Goal: Task Accomplishment & Management: Manage account settings

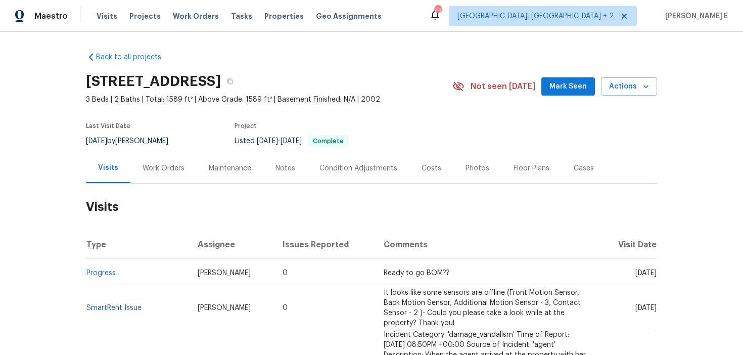
click at [157, 173] on div "Work Orders" at bounding box center [163, 168] width 66 height 30
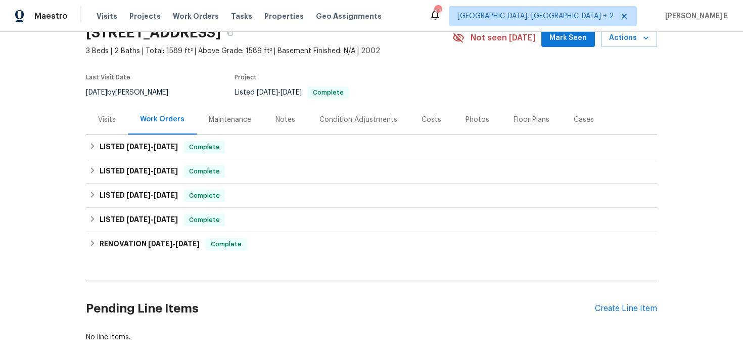
scroll to position [56, 0]
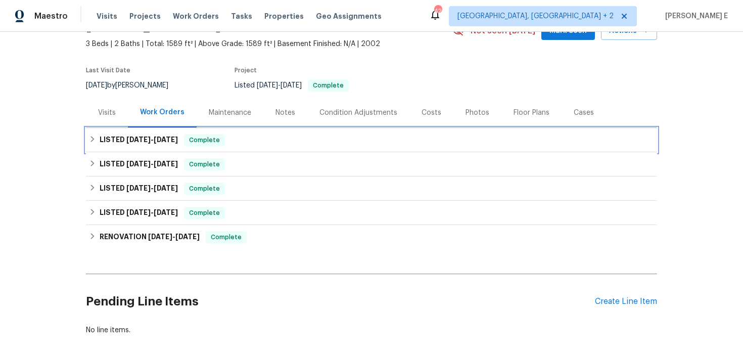
click at [157, 134] on h6 "LISTED 9/11/25 - 9/22/25" at bounding box center [139, 140] width 78 height 12
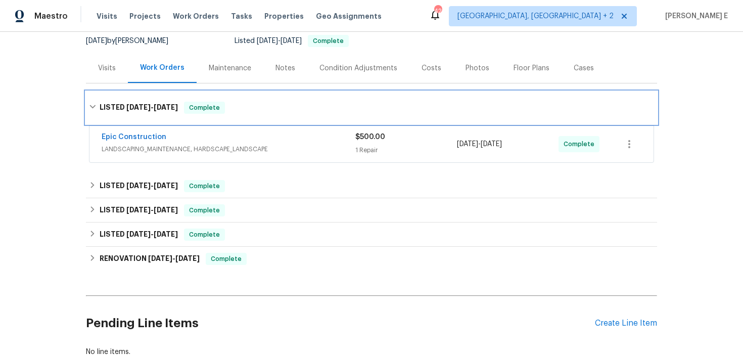
scroll to position [108, 0]
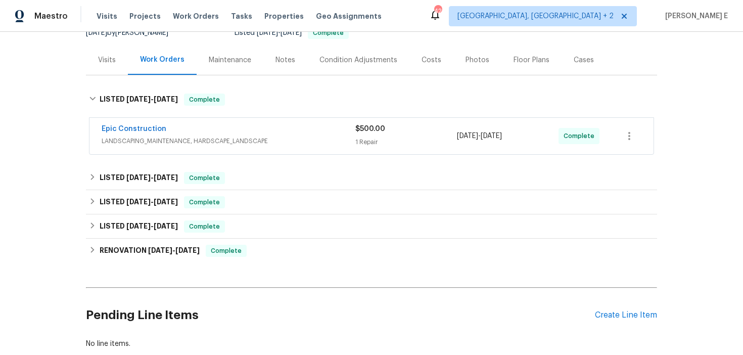
click at [201, 123] on div "Epic Construction LANDSCAPING_MAINTENANCE, HARDSCAPE_LANDSCAPE $500.00 1 Repair…" at bounding box center [371, 136] width 564 height 36
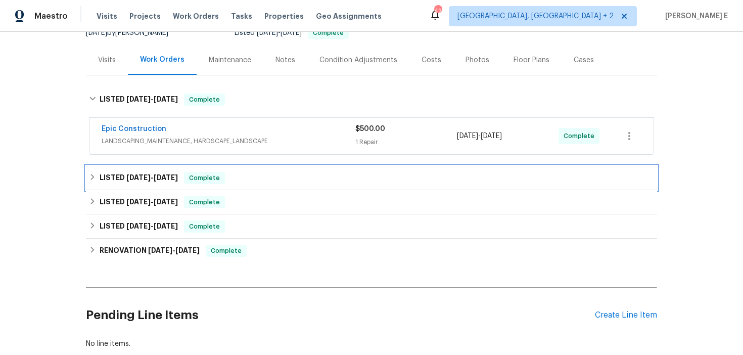
click at [159, 174] on span "9/10/25" at bounding box center [166, 177] width 24 height 7
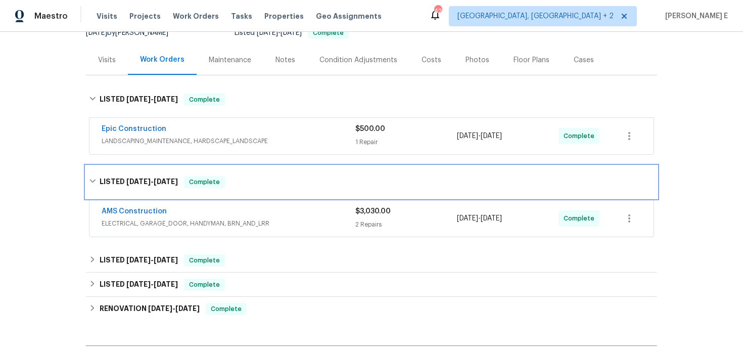
scroll to position [191, 0]
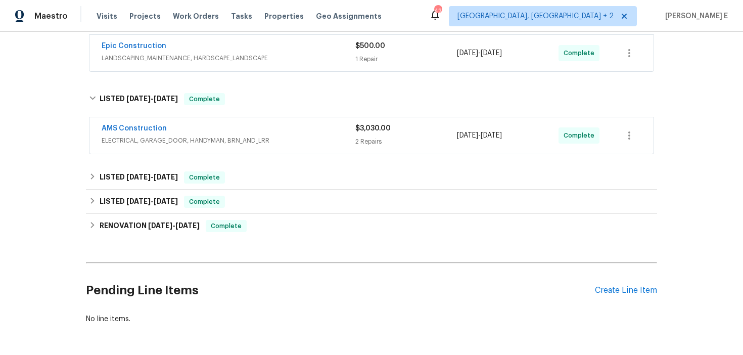
click at [180, 130] on div "AMS Construction" at bounding box center [229, 129] width 254 height 12
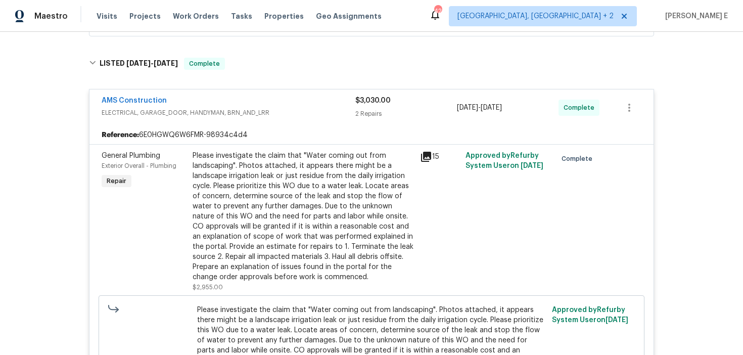
scroll to position [229, 0]
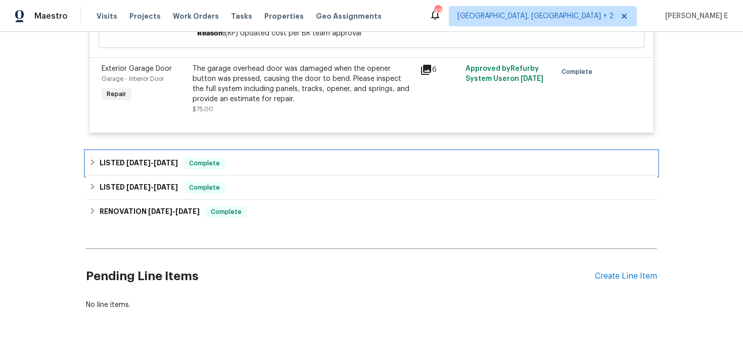
click at [161, 159] on span "6/18/25" at bounding box center [166, 162] width 24 height 7
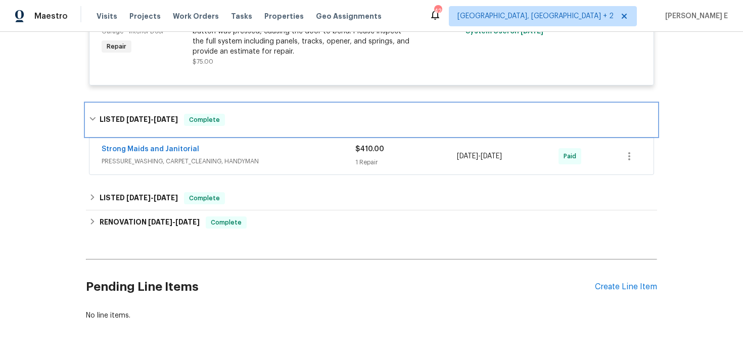
scroll to position [660, 0]
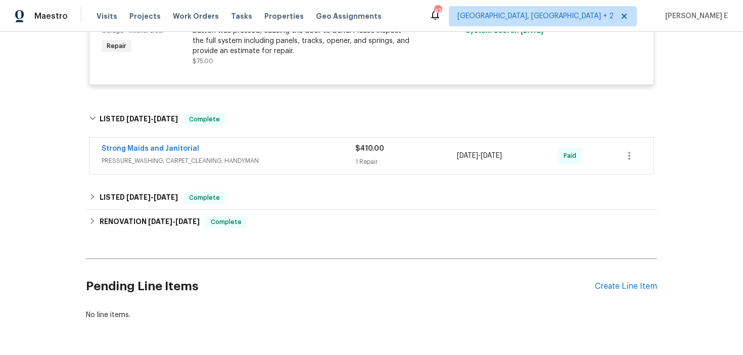
click at [208, 144] on div "Strong Maids and Janitorial" at bounding box center [229, 150] width 254 height 12
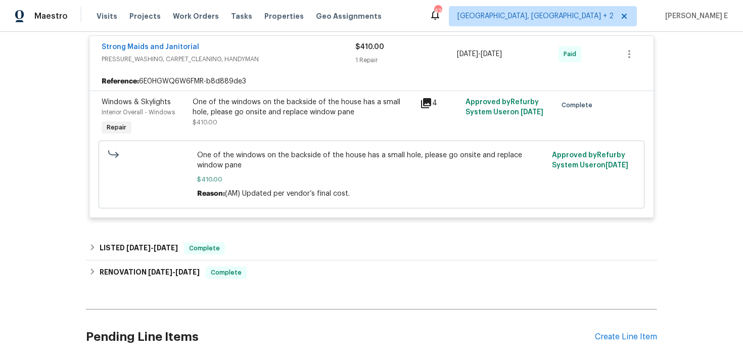
scroll to position [770, 0]
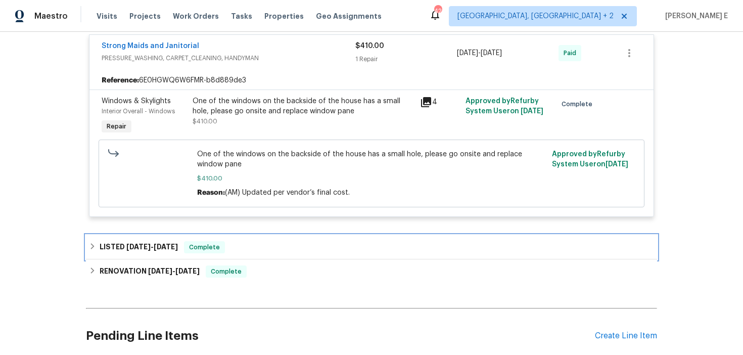
click at [150, 243] on span "5/15/25" at bounding box center [138, 246] width 24 height 7
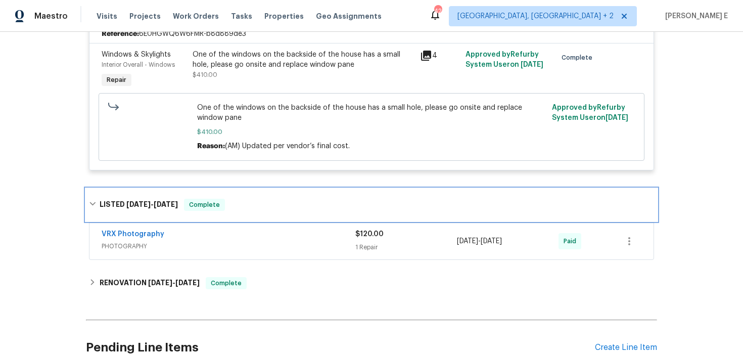
scroll to position [0, 0]
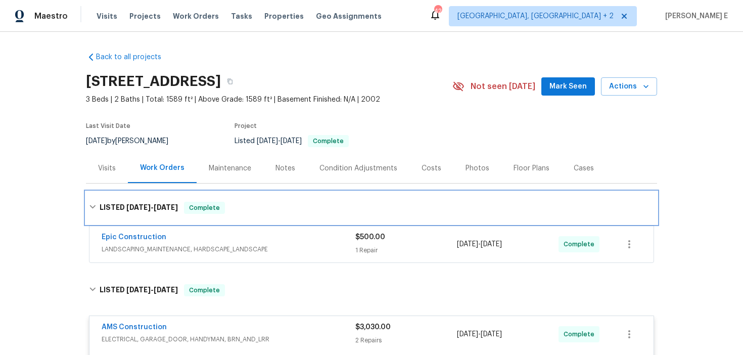
click at [135, 213] on h6 "LISTED 9/11/25 - 9/22/25" at bounding box center [139, 208] width 78 height 12
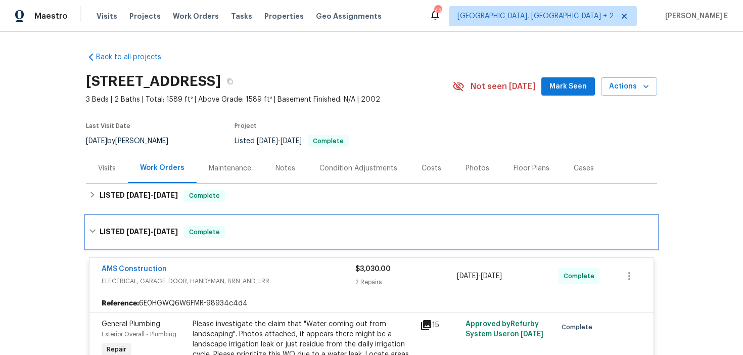
click at [149, 226] on h6 "LISTED 8/25/25 - 9/10/25" at bounding box center [139, 232] width 78 height 12
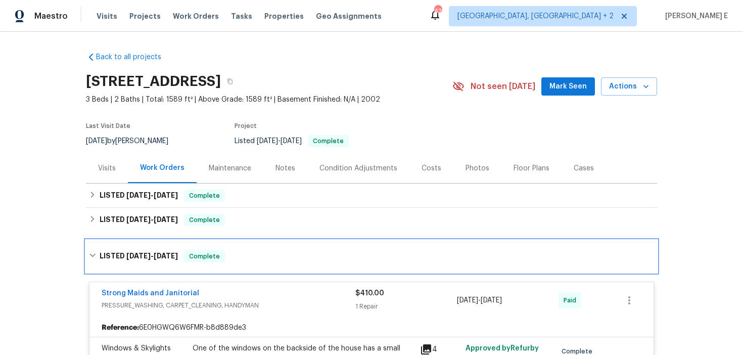
click at [131, 260] on h6 "LISTED 6/12/25 - 6/18/25" at bounding box center [139, 256] width 78 height 12
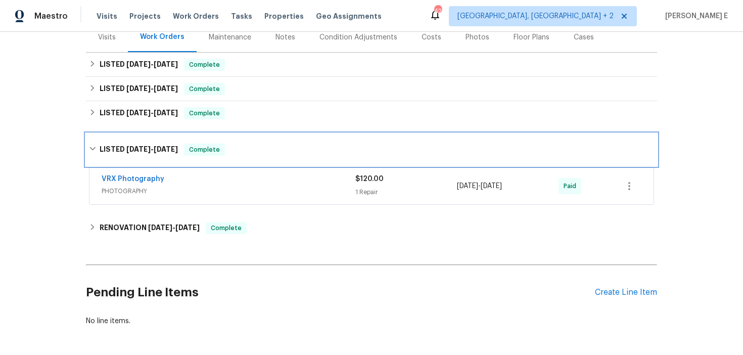
click at [150, 152] on span "5/15/25" at bounding box center [138, 149] width 24 height 7
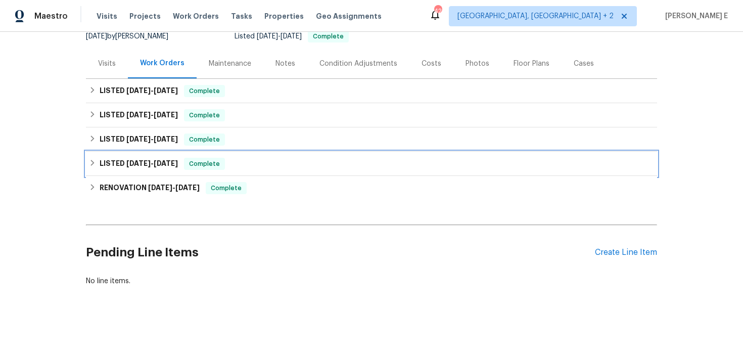
scroll to position [105, 0]
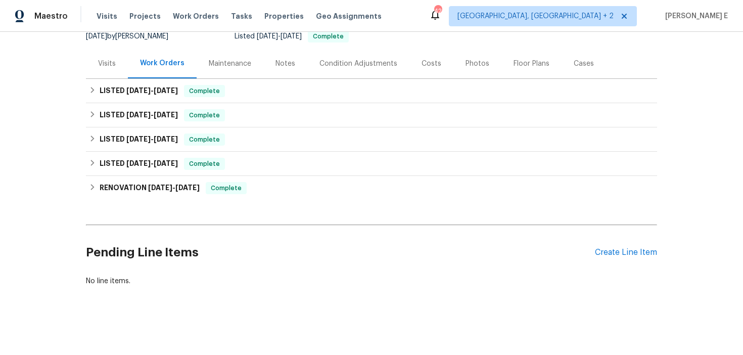
click at [30, 200] on div "Back to all projects 13408 Dove Ranch Rd, Roanoke, TX 76262 3 Beds | 2 Baths | …" at bounding box center [371, 193] width 743 height 323
click at [630, 260] on div "Pending Line Items Create Line Item" at bounding box center [371, 252] width 571 height 47
click at [642, 249] on div "Create Line Item" at bounding box center [626, 253] width 62 height 10
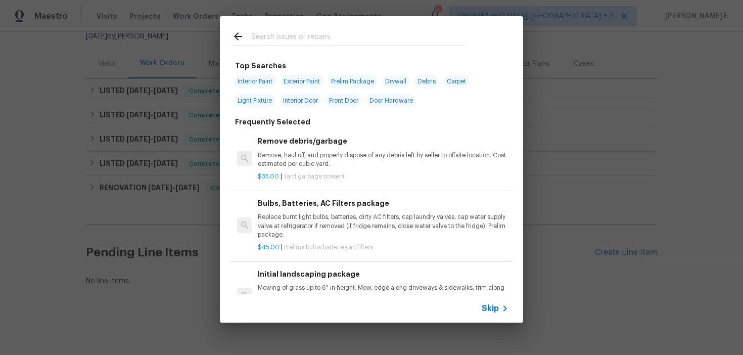
click at [499, 307] on icon at bounding box center [505, 308] width 12 height 12
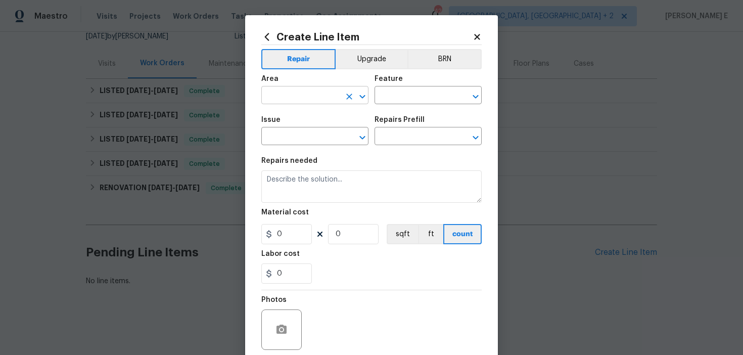
click at [289, 101] on input "text" at bounding box center [300, 96] width 79 height 16
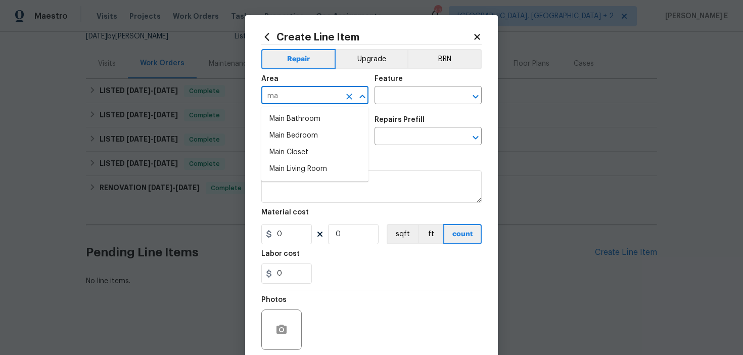
type input "m"
click at [289, 140] on li "Bathroom" at bounding box center [314, 135] width 107 height 17
type input "Bathroom"
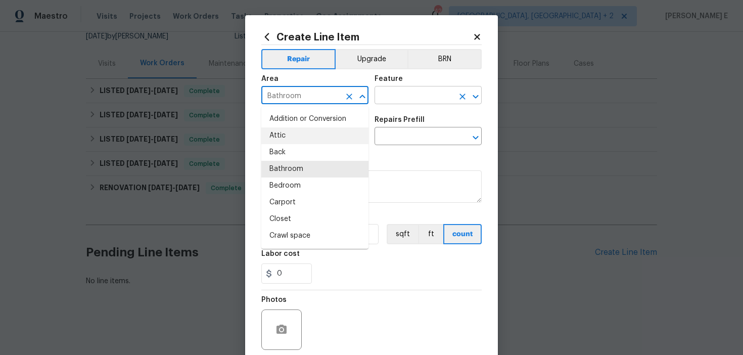
click at [400, 102] on input "text" at bounding box center [414, 96] width 79 height 16
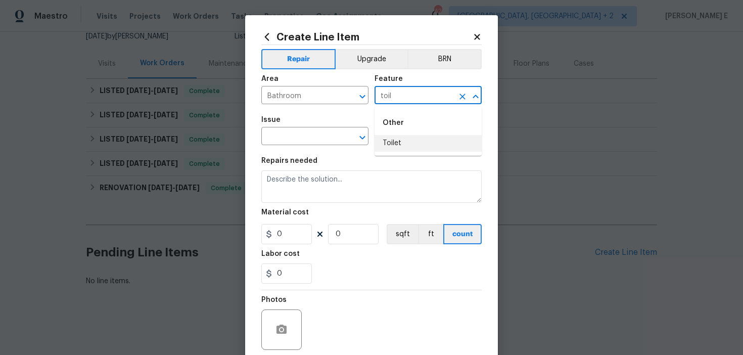
click at [397, 133] on div "Other" at bounding box center [428, 123] width 107 height 24
click at [391, 138] on li "Toilet" at bounding box center [428, 143] width 107 height 17
type input "Toilet"
click at [297, 135] on input "text" at bounding box center [300, 137] width 79 height 16
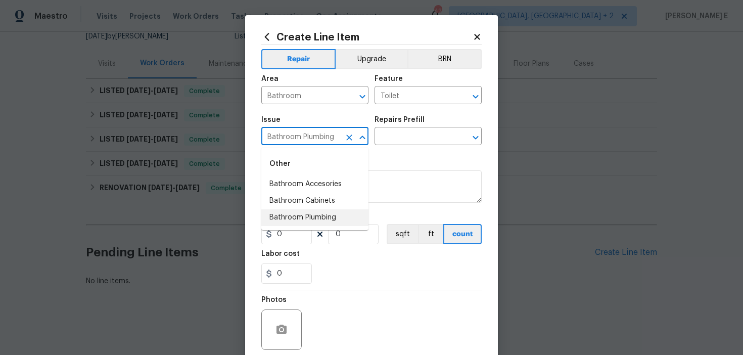
type input "Bathroom Plumbing"
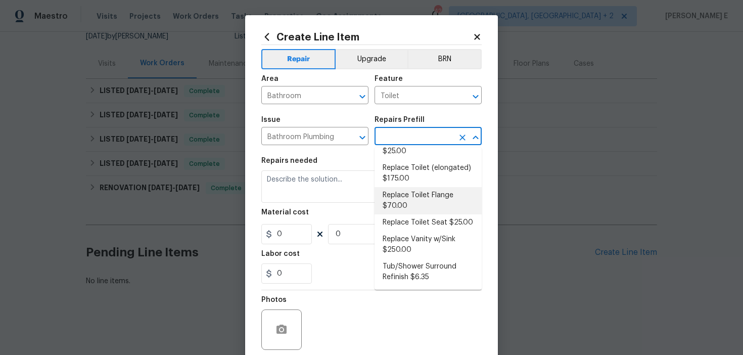
scroll to position [0, 0]
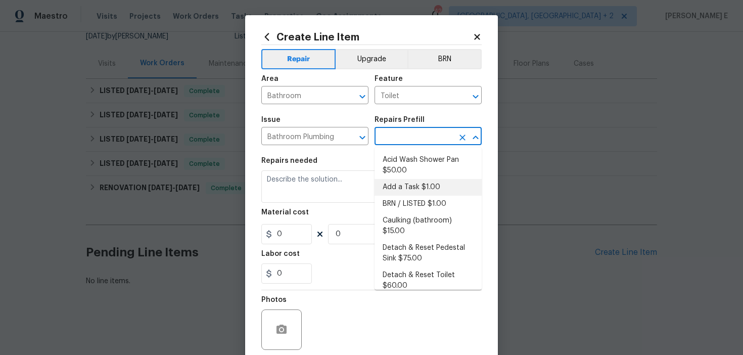
click at [416, 185] on li "Add a Task $1.00" at bounding box center [428, 187] width 107 height 17
type input "Plumbing"
type input "Add a Task $1.00"
type textarea "HPM to detail"
type input "1"
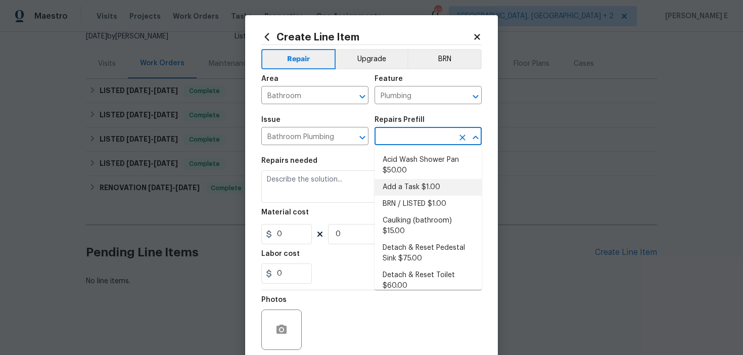
type input "1"
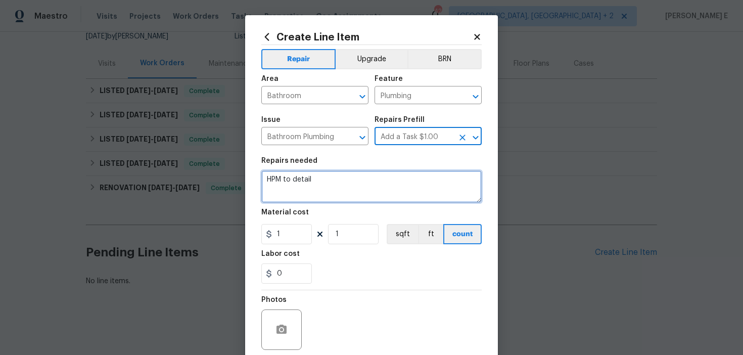
click at [309, 200] on textarea "HPM to detail" at bounding box center [371, 186] width 220 height 32
paste textarea "Primary toilet was running"
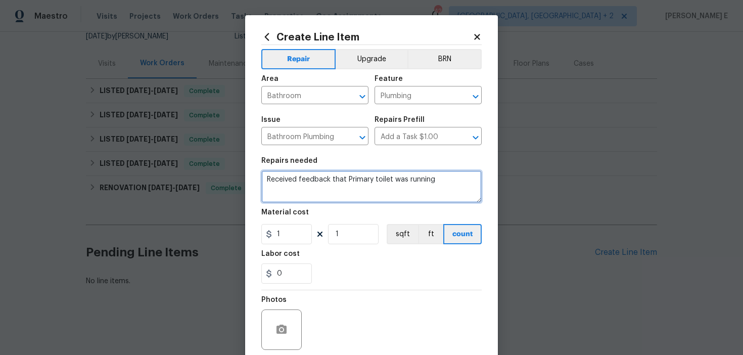
click at [350, 179] on textarea "Received feedback that Primary toilet was running" at bounding box center [371, 186] width 220 height 32
click at [446, 178] on textarea "Received feedback that the primary toilet was running" at bounding box center [371, 186] width 220 height 32
paste textarea "Identify the toilet(s) in need of repair, check the handle, chain, flapper, flu…"
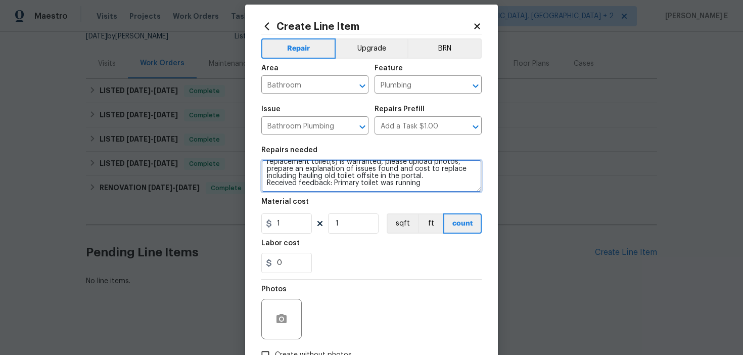
scroll to position [12, 0]
drag, startPoint x: 336, startPoint y: 179, endPoint x: 338, endPoint y: 195, distance: 15.8
click at [338, 195] on section "Repairs needed Received feedback that the primary toilet was running. Identify …" at bounding box center [371, 208] width 220 height 138
click at [388, 185] on textarea "Received feedback that the primary toilet was running. Identify the toilet(s) i…" at bounding box center [371, 175] width 220 height 32
drag, startPoint x: 338, startPoint y: 174, endPoint x: 457, endPoint y: 215, distance: 126.1
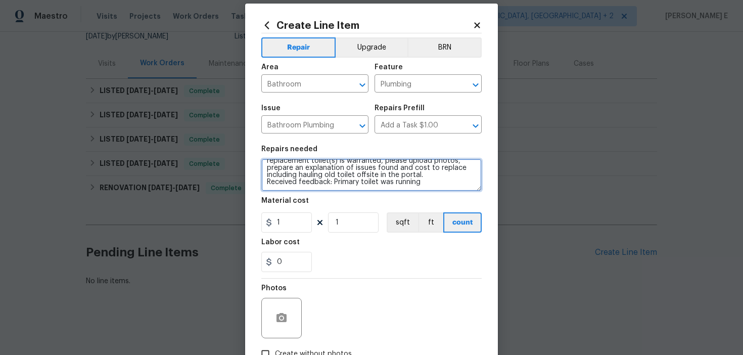
click at [457, 215] on section "Repairs needed Received feedback that the primary toilet was running. Identify …" at bounding box center [371, 208] width 220 height 138
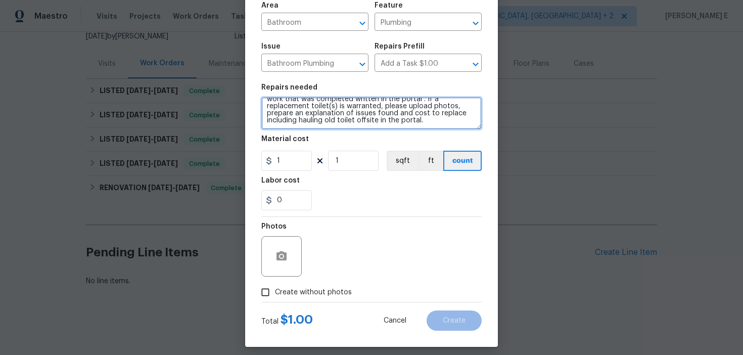
scroll to position [76, 0]
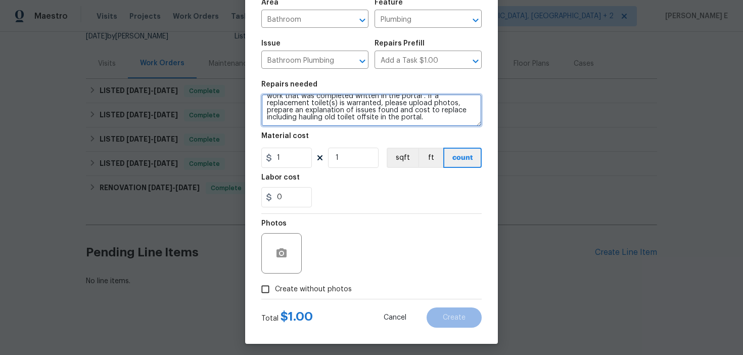
type textarea "Received feedback that the primary toilet was running. Identify the toilet(s) i…"
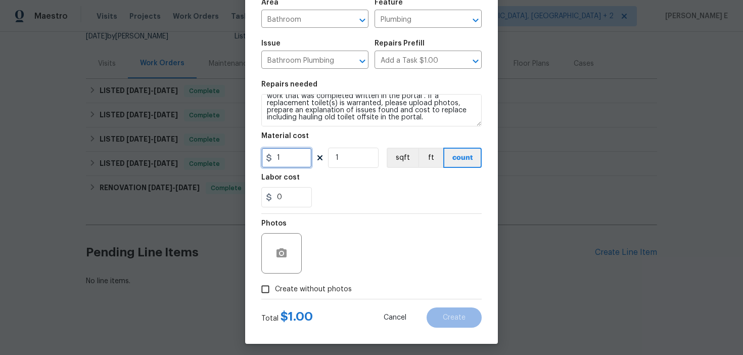
drag, startPoint x: 282, startPoint y: 165, endPoint x: 209, endPoint y: 172, distance: 73.2
click at [213, 171] on div "Create Line Item Repair Upgrade BRN Area Bathroom ​ Feature Plumbing ​ Issue Ba…" at bounding box center [371, 177] width 743 height 355
type input "75"
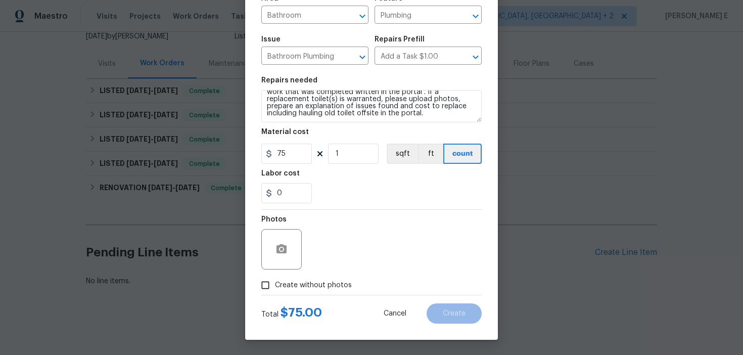
click at [265, 289] on input "Create without photos" at bounding box center [265, 284] width 19 height 19
checkbox input "true"
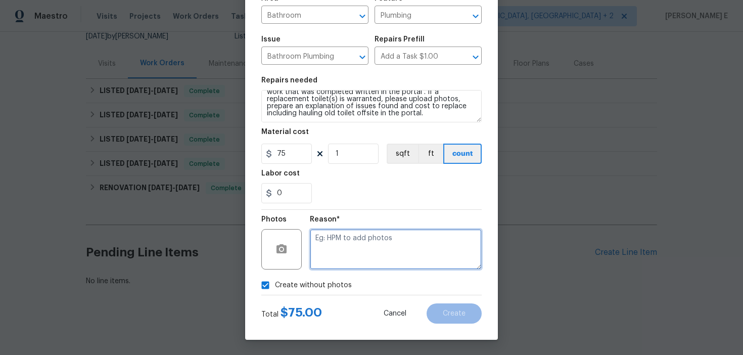
click at [344, 240] on textarea at bounding box center [396, 249] width 172 height 40
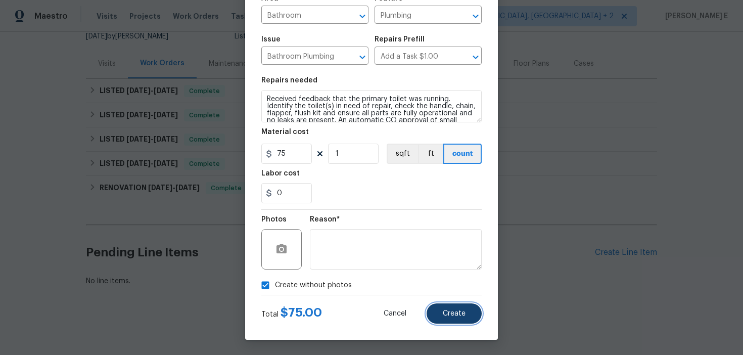
click at [447, 311] on span "Create" at bounding box center [454, 314] width 23 height 8
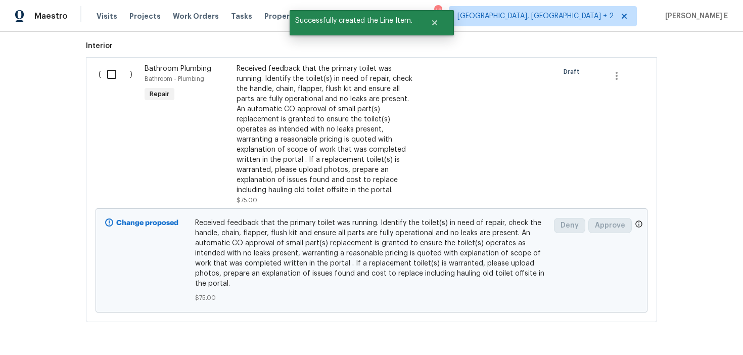
scroll to position [371, 0]
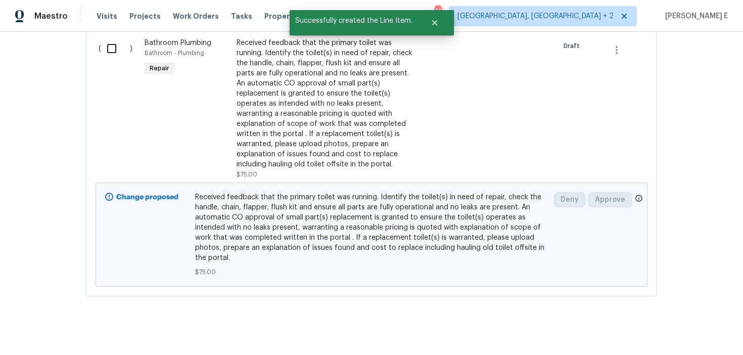
click at [113, 47] on input "checkbox" at bounding box center [115, 48] width 29 height 21
checkbox input "true"
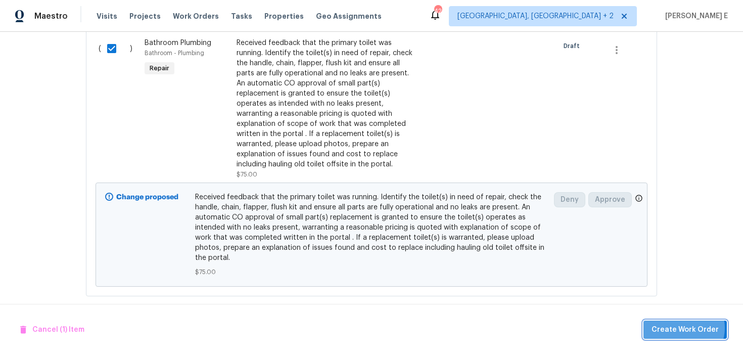
click at [686, 328] on span "Create Work Order" at bounding box center [684, 329] width 67 height 13
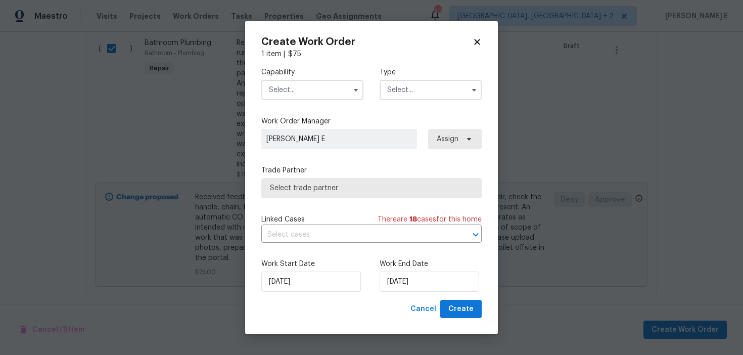
click at [340, 91] on input "text" at bounding box center [312, 90] width 102 height 20
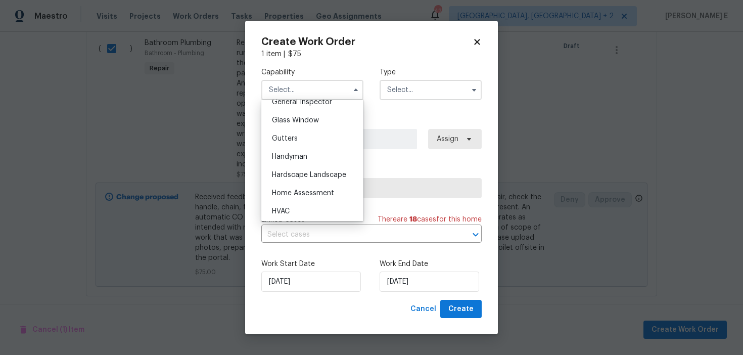
scroll to position [511, 0]
click at [301, 152] on span "Handyman" at bounding box center [289, 155] width 35 height 7
type input "Handyman"
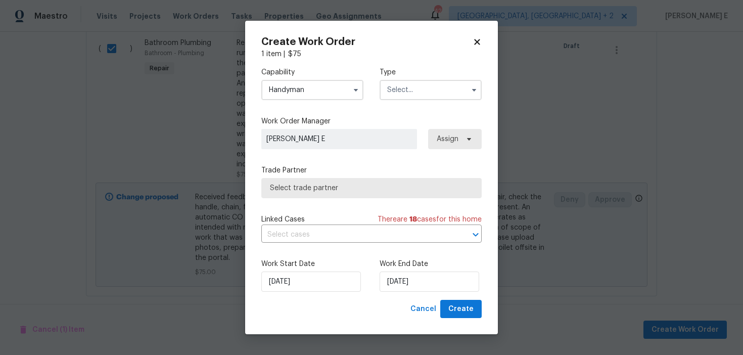
click at [419, 91] on input "text" at bounding box center [431, 90] width 102 height 20
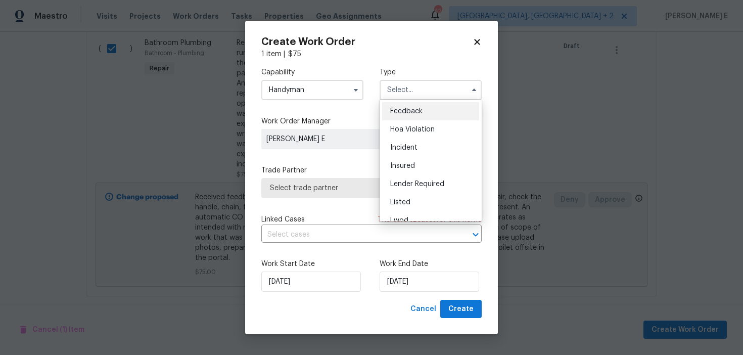
click at [408, 107] on div "Feedback" at bounding box center [430, 111] width 97 height 18
type input "Feedback"
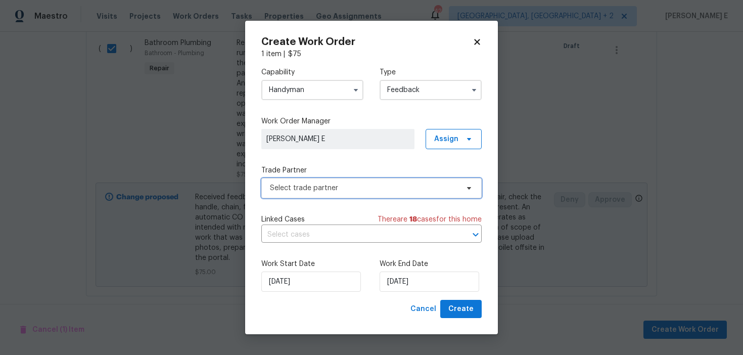
click at [302, 193] on span "Select trade partner" at bounding box center [371, 188] width 220 height 20
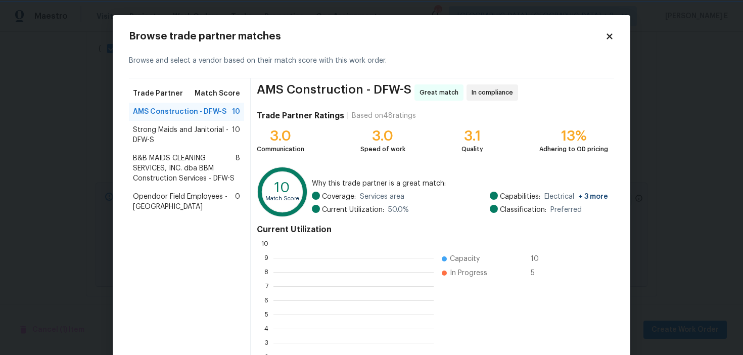
scroll to position [142, 160]
click at [210, 130] on span "Strong Maids and Janitorial - DFW-S" at bounding box center [182, 135] width 99 height 20
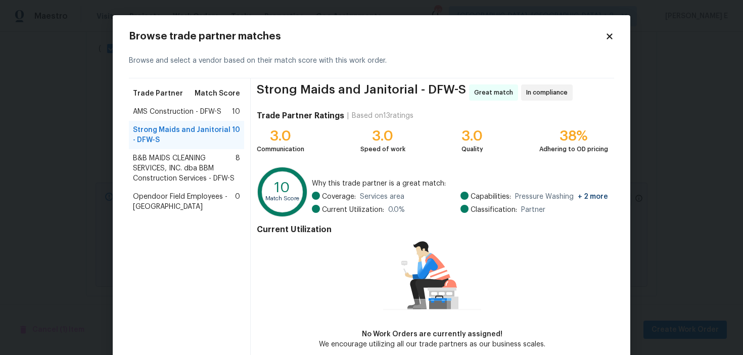
scroll to position [50, 0]
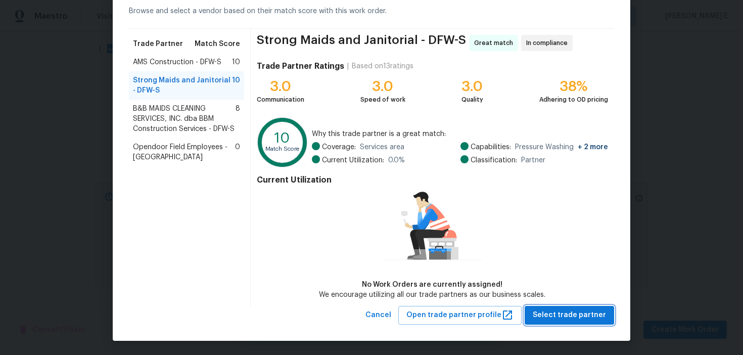
click at [586, 318] on span "Select trade partner" at bounding box center [569, 315] width 73 height 13
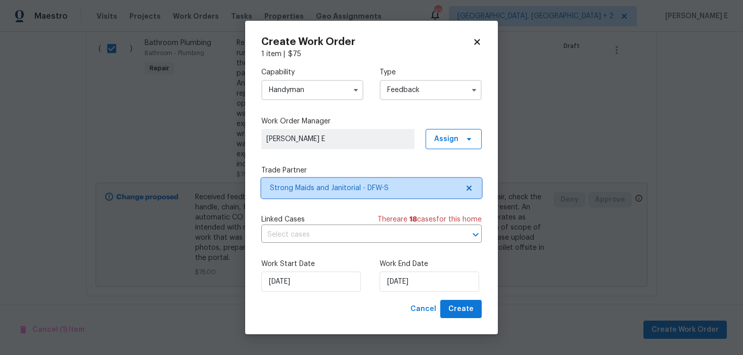
scroll to position [0, 0]
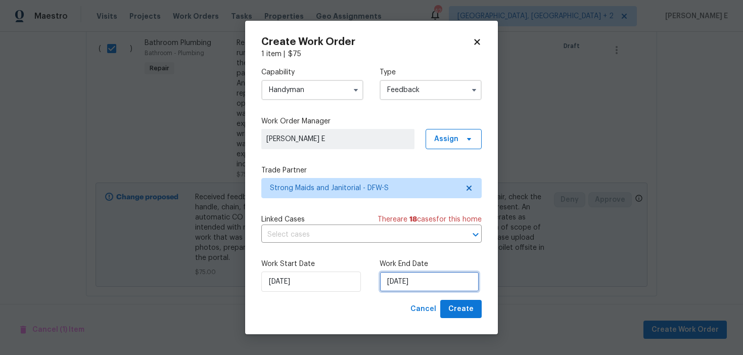
click at [419, 282] on input "24/09/2025" at bounding box center [430, 281] width 100 height 20
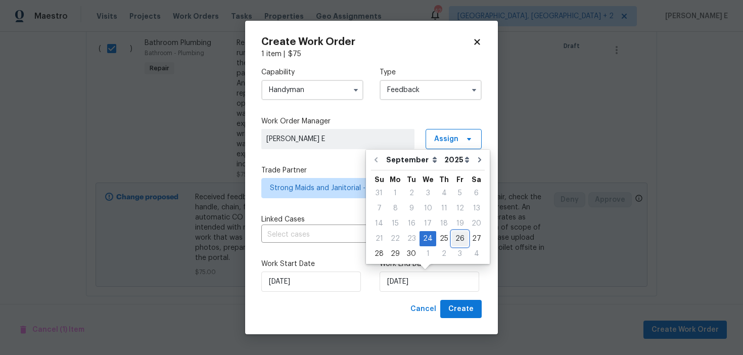
click at [452, 235] on div "26" at bounding box center [460, 238] width 16 height 14
type input "26/09/2025"
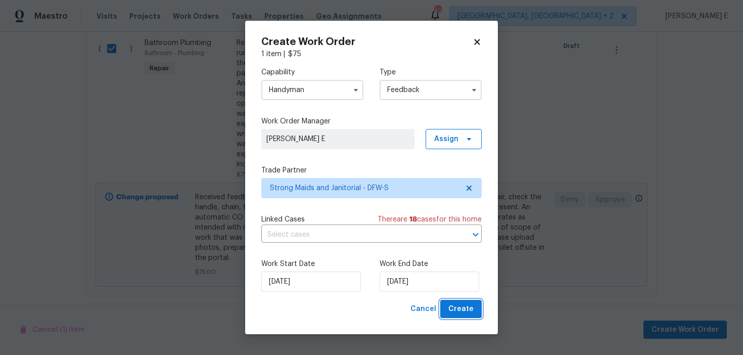
click at [460, 310] on span "Create" at bounding box center [460, 309] width 25 height 13
checkbox input "false"
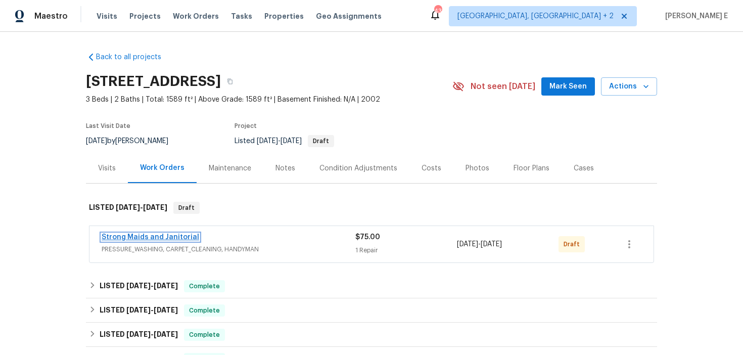
click at [175, 238] on link "Strong Maids and Janitorial" at bounding box center [151, 237] width 98 height 7
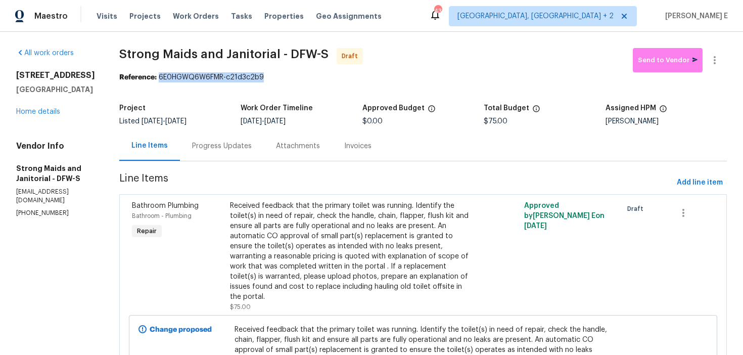
drag, startPoint x: 152, startPoint y: 78, endPoint x: 263, endPoint y: 78, distance: 111.2
click at [263, 78] on div "Reference: 6E0HGWQ6W6FMR-c21d3c2b9" at bounding box center [423, 77] width 608 height 10
copy div "6E0HGWQ6W6FMR-c21d3c2b9"
click at [235, 151] on div "Progress Updates" at bounding box center [222, 146] width 84 height 30
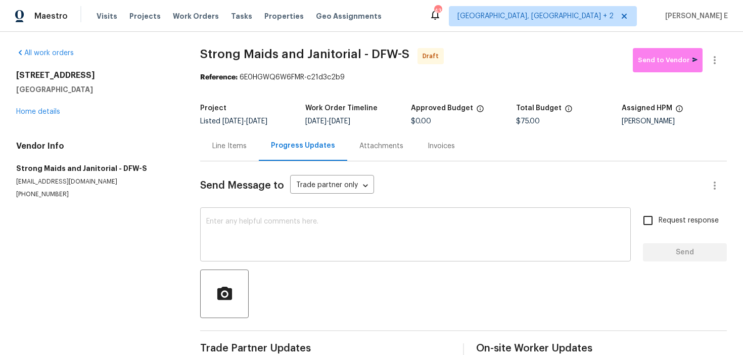
click at [284, 233] on textarea at bounding box center [415, 235] width 418 height 35
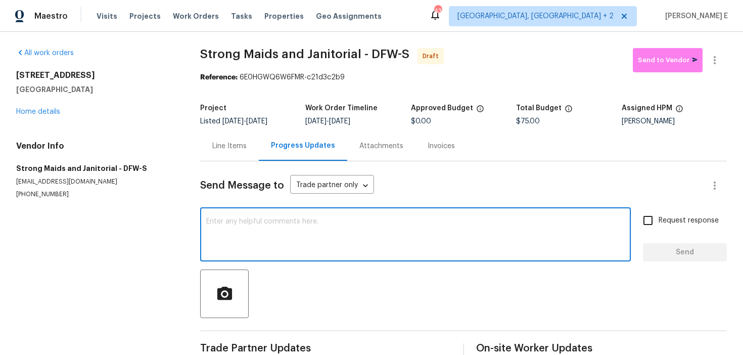
paste textarea "Hi this is Keerthana with Opendoor. I’m confirming you received the WO for the …"
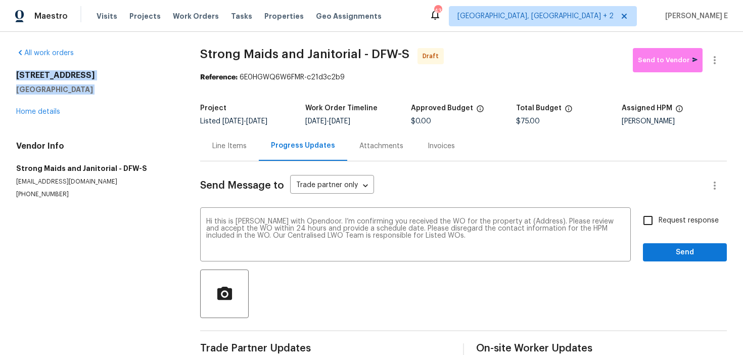
drag, startPoint x: 14, startPoint y: 71, endPoint x: 98, endPoint y: 96, distance: 87.5
click at [98, 96] on div "All work orders 13408 Dove Ranch Rd Roanoke, TX 76262 Home details Vendor Info …" at bounding box center [371, 204] width 743 height 344
copy div "13408 Dove Ranch Rd Roanoke, TX 76262"
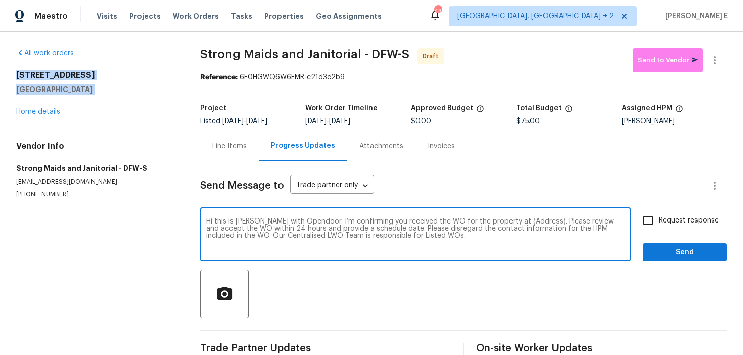
click at [516, 219] on textarea "Hi this is Keerthana with Opendoor. I’m confirming you received the WO for the …" at bounding box center [415, 235] width 418 height 35
paste textarea "13408 Dove Ranch Rd Roanoke, TX 76262"
type textarea "Hi this is Keerthana with Opendoor. I’m confirming you received the WO for the …"
click at [698, 216] on span "Request response" at bounding box center [689, 220] width 60 height 11
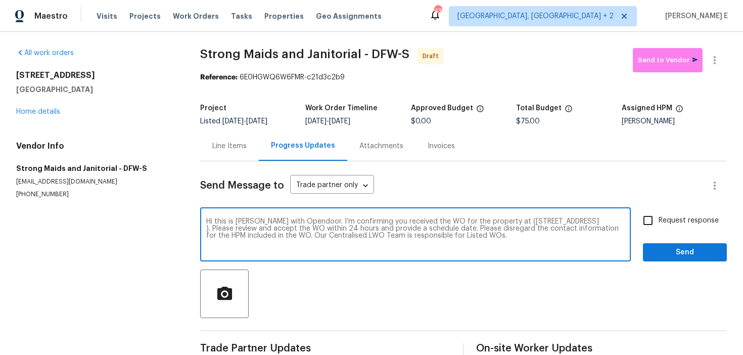
click at [659, 216] on input "Request response" at bounding box center [647, 220] width 21 height 21
checkbox input "true"
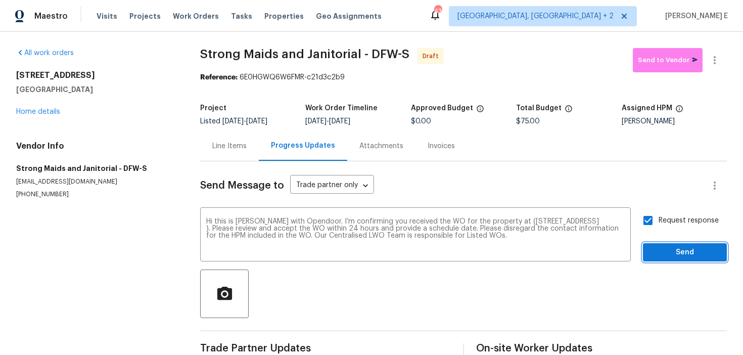
click at [682, 246] on span "Send" at bounding box center [685, 252] width 68 height 13
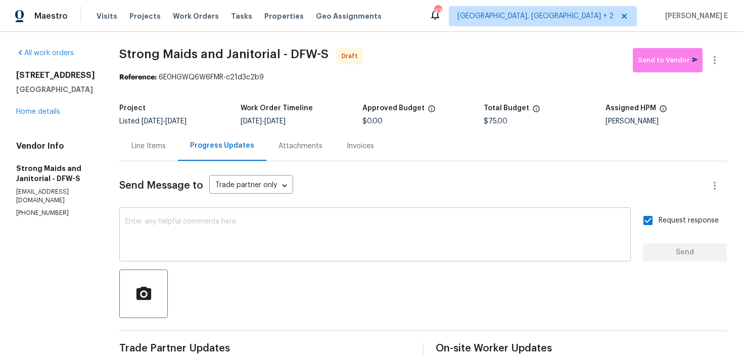
click at [423, 223] on textarea at bounding box center [374, 235] width 499 height 35
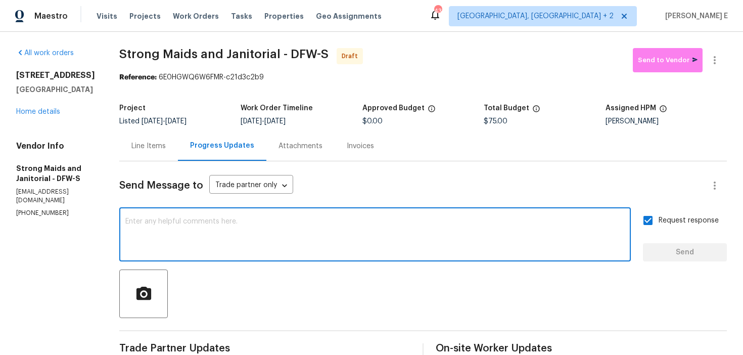
paste textarea "Attention All Work Orders must include before-photos (both close-up and wide-an…"
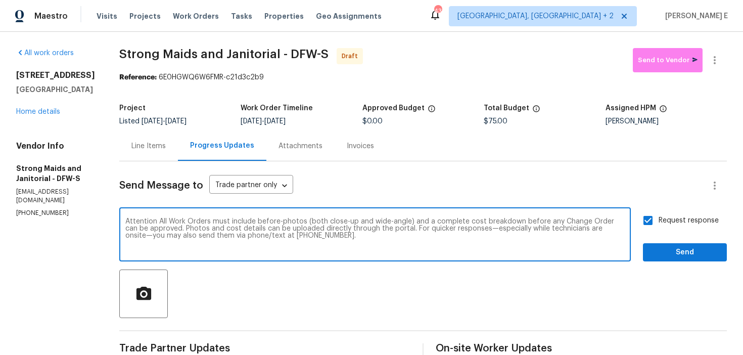
type textarea "Attention All Work Orders must include before-photos (both close-up and wide-an…"
click at [686, 249] on span "Send" at bounding box center [685, 252] width 68 height 13
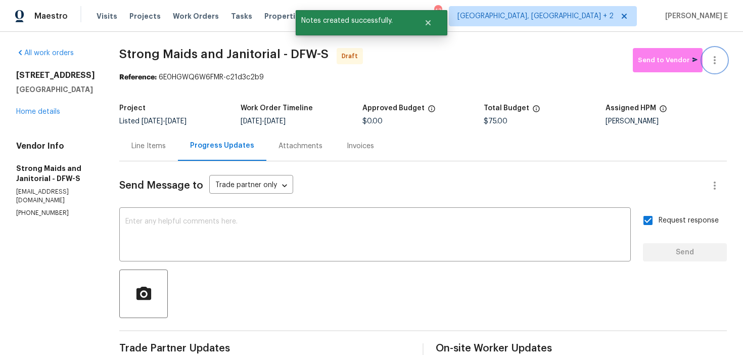
click at [718, 61] on icon "button" at bounding box center [715, 60] width 12 height 12
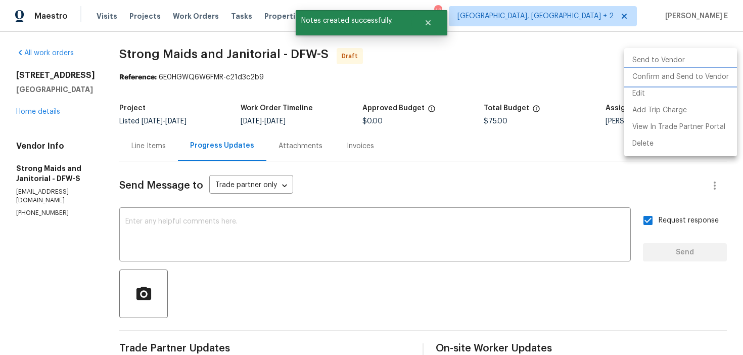
click at [689, 76] on li "Confirm and Send to Vendor" at bounding box center [680, 77] width 113 height 17
click at [441, 123] on div at bounding box center [371, 177] width 743 height 355
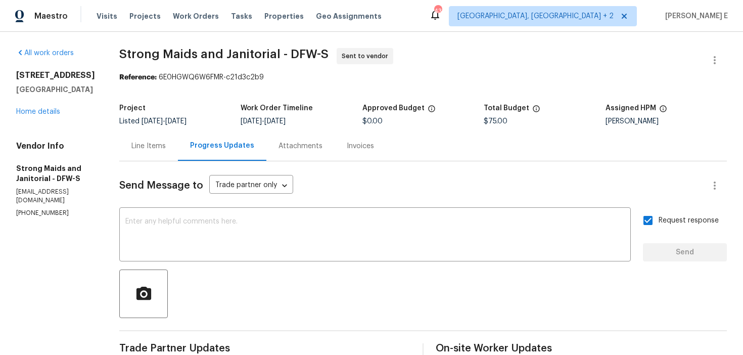
click at [137, 75] on b "Reference:" at bounding box center [137, 77] width 37 height 7
drag, startPoint x: 115, startPoint y: 58, endPoint x: 276, endPoint y: 57, distance: 161.2
click at [276, 57] on div "All work orders 13408 Dove Ranch Rd Roanoke, TX 76262 Home details Vendor Info …" at bounding box center [371, 278] width 743 height 493
copy span "Strong Maids and Janitorial"
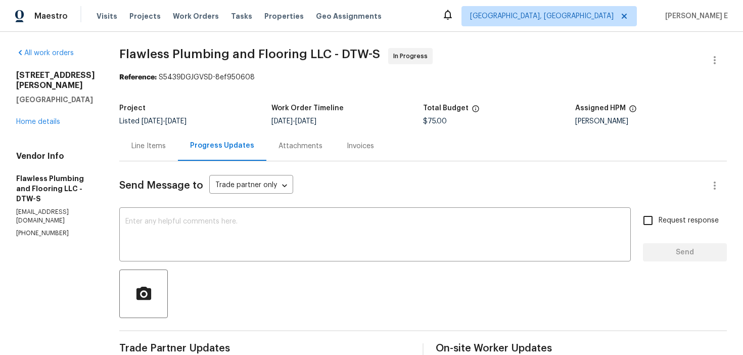
click at [166, 149] on div "Line Items" at bounding box center [148, 146] width 34 height 10
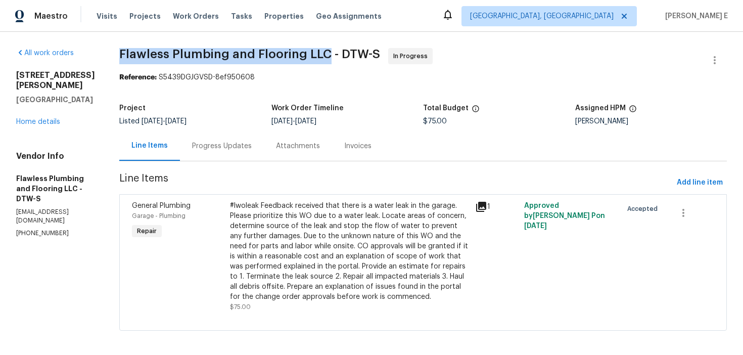
drag, startPoint x: 145, startPoint y: 56, endPoint x: 355, endPoint y: 57, distance: 209.8
click at [355, 57] on div "All work orders 305 W Hudson Ave Madison Heights, MI 48071 Home details Vendor …" at bounding box center [371, 195] width 743 height 327
copy span "Flawless Plumbing and Flooring LLC"
click at [252, 146] on div "Progress Updates" at bounding box center [222, 146] width 60 height 10
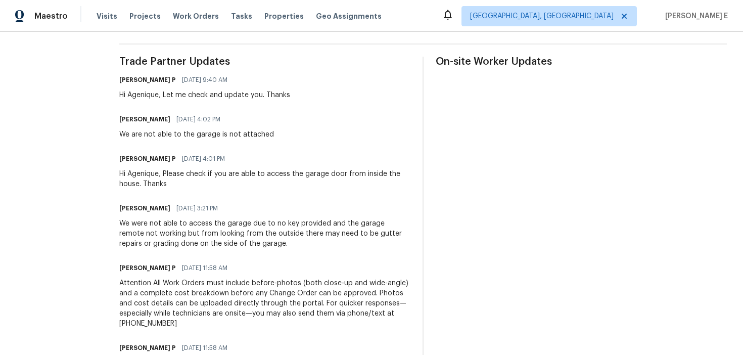
scroll to position [288, 0]
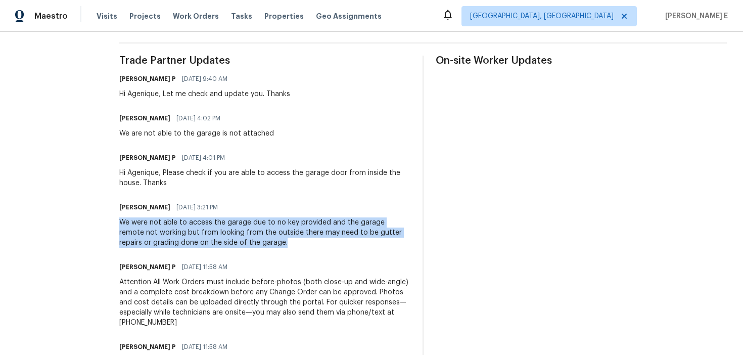
drag, startPoint x: 147, startPoint y: 221, endPoint x: 380, endPoint y: 239, distance: 233.2
click at [380, 239] on div "All work orders 305 W Hudson Ave Madison Heights, MI 48071 Home details Vendor …" at bounding box center [371, 89] width 743 height 691
copy div "We were not able to access the garage due to no key provided and the garage rem…"
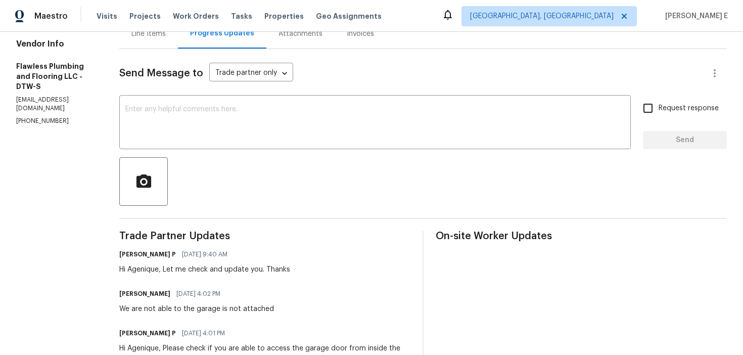
scroll to position [0, 0]
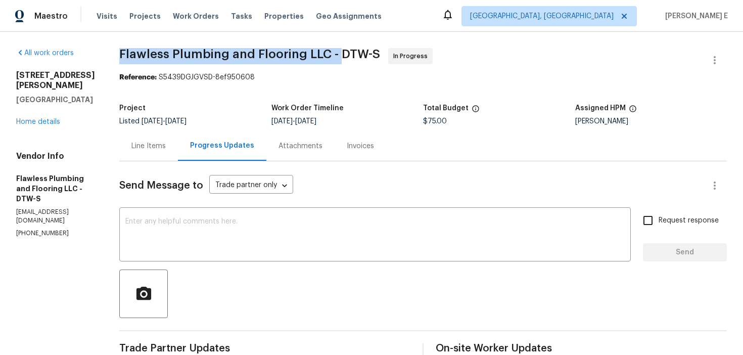
drag, startPoint x: 148, startPoint y: 56, endPoint x: 366, endPoint y: 55, distance: 218.3
click at [366, 55] on span "Flawless Plumbing and Flooring LLC - DTW-S" at bounding box center [249, 54] width 261 height 12
copy span "Flawless Plumbing and Flooring LLC -"
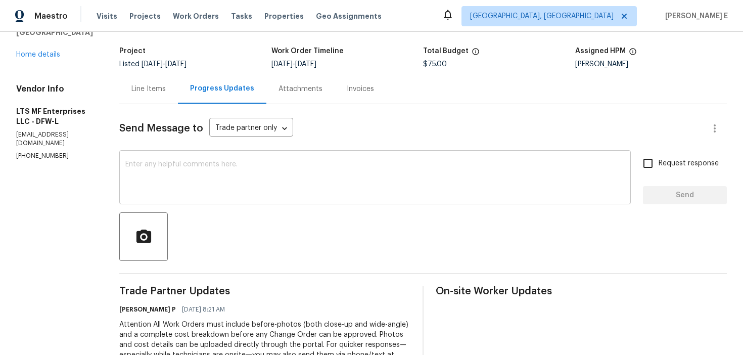
click at [298, 185] on textarea at bounding box center [374, 178] width 499 height 35
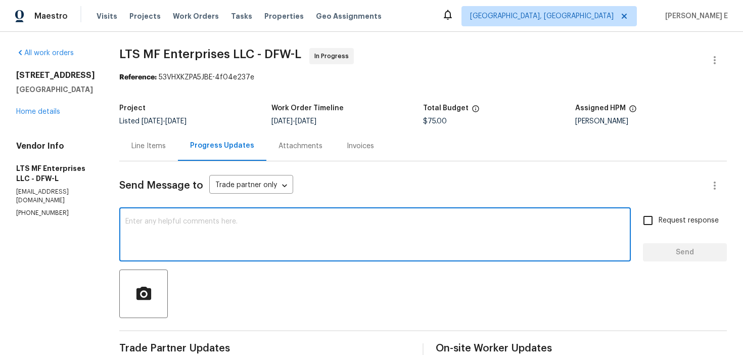
paste textarea "Thanks for accepting the work order! Just checking—do you have a scheduled date…"
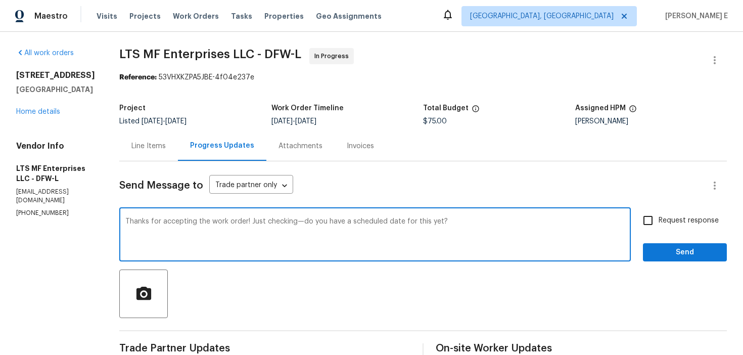
type textarea "Thanks for accepting the work order! Just checking—do you have a scheduled date…"
click at [680, 226] on label "Request response" at bounding box center [677, 220] width 81 height 21
click at [659, 226] on input "Request response" at bounding box center [647, 220] width 21 height 21
checkbox input "true"
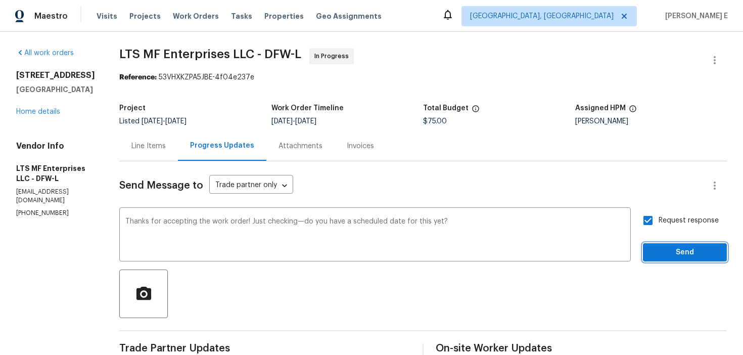
click at [676, 257] on span "Send" at bounding box center [685, 252] width 68 height 13
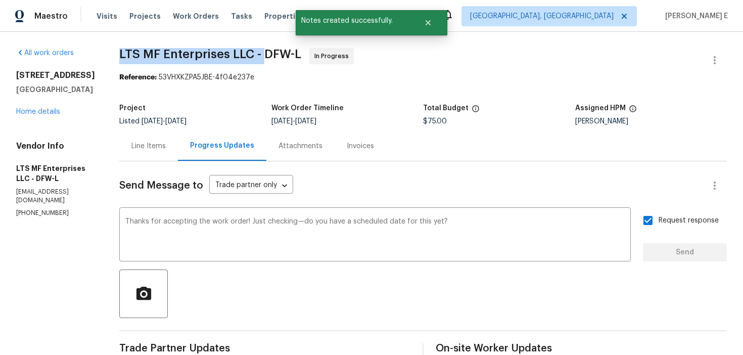
drag, startPoint x: 116, startPoint y: 54, endPoint x: 261, endPoint y: 56, distance: 145.1
click at [261, 56] on span "LTS MF Enterprises LLC - DFW-L" at bounding box center [210, 54] width 182 height 12
copy span "LTS MF Enterprises LLC -"
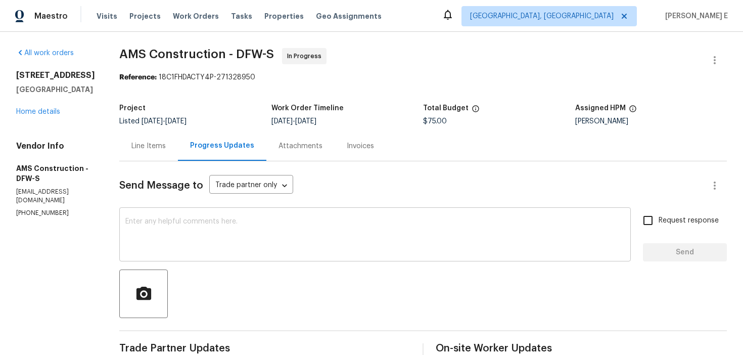
click at [350, 243] on textarea at bounding box center [374, 235] width 499 height 35
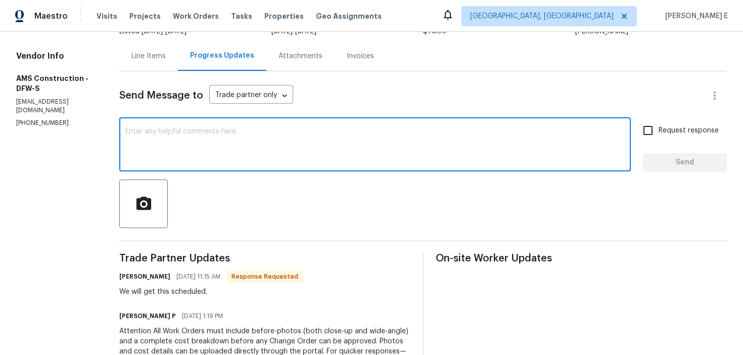
scroll to position [98, 0]
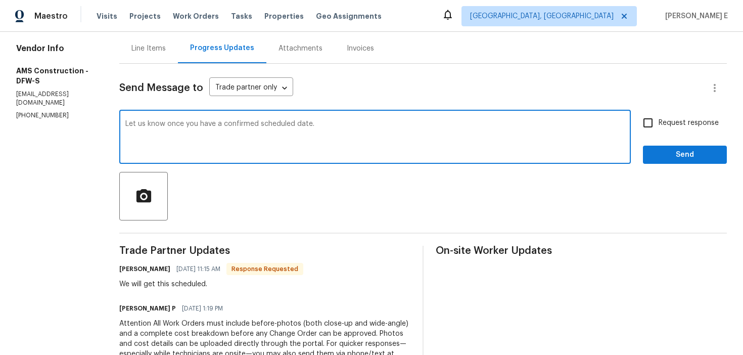
type textarea "Let us know once you have a confirmed scheduled date."
click at [674, 116] on label "Request response" at bounding box center [677, 122] width 81 height 21
click at [659, 116] on input "Request response" at bounding box center [647, 122] width 21 height 21
checkbox input "true"
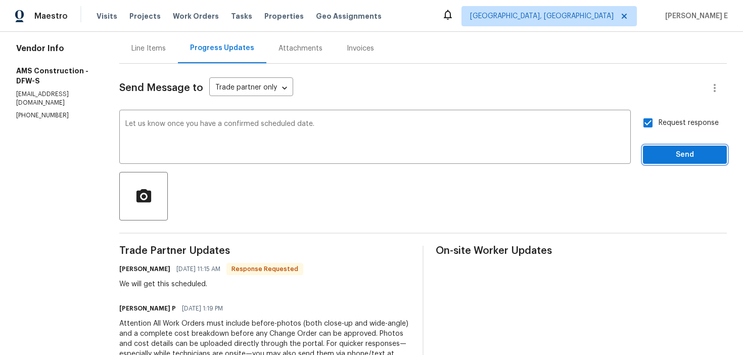
click at [672, 153] on span "Send" at bounding box center [685, 155] width 68 height 13
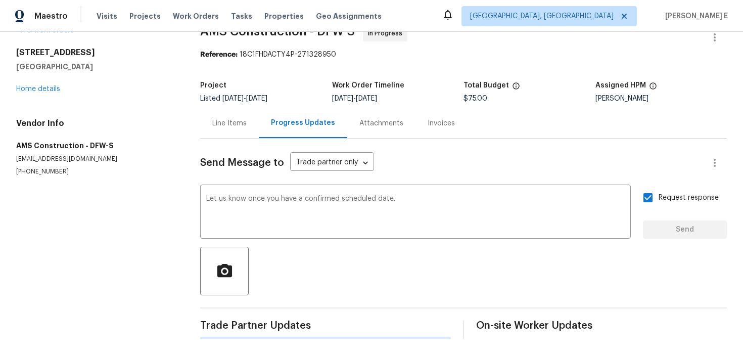
scroll to position [0, 0]
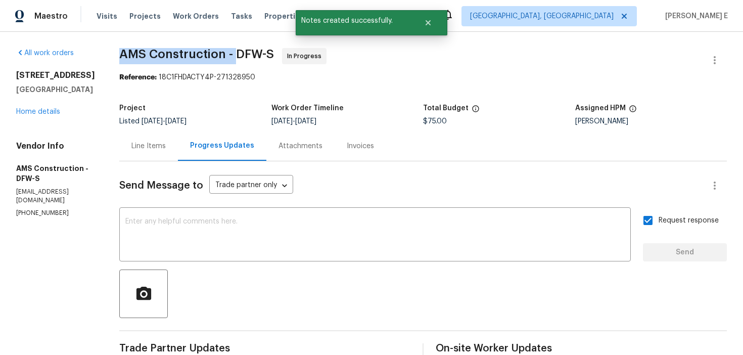
drag, startPoint x: 114, startPoint y: 53, endPoint x: 231, endPoint y: 53, distance: 117.3
click at [231, 53] on div "All work orders [STREET_ADDRESS] Home details Vendor Info AMS Construction - DF…" at bounding box center [371, 318] width 743 height 572
copy span "AMS Construction -"
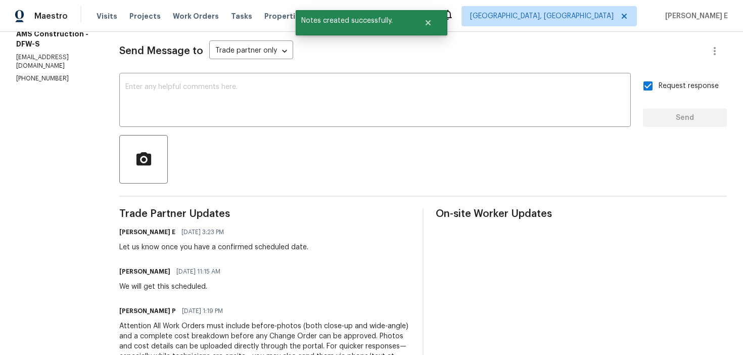
scroll to position [154, 0]
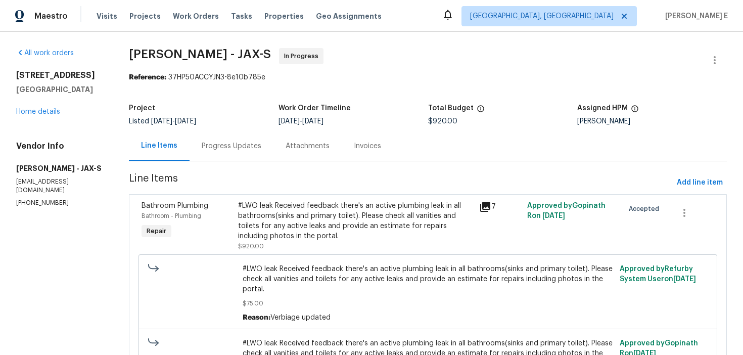
click at [261, 149] on div "Progress Updates" at bounding box center [232, 146] width 60 height 10
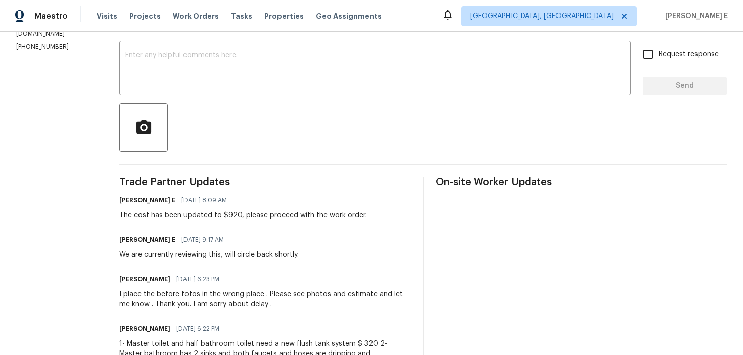
scroll to position [165, 0]
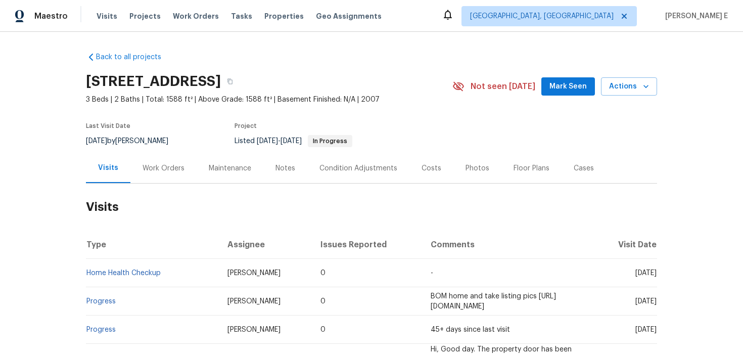
click at [157, 180] on div "Work Orders" at bounding box center [163, 168] width 66 height 30
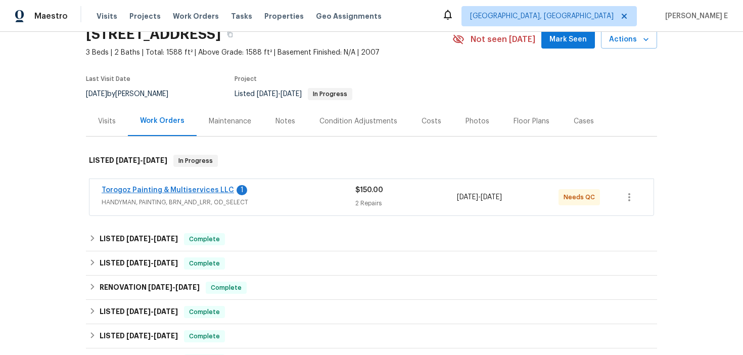
scroll to position [48, 0]
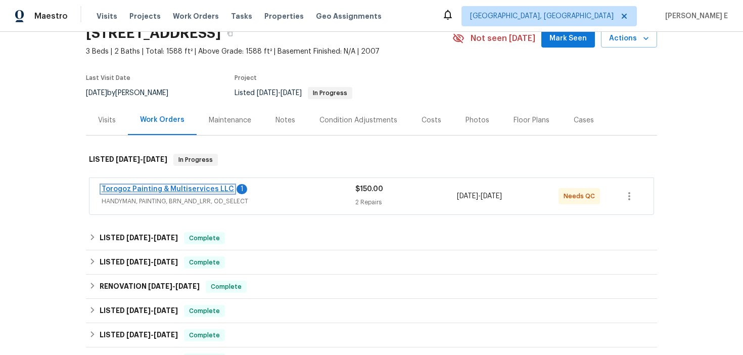
click at [158, 188] on link "Torogoz Painting & Multiservices LLC" at bounding box center [168, 188] width 132 height 7
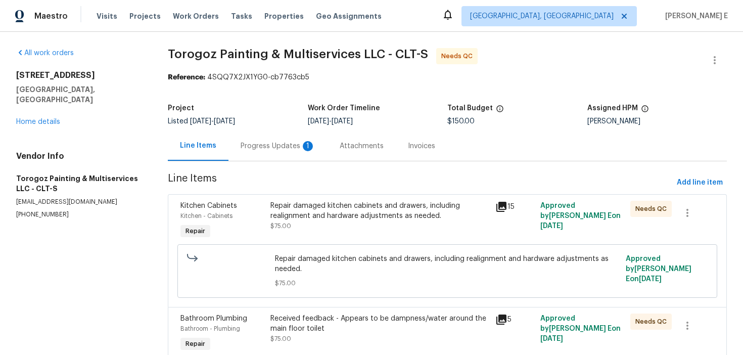
click at [275, 152] on div "Progress Updates 1" at bounding box center [277, 146] width 99 height 30
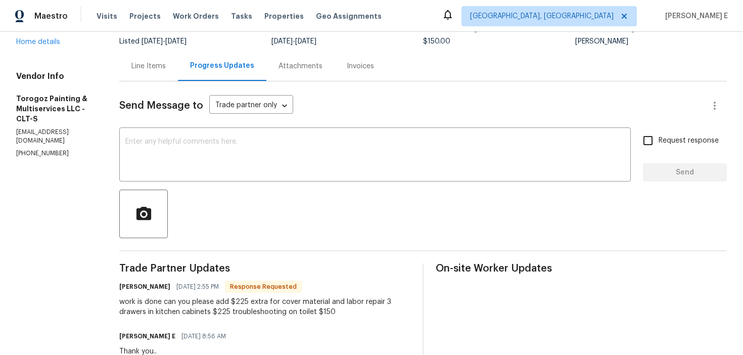
scroll to position [81, 0]
click at [178, 76] on div "Line Items" at bounding box center [148, 65] width 59 height 30
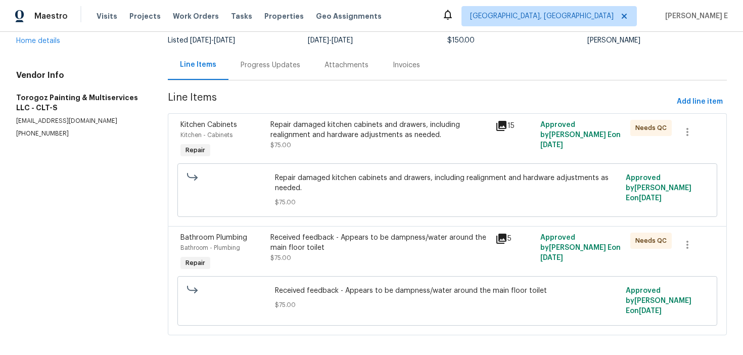
scroll to position [84, 0]
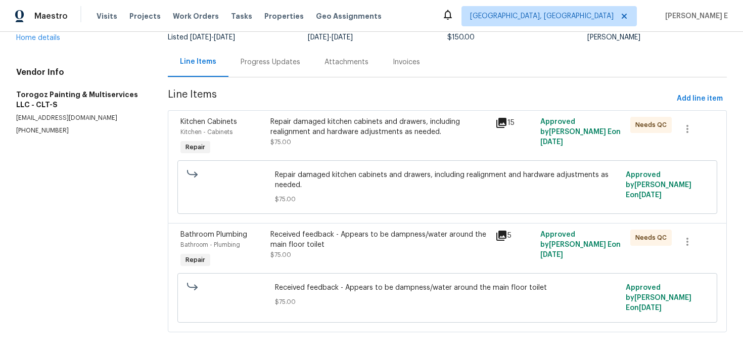
click at [314, 154] on div "Repair damaged kitchen cabinets and drawers, including realignment and hardware…" at bounding box center [379, 137] width 225 height 46
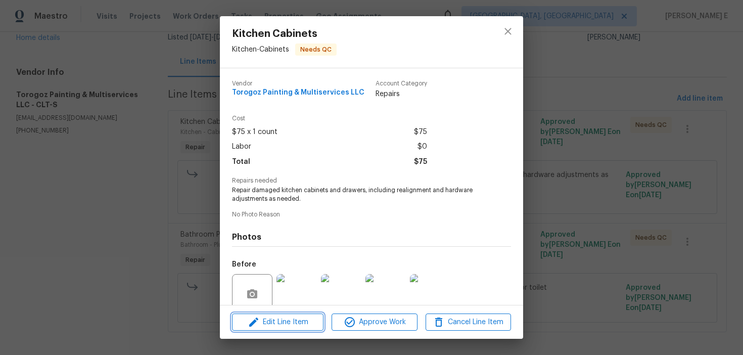
click at [303, 327] on span "Edit Line Item" at bounding box center [277, 322] width 85 height 13
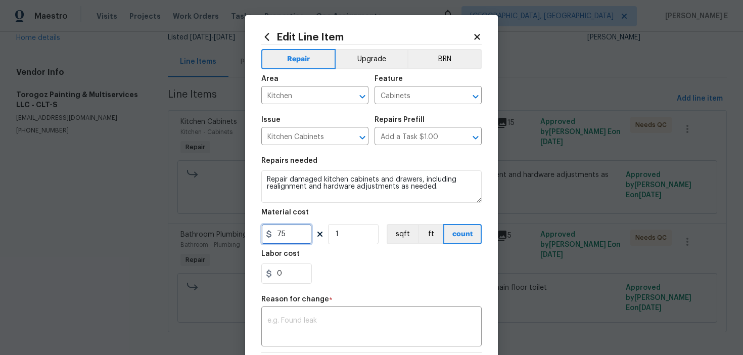
click at [282, 232] on input "75" at bounding box center [286, 234] width 51 height 20
type input "225"
click at [309, 331] on textarea at bounding box center [371, 327] width 208 height 21
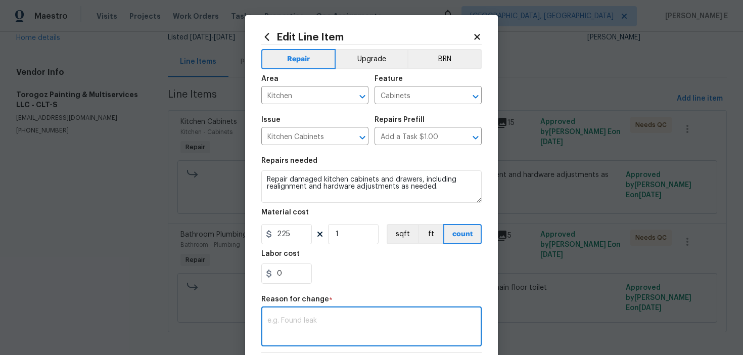
paste textarea "(KE) Updated per vendor's final cost."
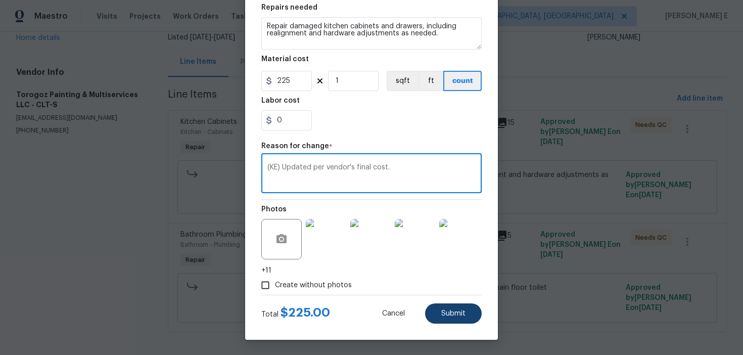
type textarea "(KE) Updated per vendor's final cost."
click at [454, 310] on span "Submit" at bounding box center [453, 314] width 24 height 8
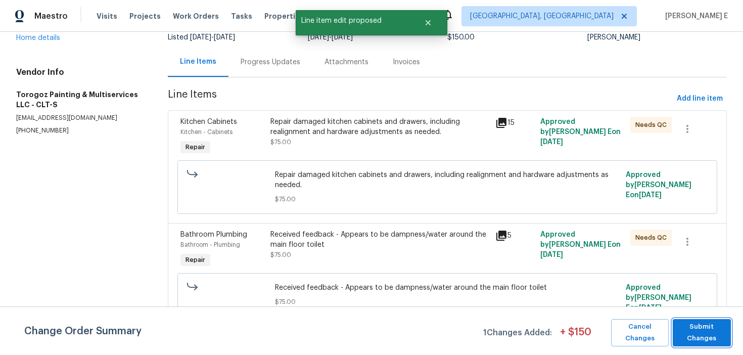
click at [722, 325] on span "Submit Changes" at bounding box center [702, 332] width 48 height 23
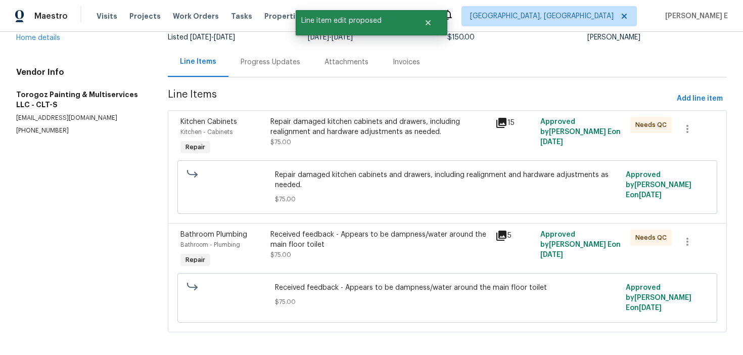
scroll to position [0, 0]
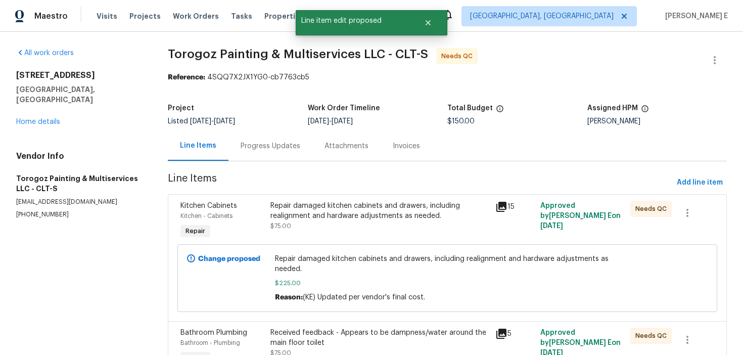
click at [252, 134] on div "Progress Updates" at bounding box center [270, 146] width 84 height 30
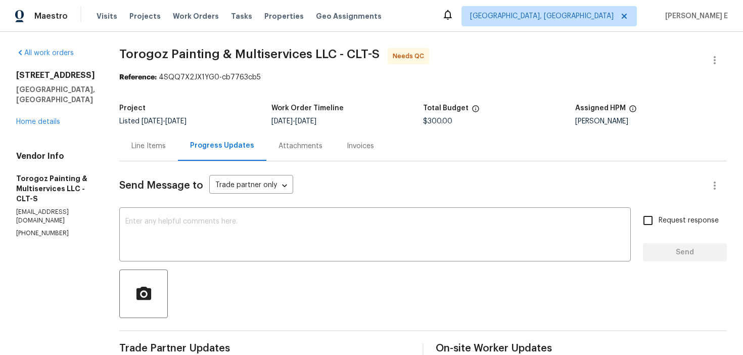
click at [172, 152] on div "Line Items" at bounding box center [148, 146] width 59 height 30
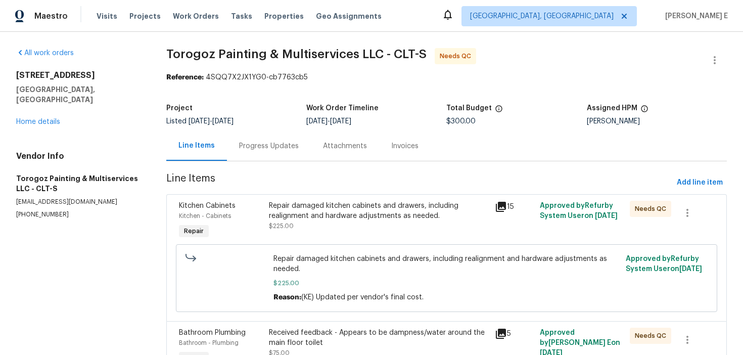
scroll to position [98, 0]
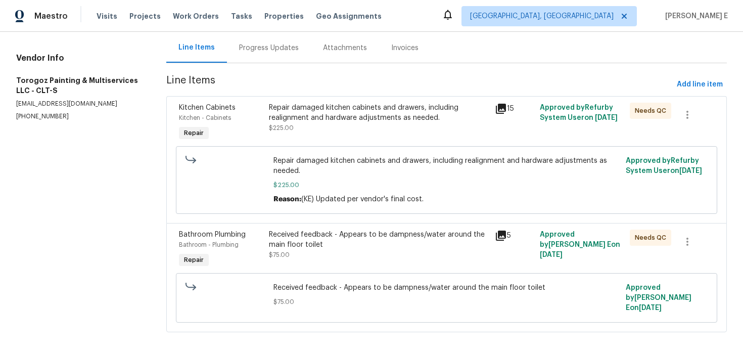
click at [299, 260] on div "Received feedback - Appears to be dampness/water around the main floor toilet $…" at bounding box center [378, 249] width 225 height 46
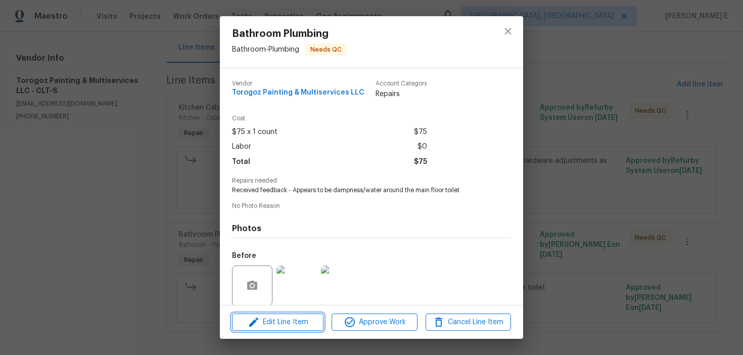
click at [283, 325] on span "Edit Line Item" at bounding box center [277, 322] width 85 height 13
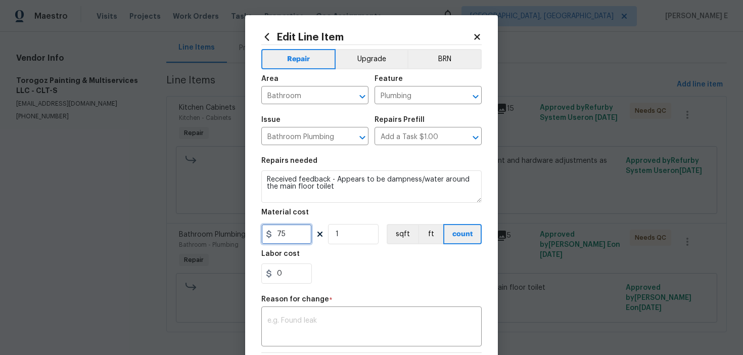
click at [290, 231] on input "75" at bounding box center [286, 234] width 51 height 20
type input "150"
click at [323, 324] on textarea at bounding box center [371, 327] width 208 height 21
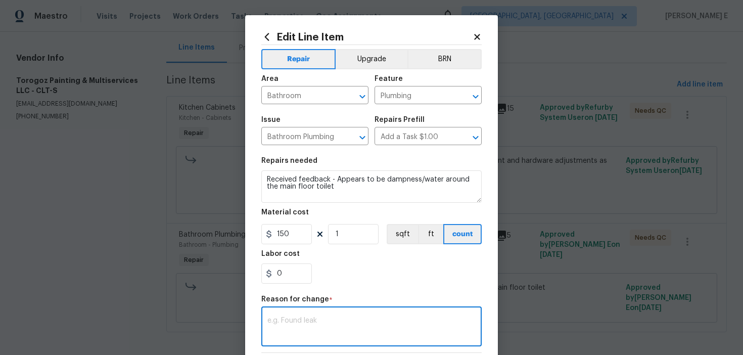
paste textarea "(KE) Updated per vendor's final cost."
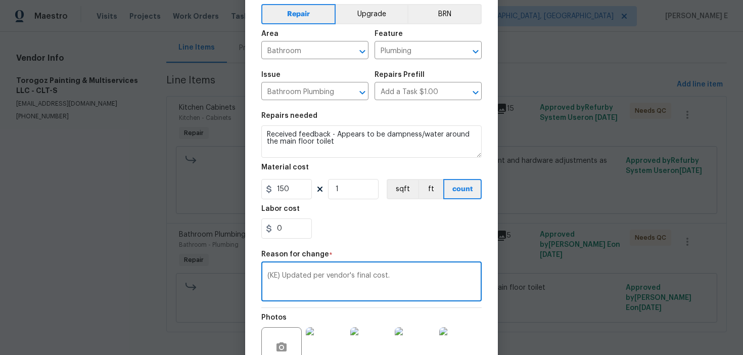
scroll to position [154, 0]
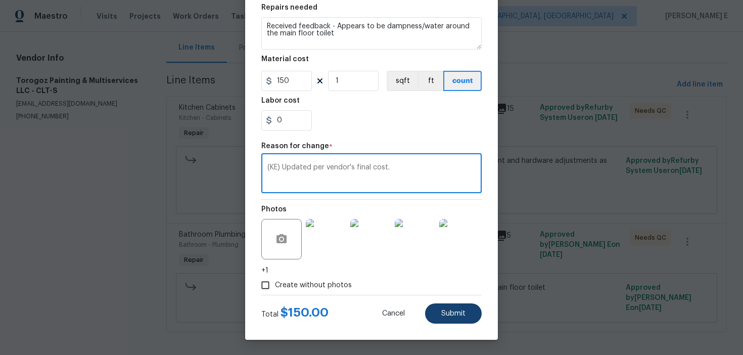
type textarea "(KE) Updated per vendor's final cost."
click at [439, 317] on button "Submit" at bounding box center [453, 313] width 57 height 20
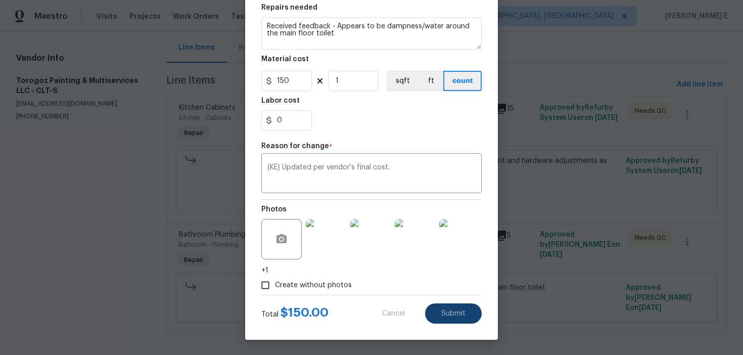
type input "75"
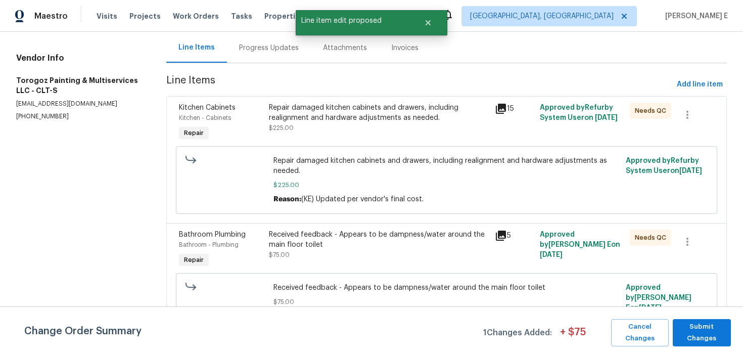
scroll to position [0, 0]
click at [702, 345] on button "Submit Changes" at bounding box center [702, 332] width 58 height 27
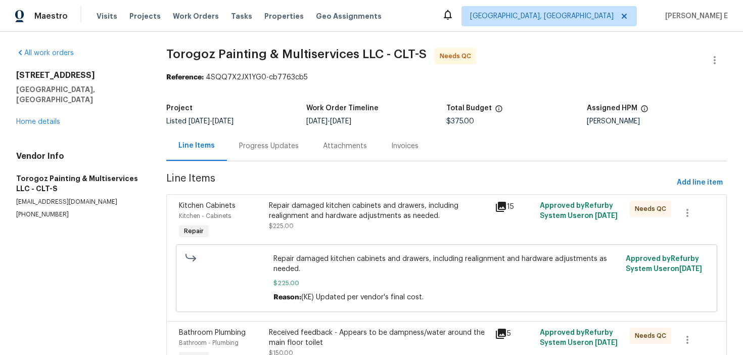
click at [259, 141] on div "Progress Updates" at bounding box center [269, 146] width 60 height 10
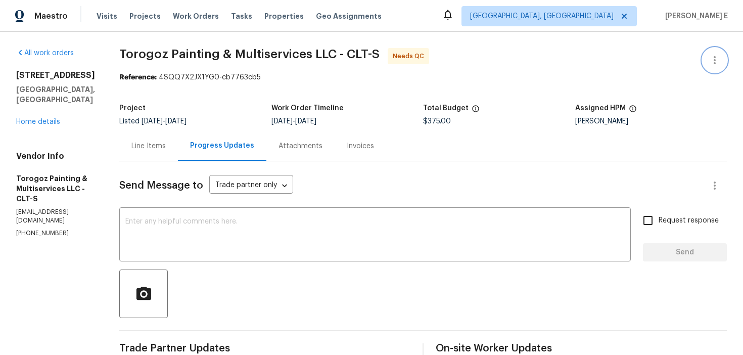
click at [711, 56] on icon "button" at bounding box center [715, 60] width 12 height 12
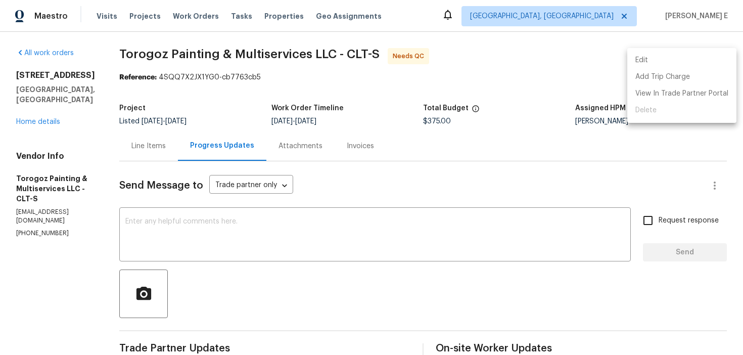
click at [641, 59] on li "Edit" at bounding box center [681, 60] width 109 height 17
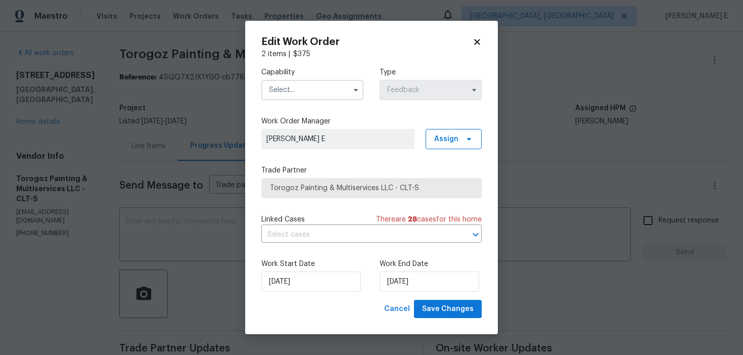
click at [286, 98] on input "text" at bounding box center [312, 90] width 102 height 20
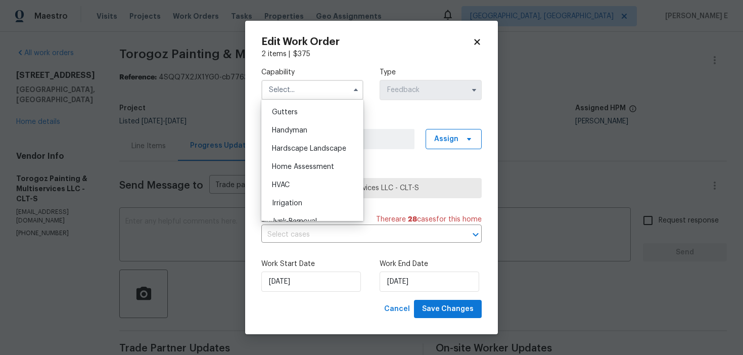
scroll to position [535, 0]
click at [288, 131] on span "Handyman" at bounding box center [289, 131] width 35 height 7
type input "Handyman"
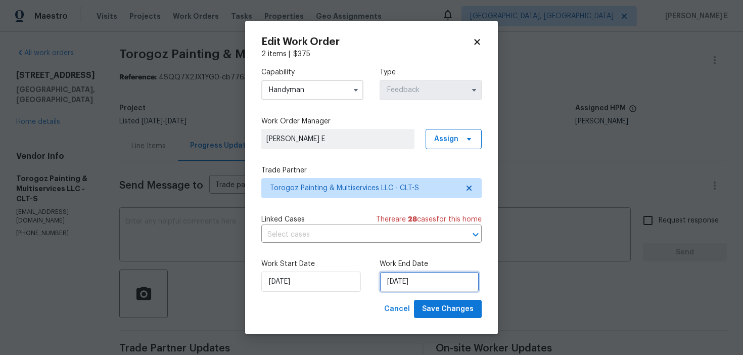
click at [390, 282] on input "25/09/2025" at bounding box center [430, 281] width 100 height 20
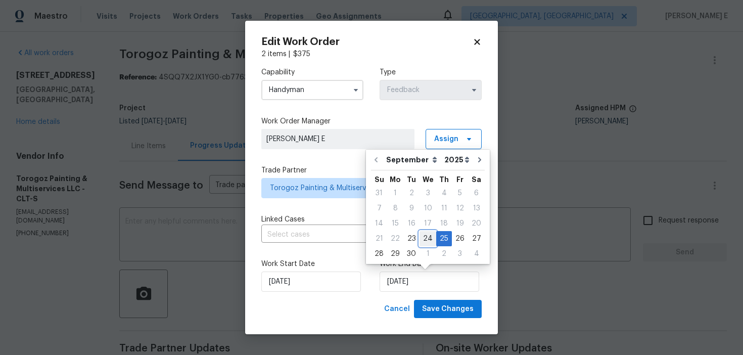
click at [425, 236] on div "24" at bounding box center [428, 238] width 17 height 14
type input "24/09/2025"
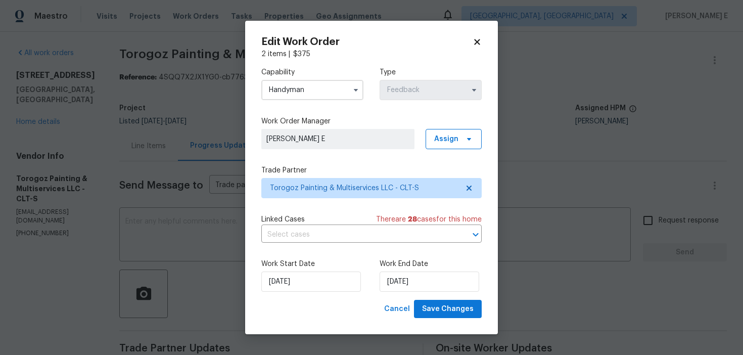
click at [447, 324] on div "Edit Work Order 2 items | $ 375 Capability Handyman Type Feedback Work Order Ma…" at bounding box center [371, 178] width 253 height 314
click at [460, 308] on span "Save Changes" at bounding box center [448, 309] width 52 height 13
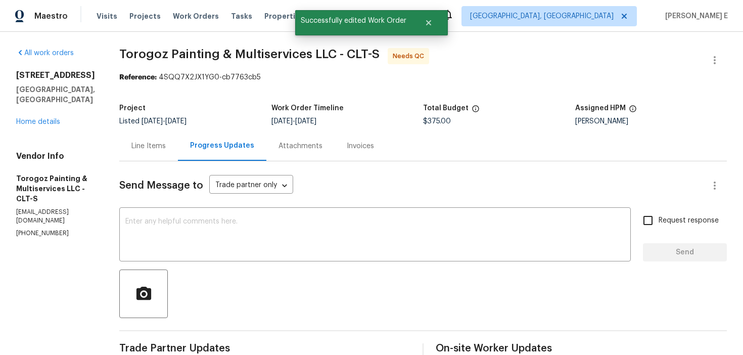
click at [156, 156] on div "Line Items" at bounding box center [148, 146] width 59 height 30
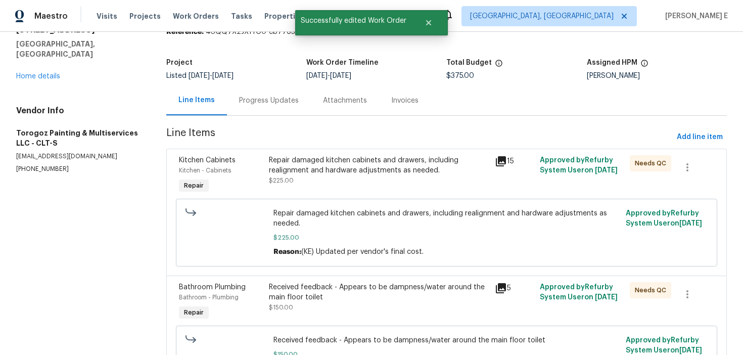
scroll to position [113, 0]
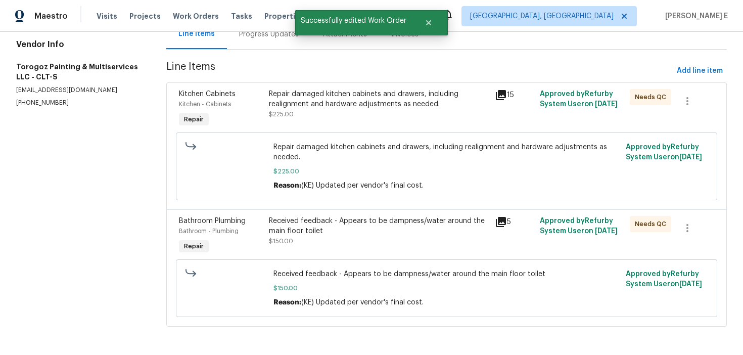
click at [321, 122] on div "Repair damaged kitchen cabinets and drawers, including realignment and hardware…" at bounding box center [378, 109] width 225 height 46
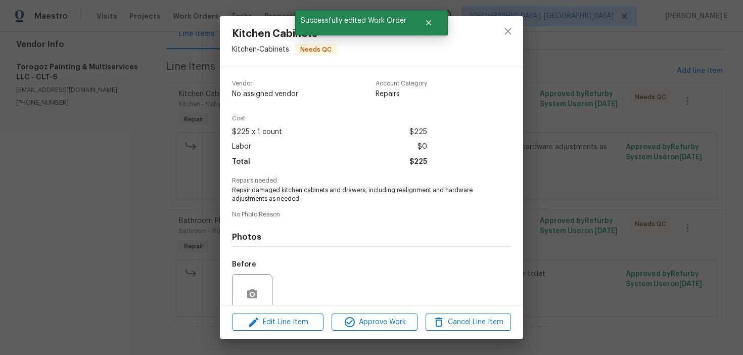
scroll to position [85, 0]
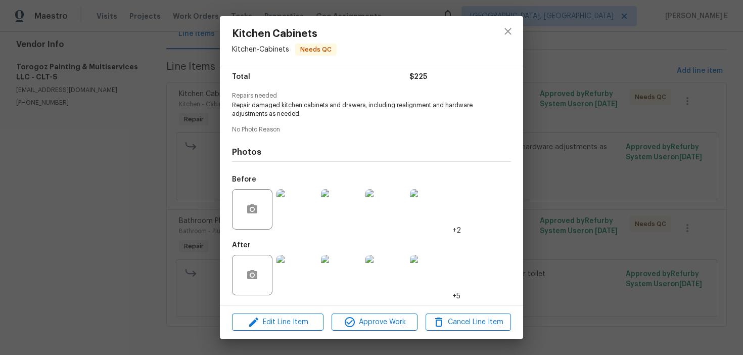
click at [307, 282] on img at bounding box center [296, 275] width 40 height 40
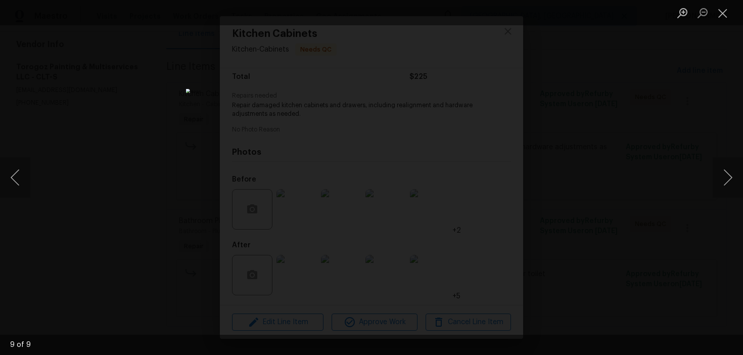
click at [593, 144] on div "Lightbox" at bounding box center [371, 177] width 743 height 355
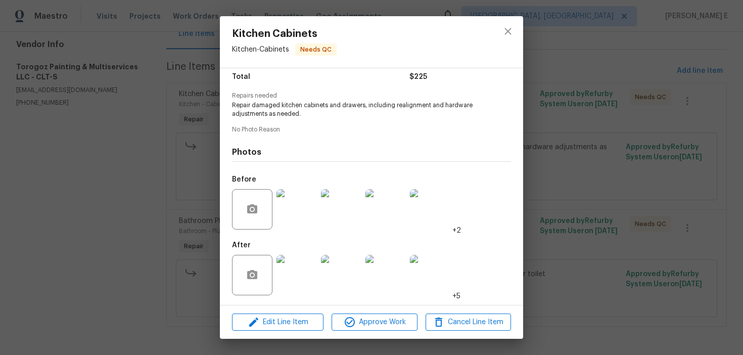
click at [593, 144] on div "Kitchen Cabinets Kitchen - Cabinets Needs QC Vendor Torogoz Painting & Multiser…" at bounding box center [371, 177] width 743 height 355
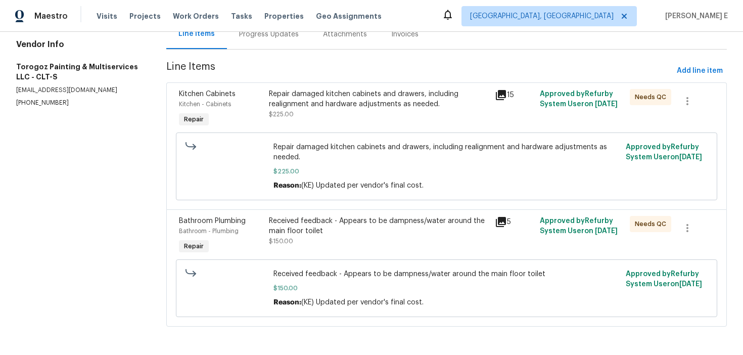
click at [324, 230] on div "Received feedback - Appears to be dampness/water around the main floor toilet" at bounding box center [378, 226] width 219 height 20
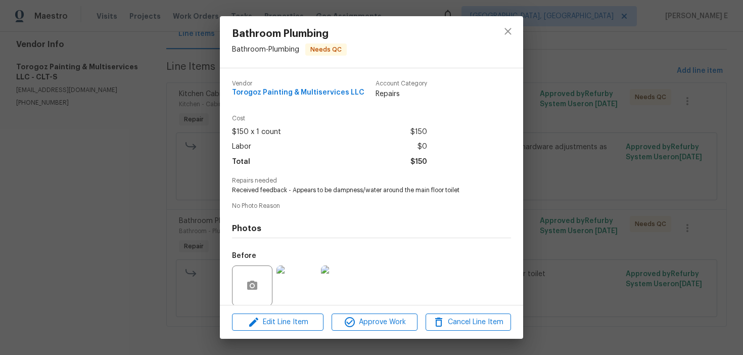
scroll to position [76, 0]
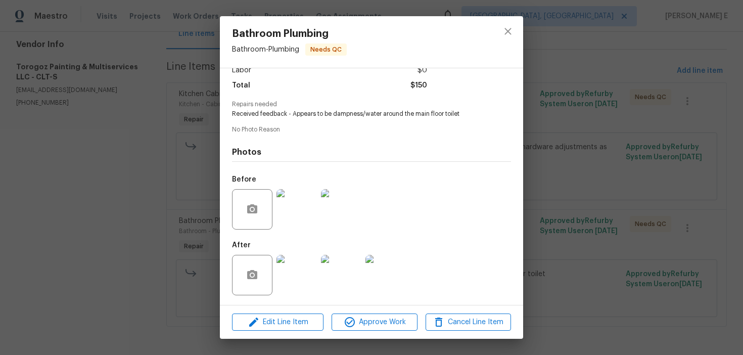
click at [297, 273] on img at bounding box center [296, 275] width 40 height 40
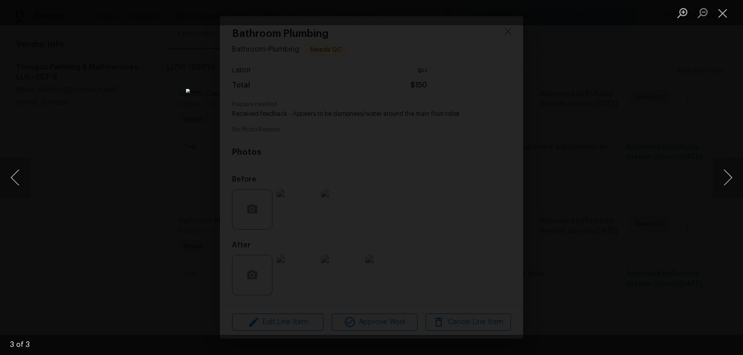
click at [631, 169] on div "Lightbox" at bounding box center [371, 177] width 743 height 355
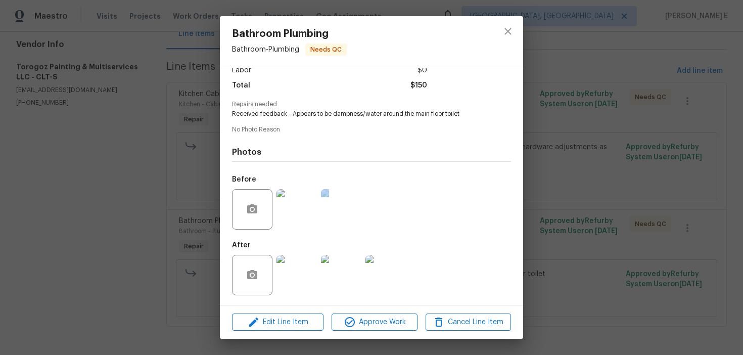
click at [631, 169] on div "Bathroom Plumbing Bathroom - Plumbing Needs QC Vendor Torogoz Painting & Multis…" at bounding box center [371, 177] width 743 height 355
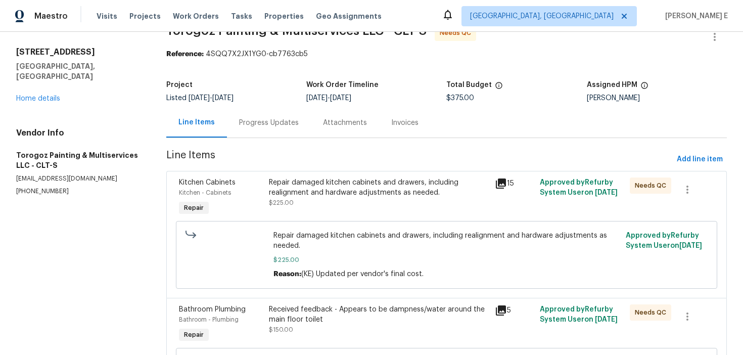
scroll to position [19, 0]
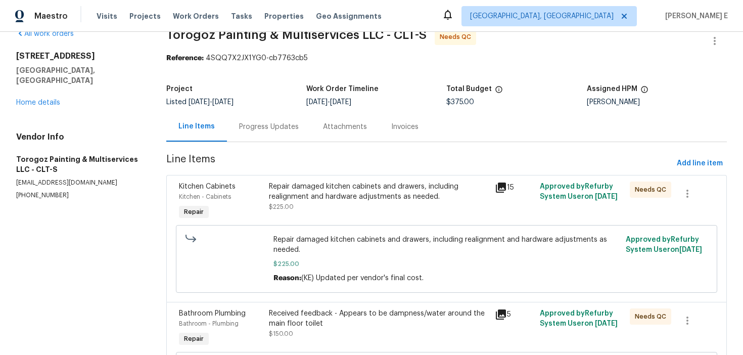
click at [354, 183] on div "Repair damaged kitchen cabinets and drawers, including realignment and hardware…" at bounding box center [378, 191] width 219 height 20
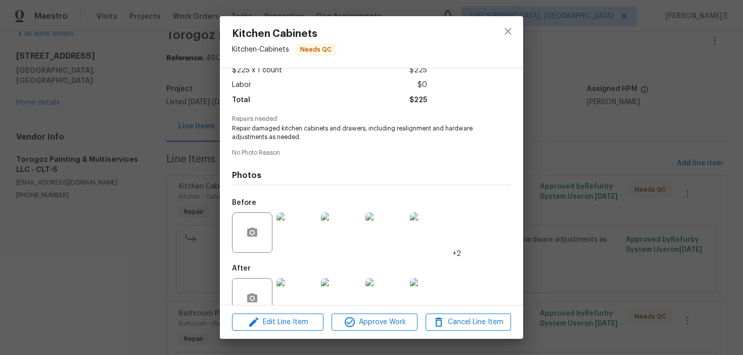
scroll to position [85, 0]
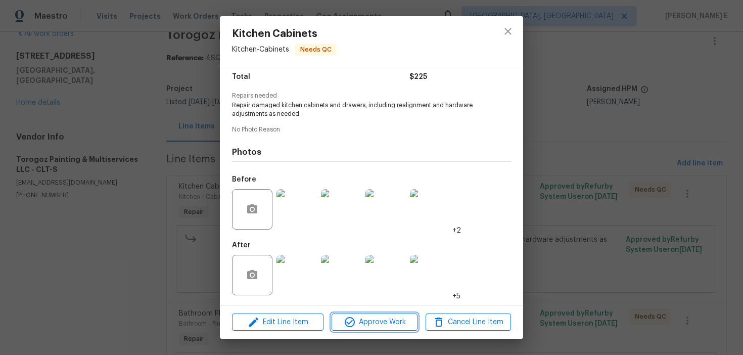
click at [366, 326] on span "Approve Work" at bounding box center [374, 322] width 79 height 13
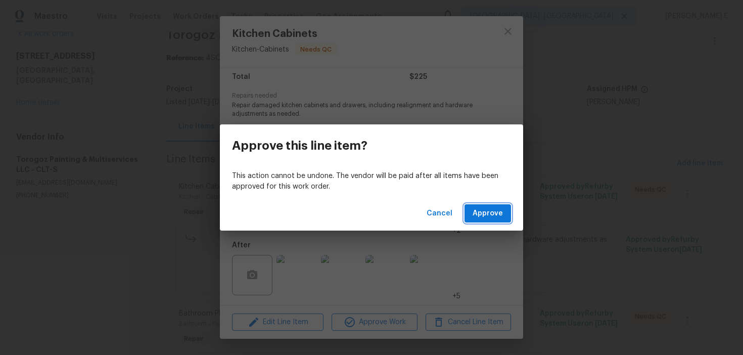
click at [496, 218] on span "Approve" at bounding box center [488, 213] width 30 height 13
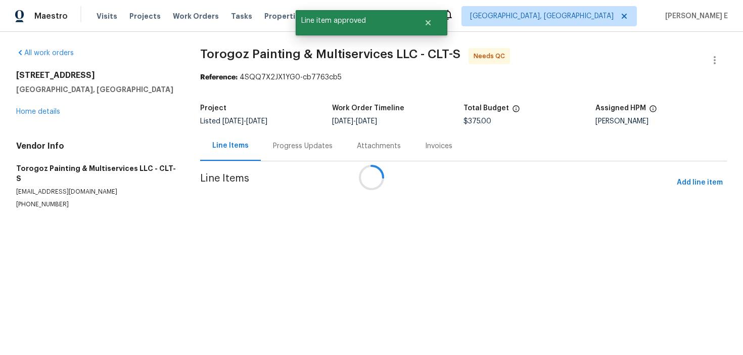
scroll to position [0, 0]
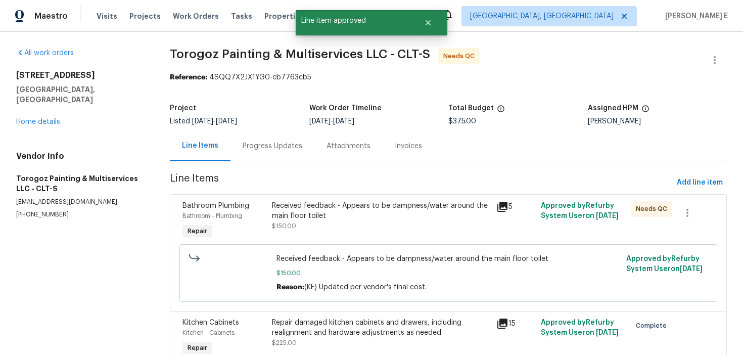
click at [336, 224] on div "Received feedback - Appears to be dampness/water around the main floor toilet $…" at bounding box center [381, 216] width 218 height 30
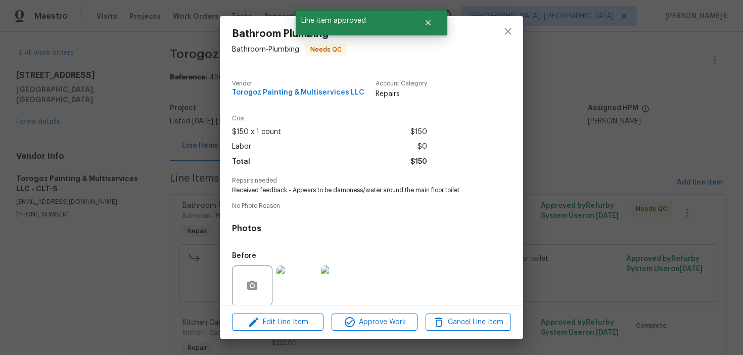
scroll to position [76, 0]
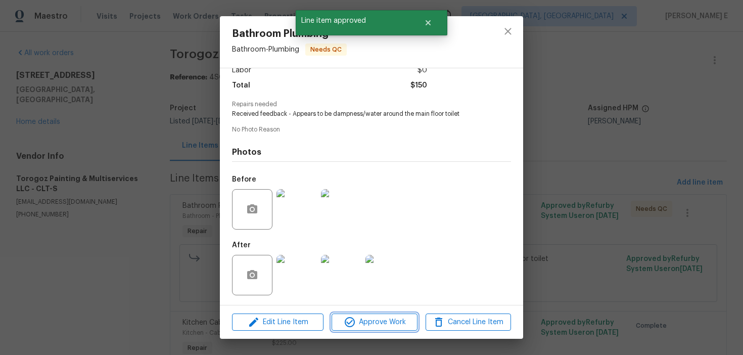
click at [364, 329] on button "Approve Work" at bounding box center [374, 322] width 85 height 18
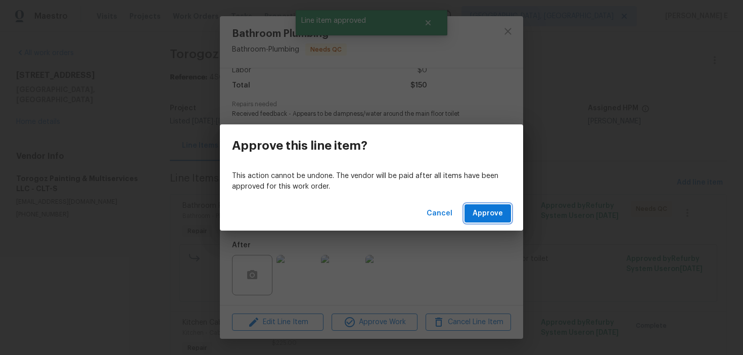
click at [500, 209] on span "Approve" at bounding box center [488, 213] width 30 height 13
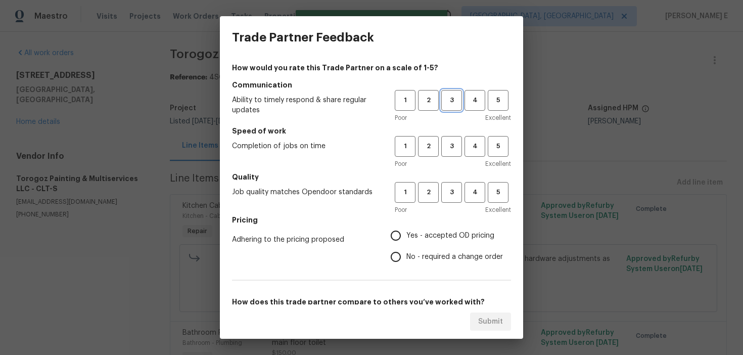
click at [452, 101] on span "3" at bounding box center [451, 101] width 19 height 12
click at [454, 138] on button "3" at bounding box center [451, 146] width 21 height 21
click at [454, 188] on span "3" at bounding box center [451, 193] width 19 height 12
click at [406, 252] on input "No - required a change order" at bounding box center [395, 256] width 21 height 21
radio input "true"
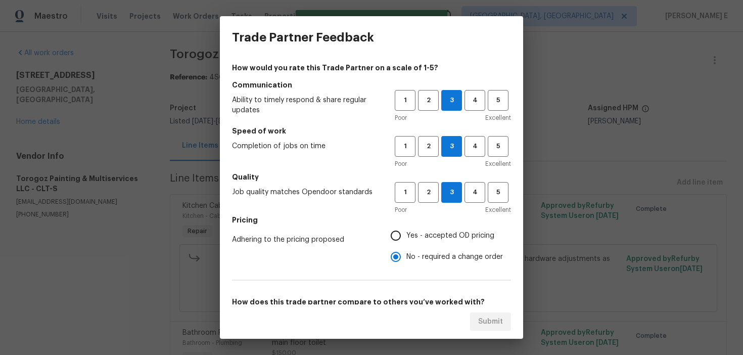
scroll to position [158, 0]
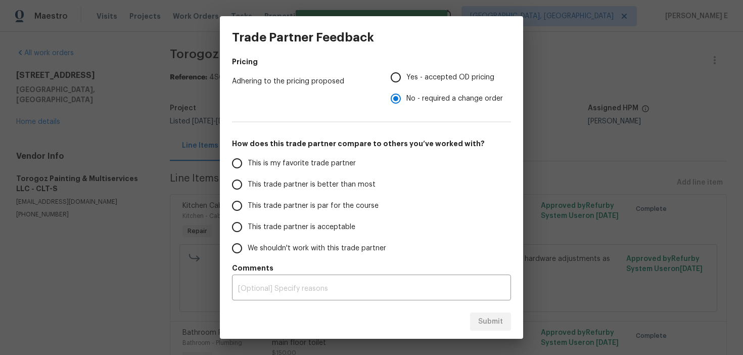
click at [339, 202] on span "This trade partner is par for the course" at bounding box center [313, 206] width 131 height 11
click at [248, 202] on input "This trade partner is par for the course" at bounding box center [236, 205] width 21 height 21
click at [479, 319] on span "Submit" at bounding box center [490, 321] width 25 height 13
radio input "true"
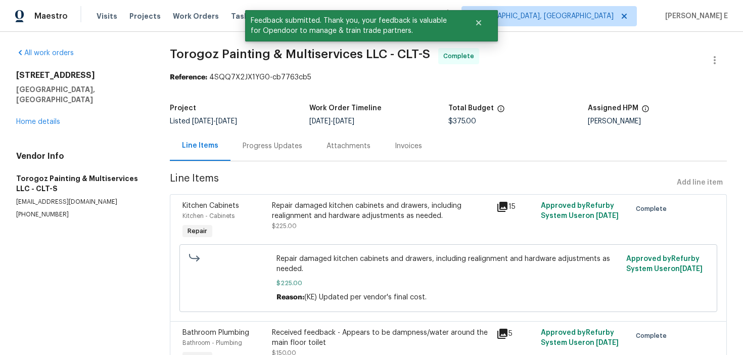
click at [276, 148] on div "Progress Updates" at bounding box center [273, 146] width 60 height 10
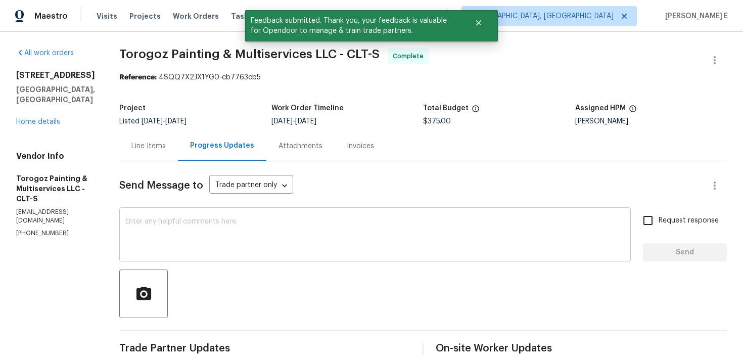
click at [256, 212] on div "x ​" at bounding box center [374, 236] width 511 height 52
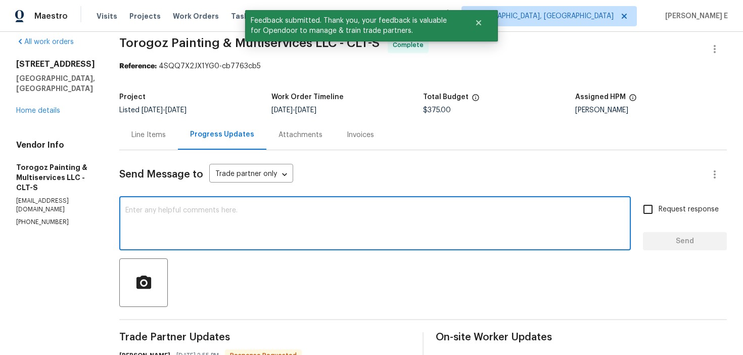
scroll to position [13, 0]
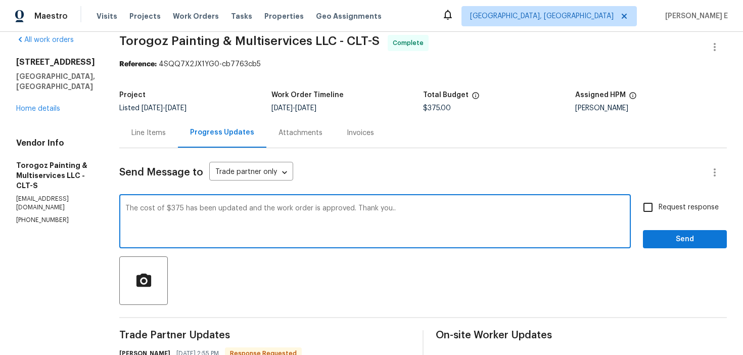
type textarea "The cost of $375 has been updated and the work order is approved. Thank you.."
click at [656, 203] on input "Request response" at bounding box center [647, 207] width 21 height 21
checkbox input "true"
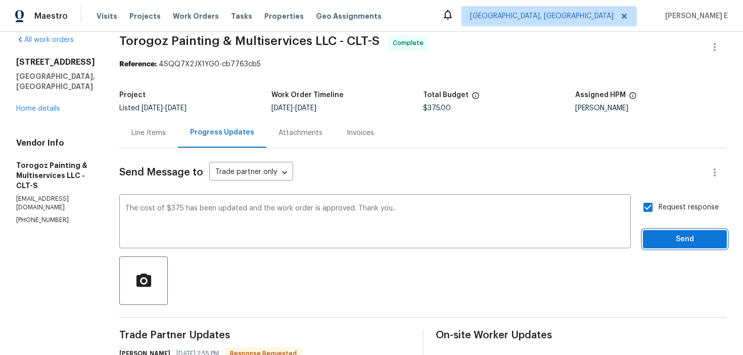
click at [664, 242] on span "Send" at bounding box center [685, 239] width 68 height 13
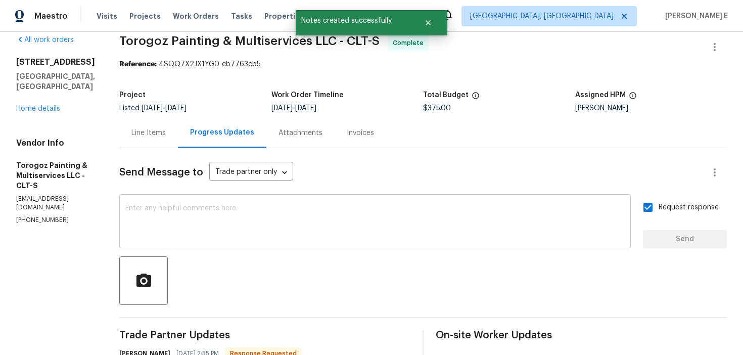
scroll to position [0, 0]
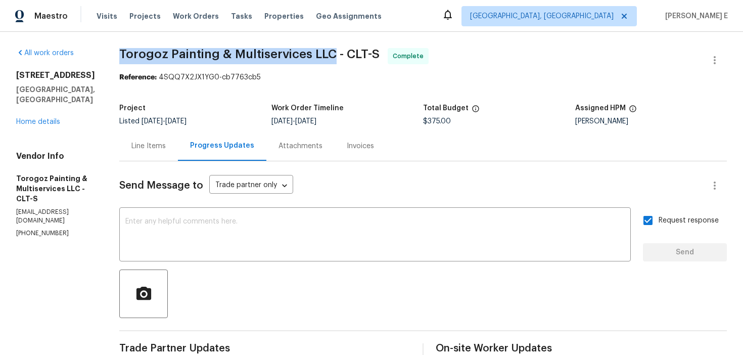
drag, startPoint x: 144, startPoint y: 56, endPoint x: 352, endPoint y: 56, distance: 208.2
click at [352, 56] on span "Torogoz Painting & Multiservices LLC - CLT-S" at bounding box center [249, 54] width 260 height 12
copy span "Torogoz Painting & Multiservices LLC"
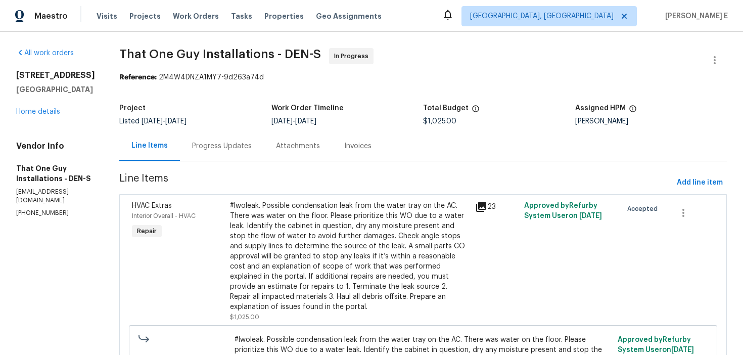
click at [276, 149] on div "Attachments" at bounding box center [298, 146] width 44 height 10
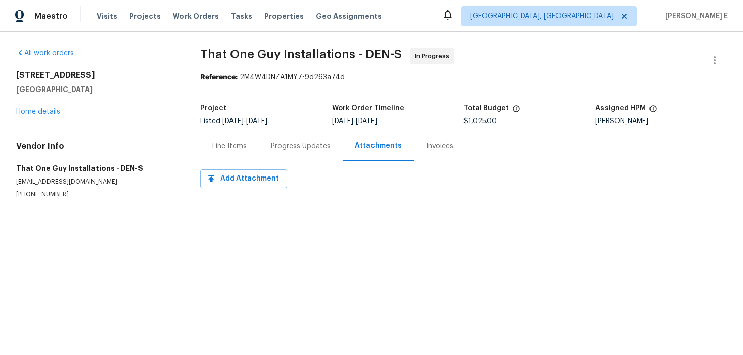
click at [266, 152] on div "Progress Updates" at bounding box center [301, 146] width 84 height 30
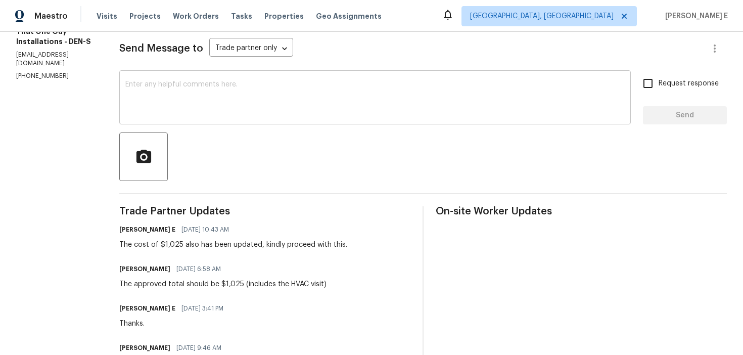
scroll to position [138, 0]
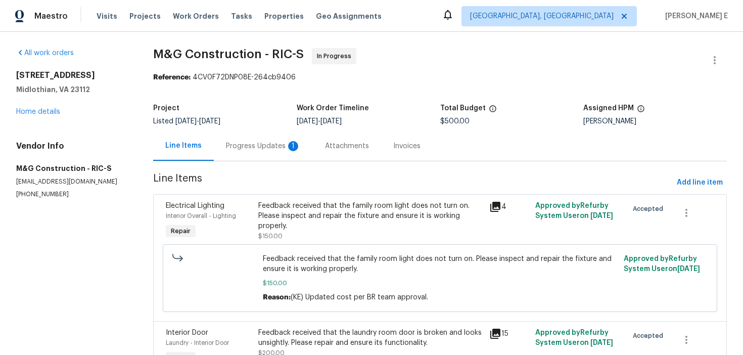
click at [278, 139] on div "Progress Updates 1" at bounding box center [263, 146] width 99 height 30
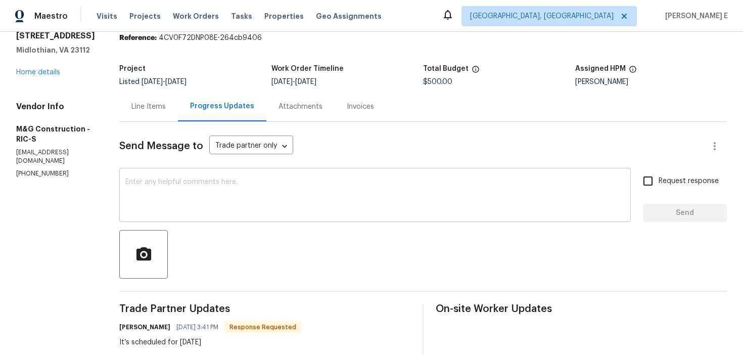
click at [298, 196] on textarea at bounding box center [374, 195] width 499 height 35
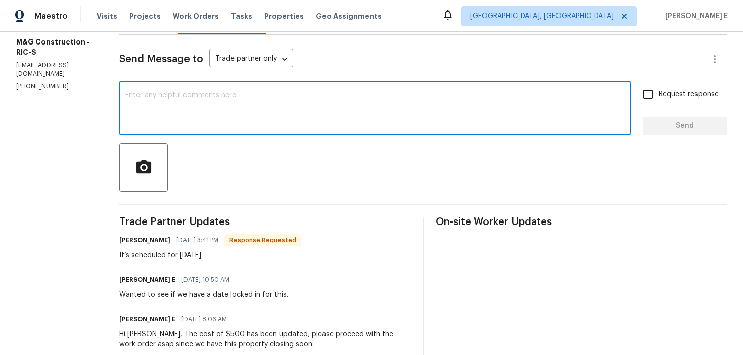
scroll to position [126, 0]
type textarea "Thank you.."
click at [691, 122] on span "Send" at bounding box center [685, 126] width 68 height 13
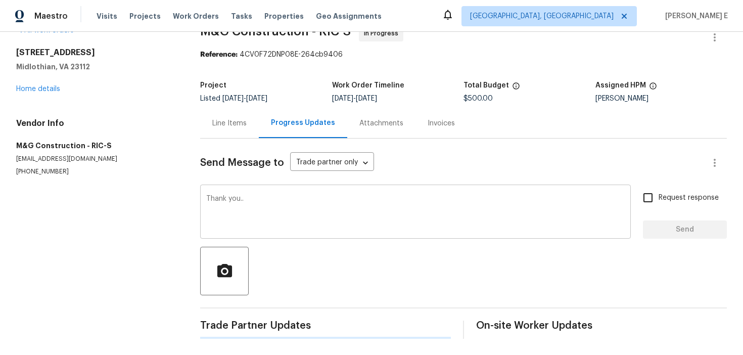
scroll to position [0, 0]
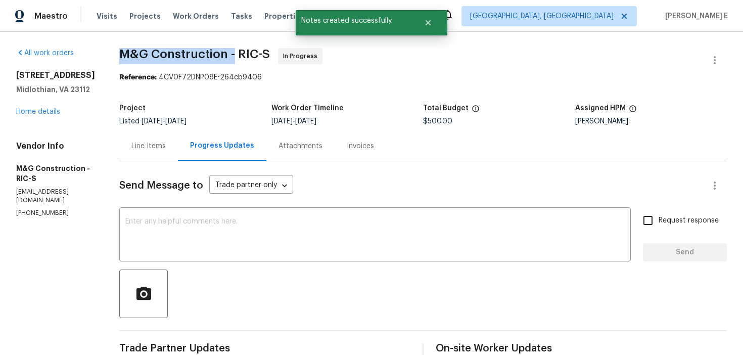
drag, startPoint x: 119, startPoint y: 51, endPoint x: 235, endPoint y: 55, distance: 116.3
click at [235, 55] on span "M&G Construction - RIC-S" at bounding box center [194, 54] width 151 height 12
copy span "M&G Construction -"
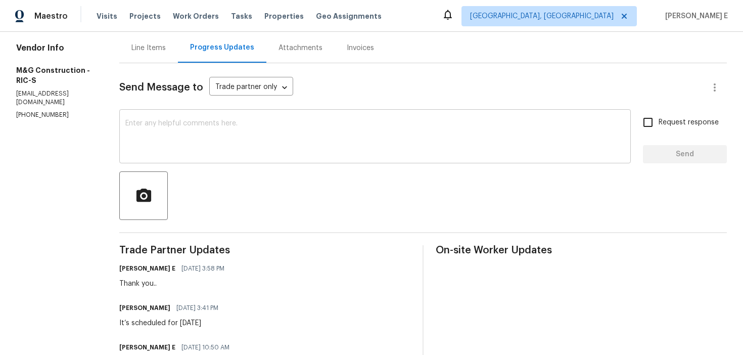
scroll to position [119, 0]
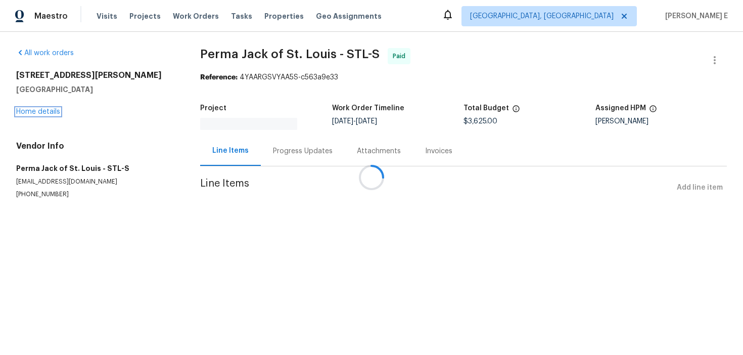
click at [35, 109] on link "Home details" at bounding box center [38, 111] width 44 height 7
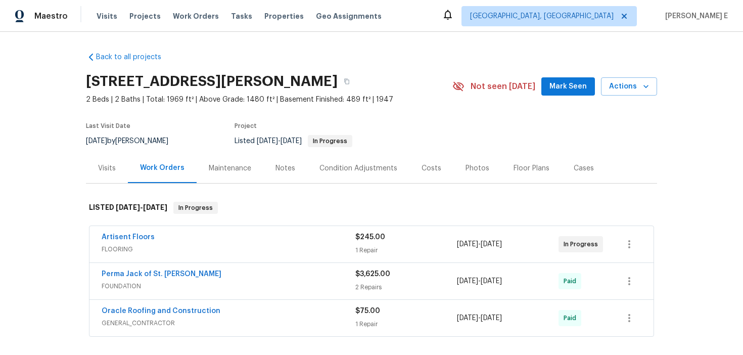
click at [118, 242] on span "Artisent Floors" at bounding box center [128, 237] width 53 height 10
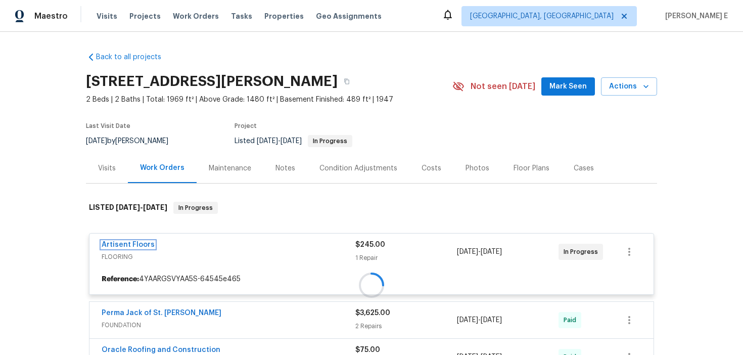
click at [120, 243] on link "Artisent Floors" at bounding box center [128, 244] width 53 height 7
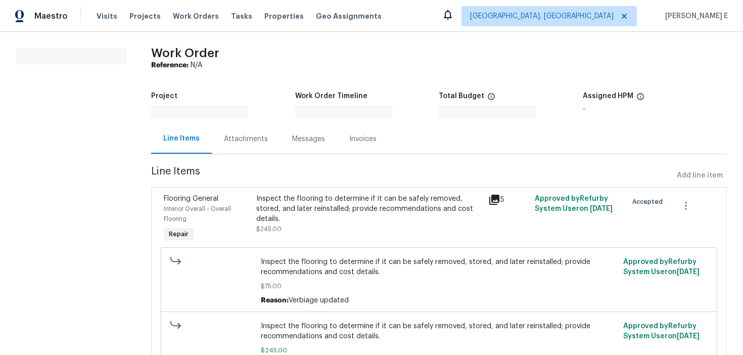
click at [120, 243] on section "All work orders" at bounding box center [71, 224] width 111 height 353
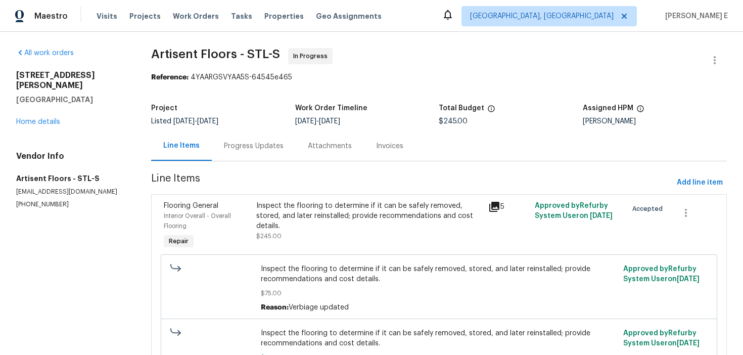
click at [236, 144] on div "Progress Updates" at bounding box center [254, 146] width 60 height 10
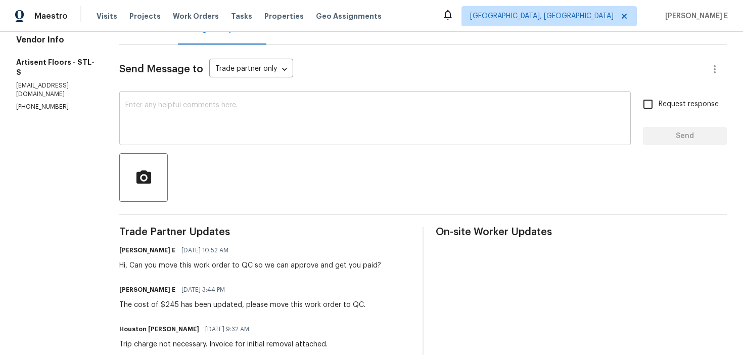
scroll to position [170, 0]
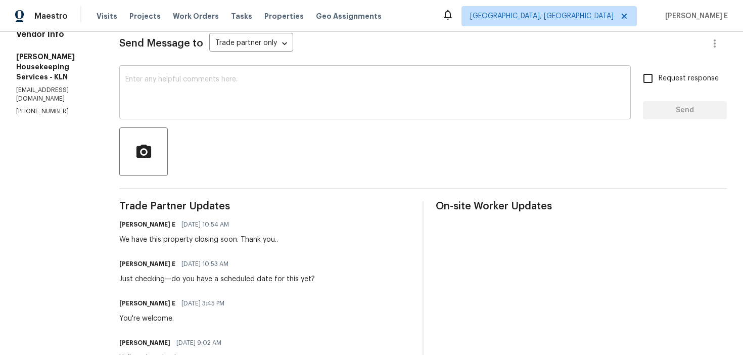
scroll to position [146, 0]
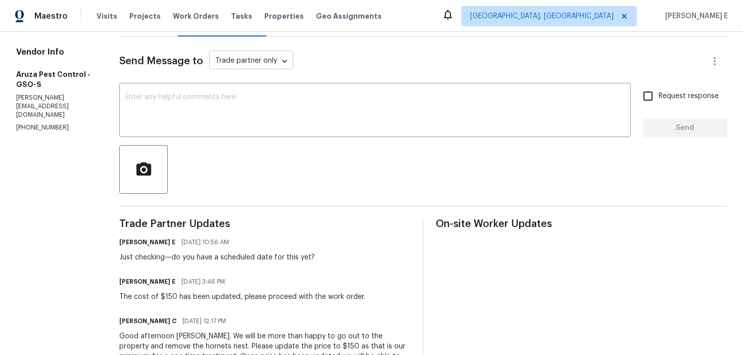
scroll to position [125, 0]
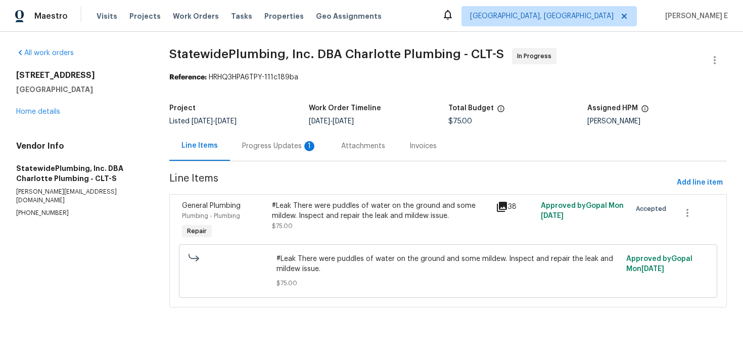
click at [280, 137] on div "Progress Updates 1" at bounding box center [279, 146] width 99 height 30
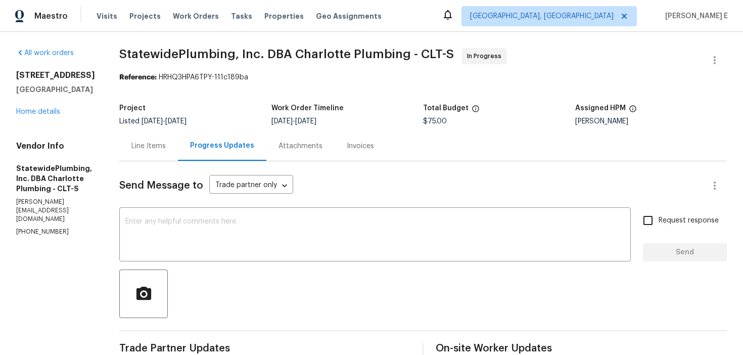
click at [169, 137] on div "Line Items" at bounding box center [148, 146] width 59 height 30
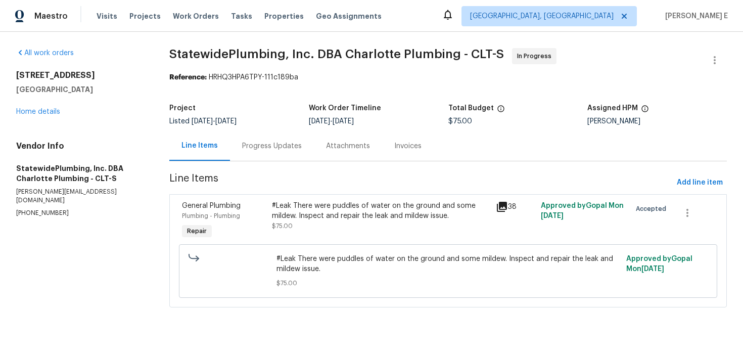
click at [292, 216] on div "#Leak There were puddles of water on the ground and some mildew. Inspect and re…" at bounding box center [381, 211] width 218 height 20
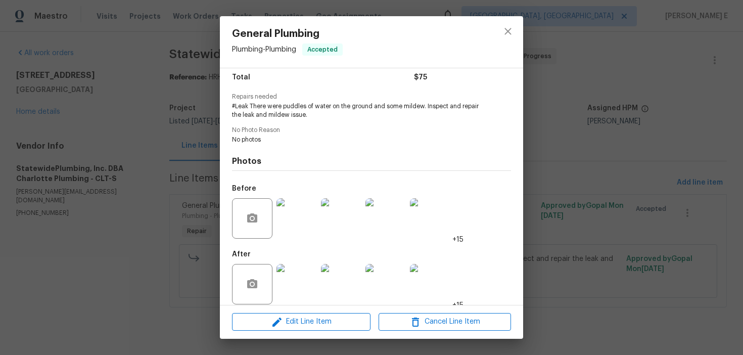
scroll to position [100, 0]
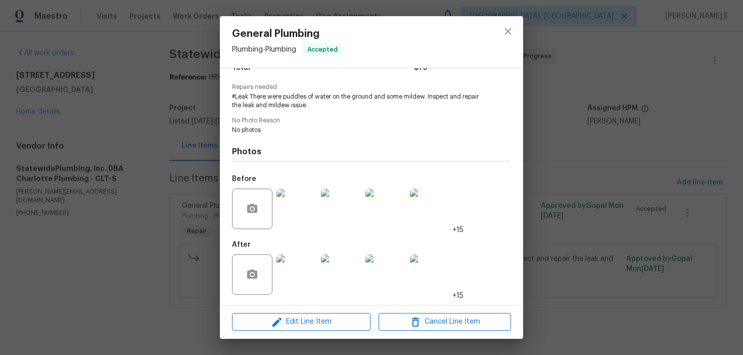
click at [308, 261] on img at bounding box center [296, 274] width 40 height 40
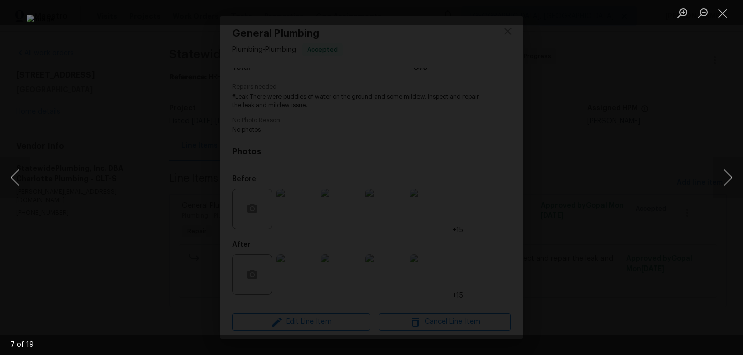
click at [648, 126] on div "Lightbox" at bounding box center [371, 177] width 743 height 355
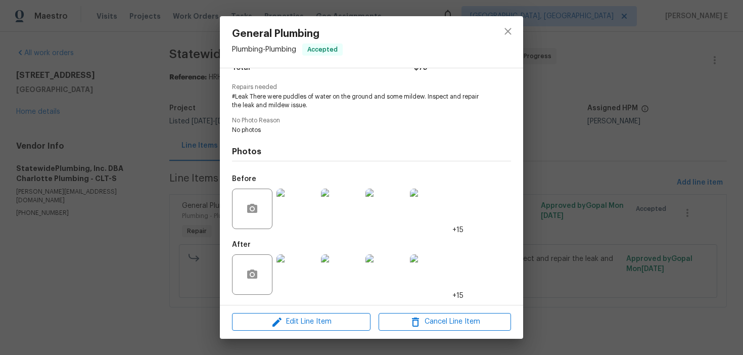
click at [648, 126] on div "General Plumbing Plumbing - Plumbing Accepted Vendor StatewidePlumbing, Inc. DB…" at bounding box center [371, 177] width 743 height 355
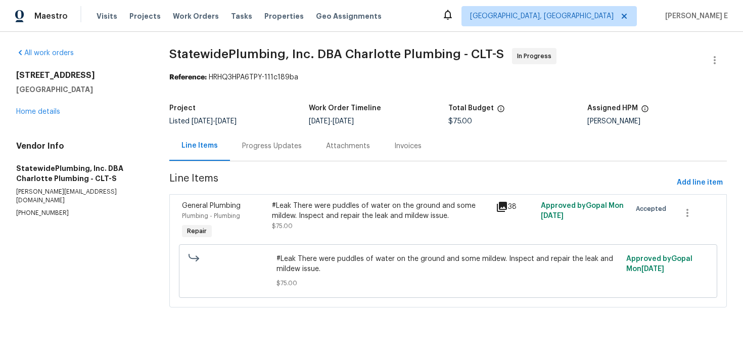
click at [267, 154] on div "Progress Updates" at bounding box center [272, 146] width 84 height 30
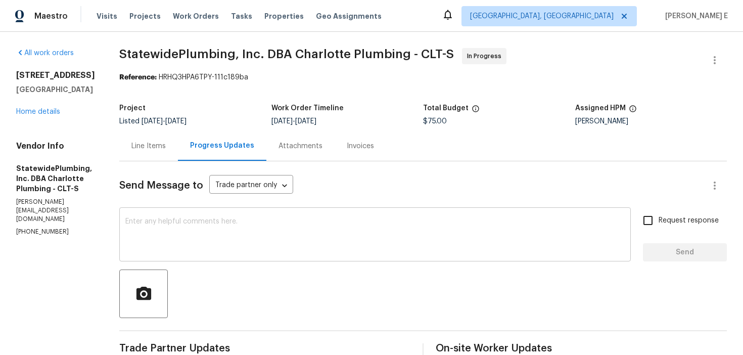
scroll to position [7, 0]
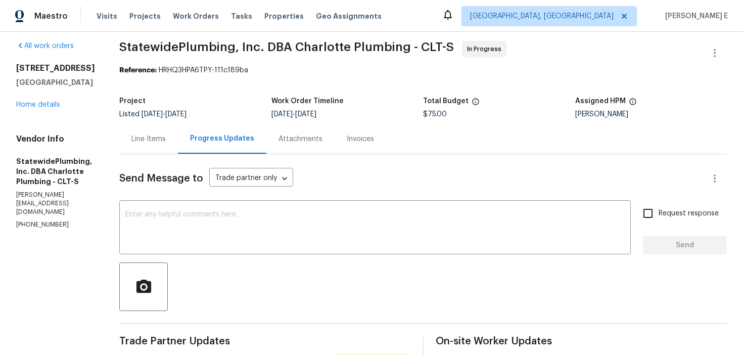
click at [162, 140] on div "Line Items" at bounding box center [148, 139] width 34 height 10
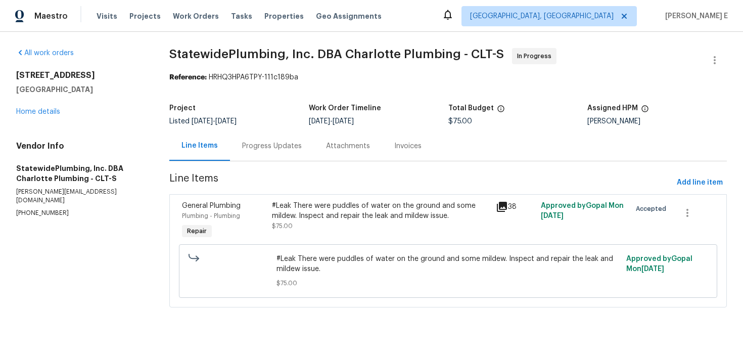
click at [259, 150] on div "Progress Updates" at bounding box center [272, 146] width 60 height 10
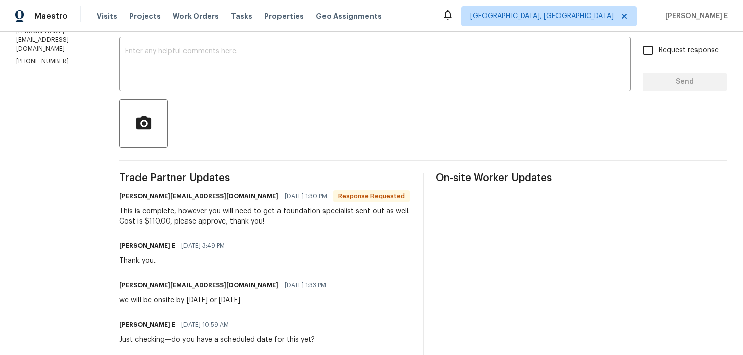
scroll to position [168, 0]
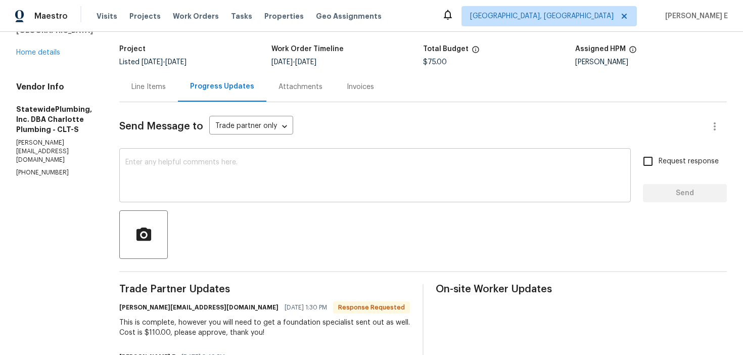
click at [267, 161] on textarea at bounding box center [374, 176] width 499 height 35
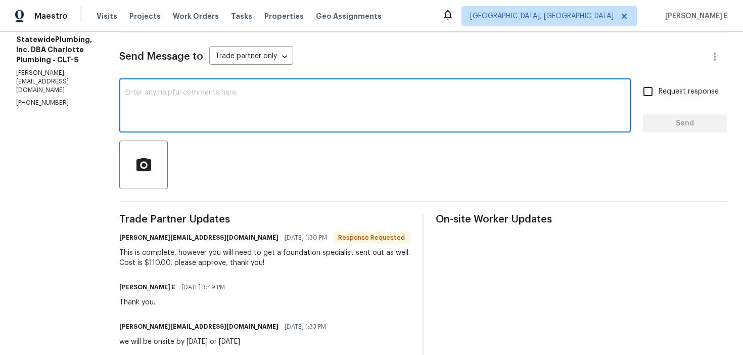
scroll to position [108, 0]
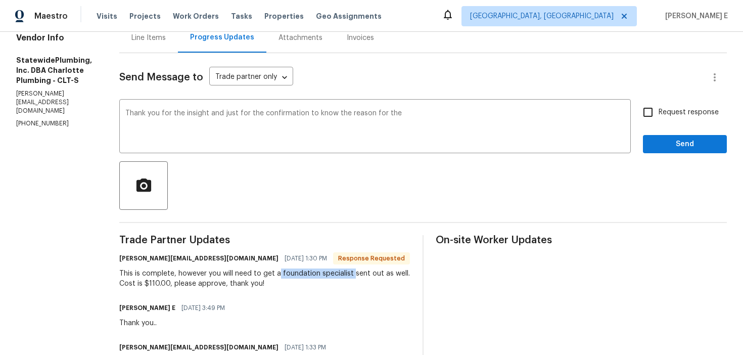
drag, startPoint x: 297, startPoint y: 272, endPoint x: 368, endPoint y: 273, distance: 71.3
click at [368, 273] on div "This is complete, however you will need to get a foundation specialist sent out…" at bounding box center [264, 278] width 291 height 20
copy div "foundation specialist"
click at [437, 121] on textarea "Thank you for the insight and just for the confirmation to know the reason for …" at bounding box center [374, 127] width 499 height 35
paste textarea "foundation specialist"
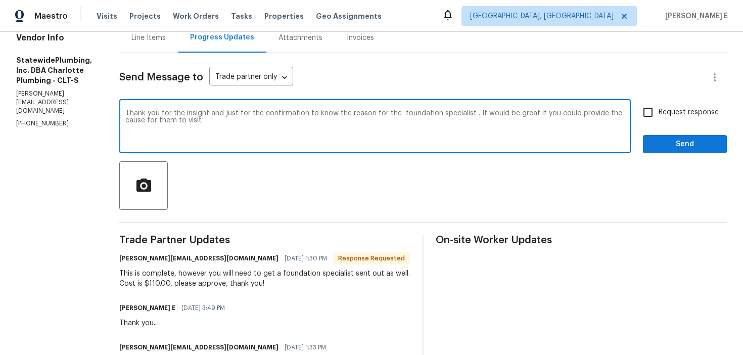
paste textarea ". Just to confirm, could you please share the reason for the foundation special…"
type textarea "Thank you for the insight. Just to confirm, could you please share the reason f…"
click at [651, 117] on input "Request response" at bounding box center [647, 112] width 21 height 21
checkbox input "true"
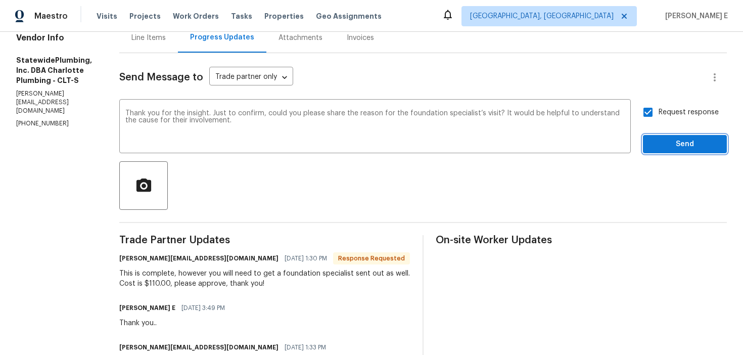
click at [662, 135] on button "Send" at bounding box center [685, 144] width 84 height 19
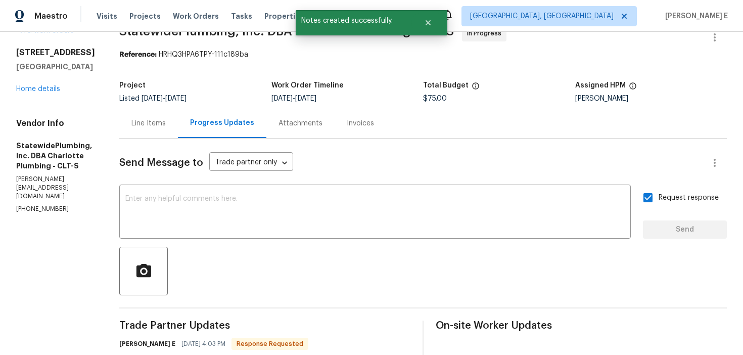
scroll to position [0, 0]
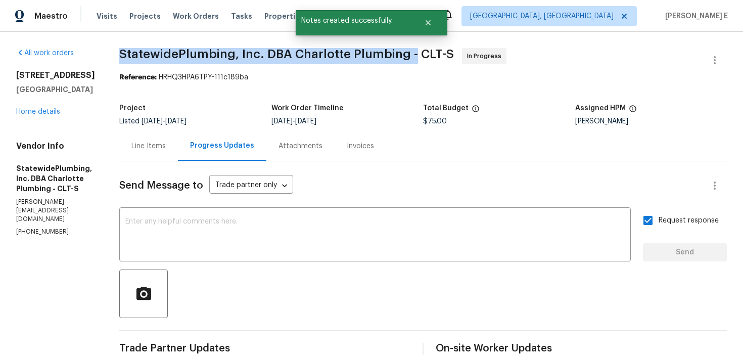
drag, startPoint x: 136, startPoint y: 59, endPoint x: 431, endPoint y: 57, distance: 294.2
copy span "StatewidePlumbing, Inc. DBA Charlotte Plumbing -"
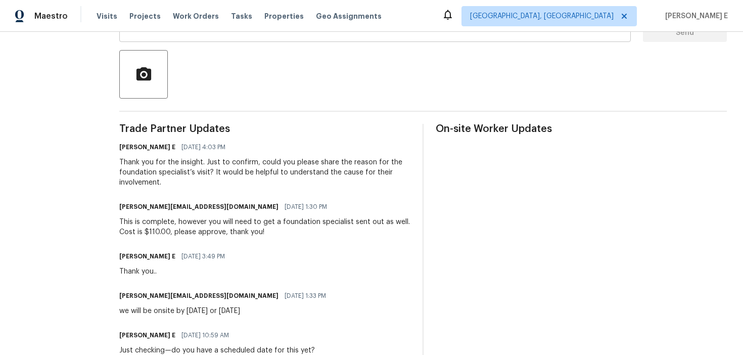
scroll to position [229, 0]
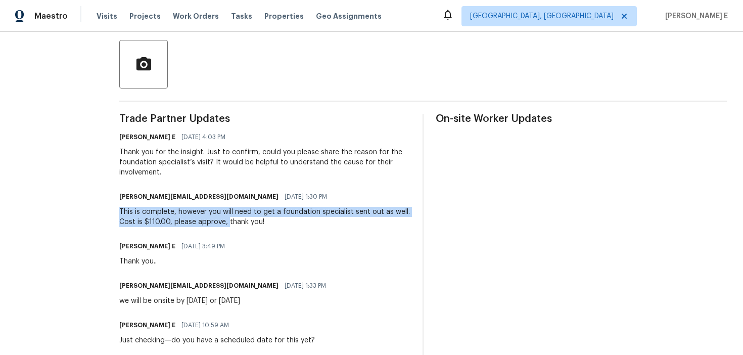
drag, startPoint x: 133, startPoint y: 211, endPoint x: 262, endPoint y: 224, distance: 129.6
click at [262, 225] on div "All work orders 711 Forest Rd Rock Hill, SC 29730 Home details Vendor Info Stat…" at bounding box center [371, 196] width 743 height 789
copy div "This is complete, however you will need to get a foundation specialist sent out…"
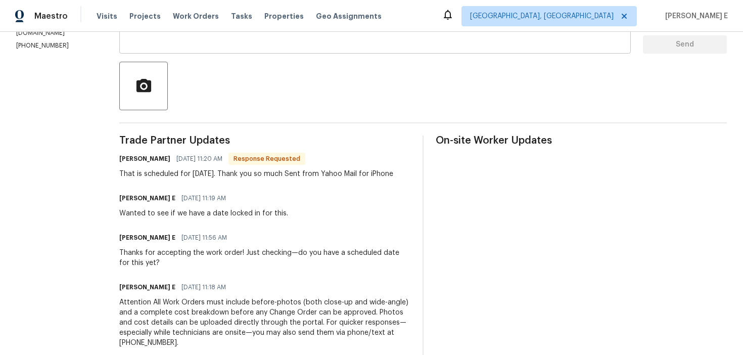
scroll to position [208, 0]
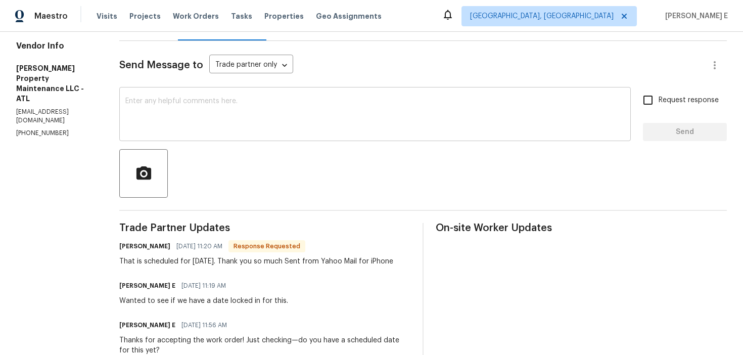
click at [287, 110] on textarea at bounding box center [374, 115] width 499 height 35
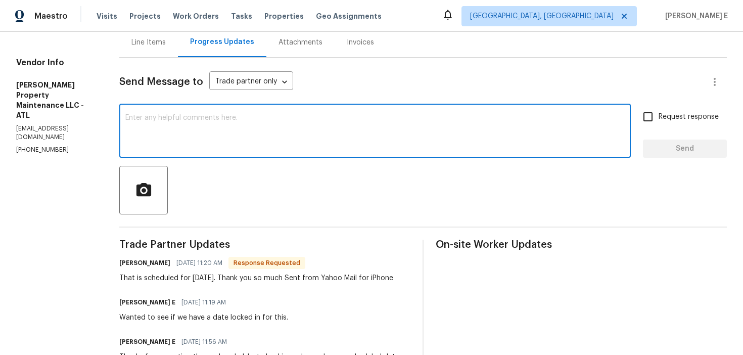
scroll to position [103, 0]
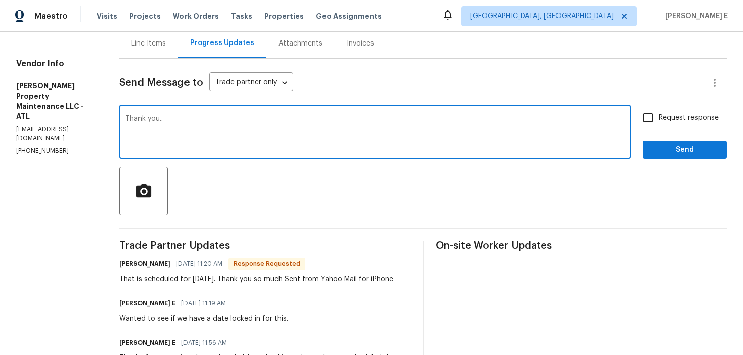
type textarea "Thank you.."
click at [675, 143] on button "Send" at bounding box center [685, 150] width 84 height 19
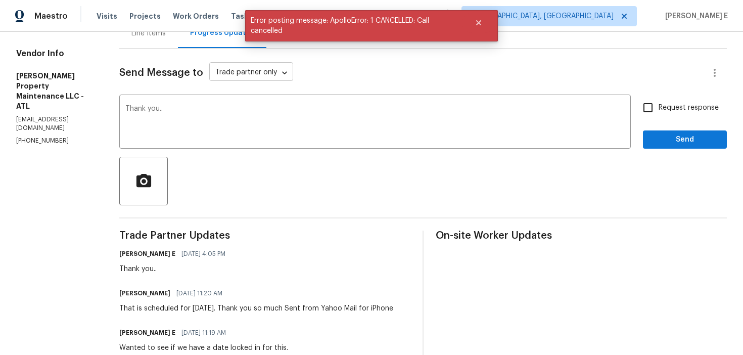
scroll to position [0, 0]
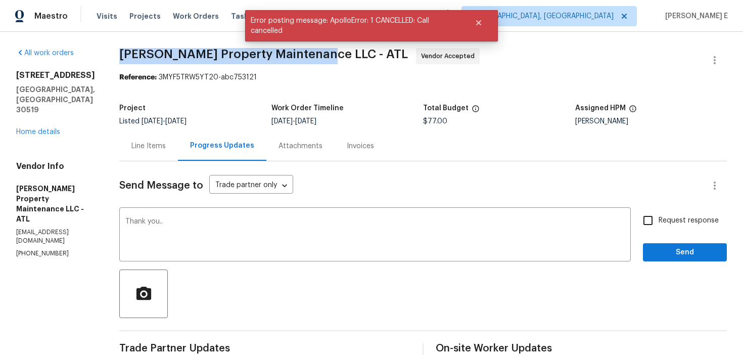
drag, startPoint x: 121, startPoint y: 54, endPoint x: 318, endPoint y: 57, distance: 197.1
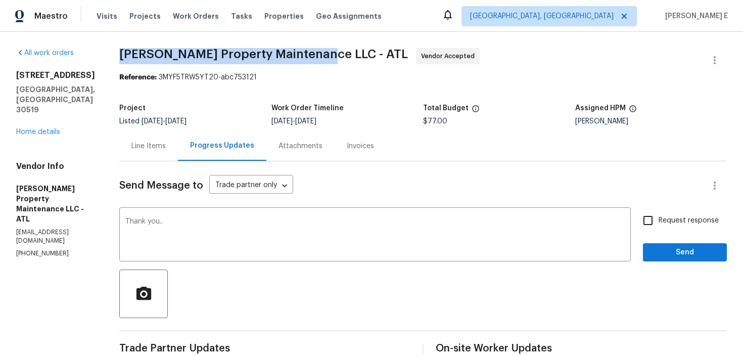
copy span "[PERSON_NAME] Property Maintenance LLC -"
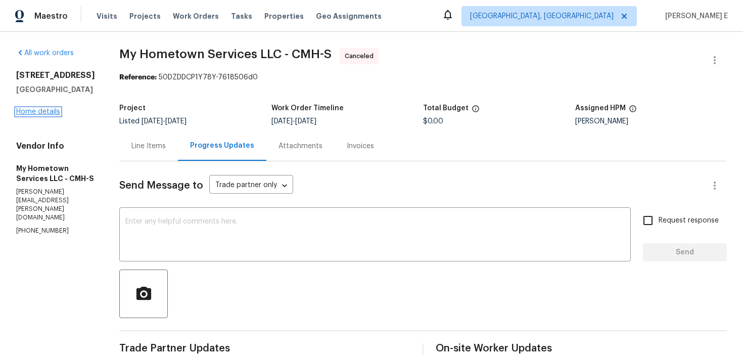
click at [44, 115] on link "Home details" at bounding box center [38, 111] width 44 height 7
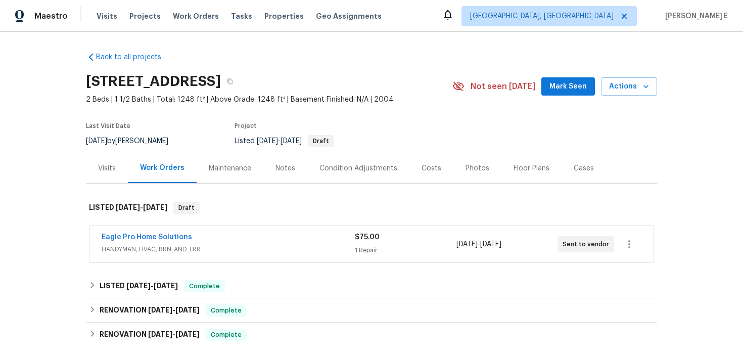
scroll to position [38, 0]
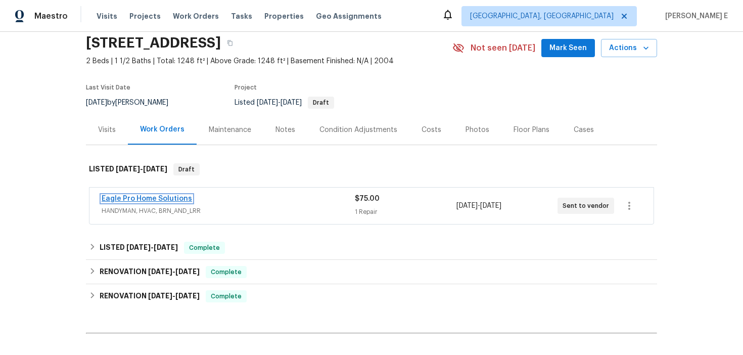
click at [162, 202] on link "Eagle Pro Home Solutions" at bounding box center [147, 198] width 90 height 7
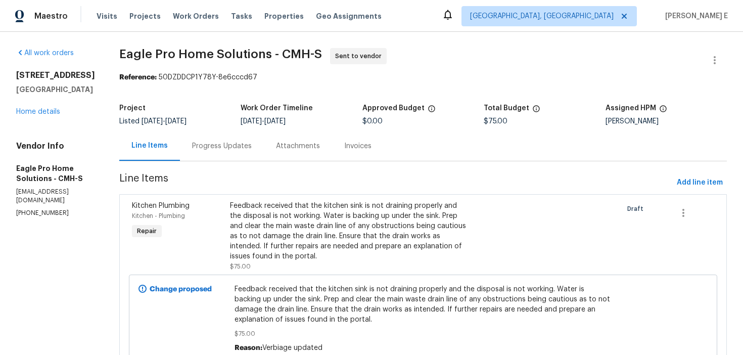
click at [252, 146] on div "Progress Updates" at bounding box center [222, 146] width 60 height 10
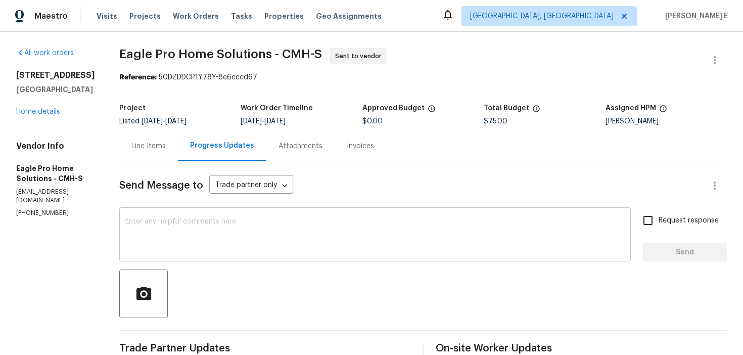
click at [362, 224] on textarea at bounding box center [374, 235] width 499 height 35
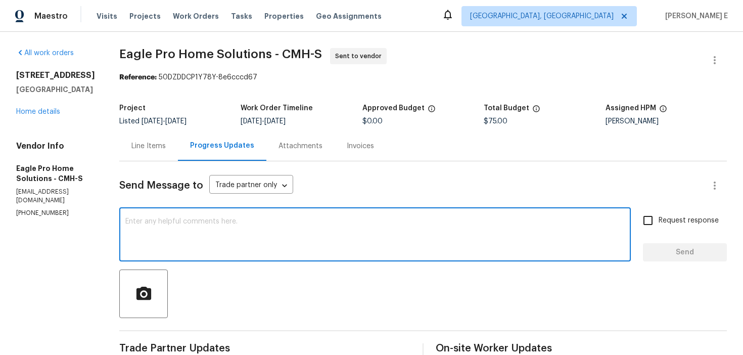
paste textarea "This is to inform you that we are reassigning this work order as it was not acc…"
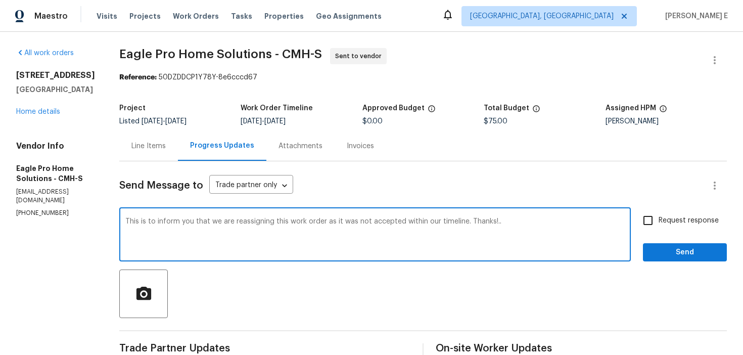
type textarea "This is to inform you that we are reassigning this work order as it was not acc…"
click at [670, 223] on span "Request response" at bounding box center [689, 220] width 60 height 11
click at [659, 223] on input "Request response" at bounding box center [647, 220] width 21 height 21
checkbox input "true"
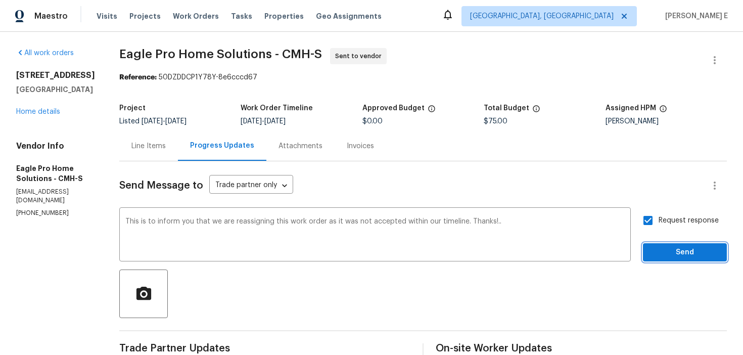
click at [672, 247] on span "Send" at bounding box center [685, 252] width 68 height 13
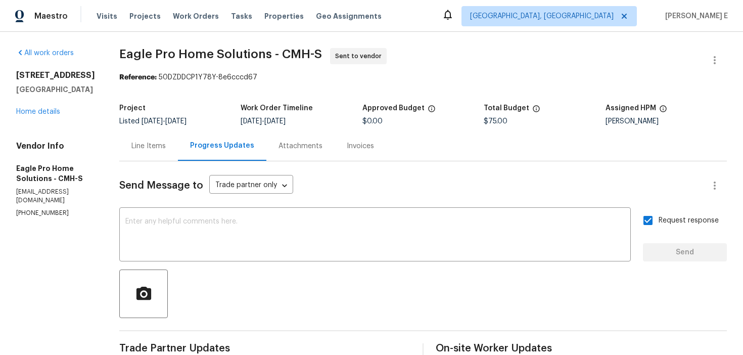
scroll to position [279, 0]
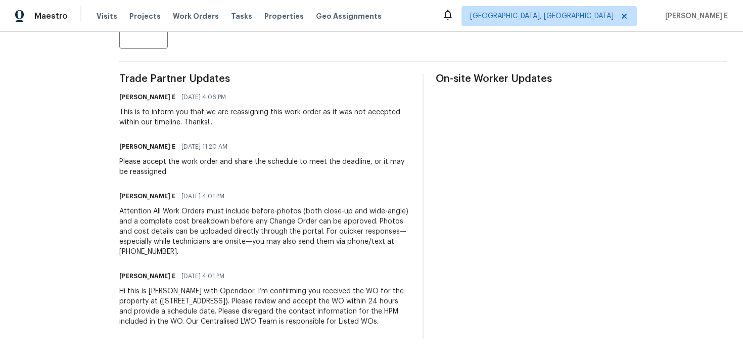
click at [219, 294] on div "Hi this is Keerthana with Opendoor. I’m confirming you received the WO for the …" at bounding box center [264, 306] width 291 height 40
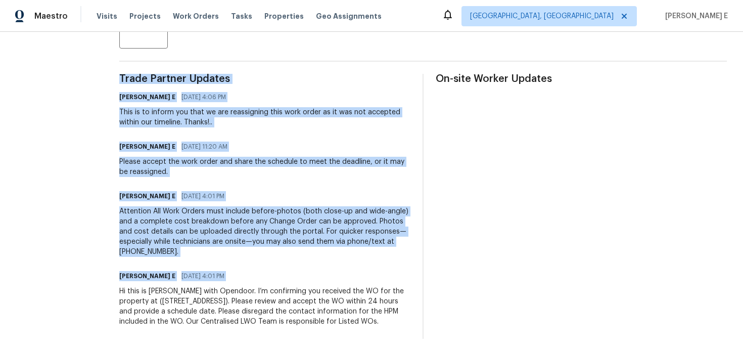
copy div "Trade Partner Updates Keerthana E 09/24/2025 4:06 PM This is to inform you that…"
click at [379, 213] on div "Attention All Work Orders must include before-photos (both close-up and wide-an…" at bounding box center [264, 231] width 291 height 51
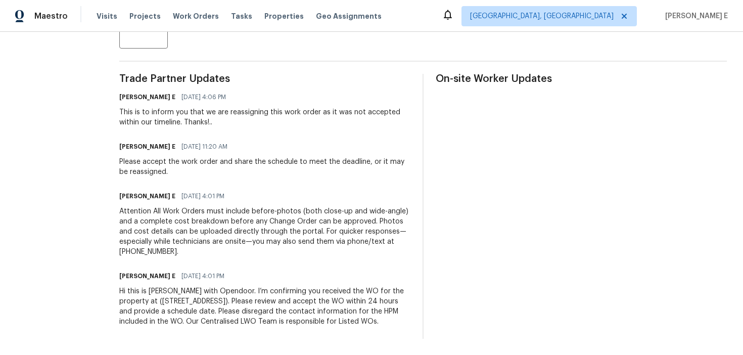
click at [379, 213] on div "Attention All Work Orders must include before-photos (both close-up and wide-an…" at bounding box center [264, 231] width 291 height 51
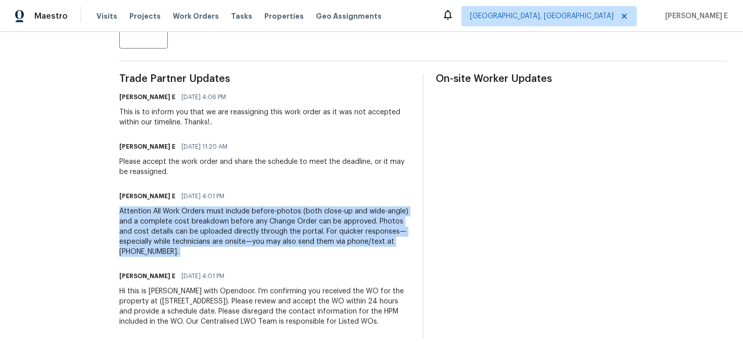
copy div "Attention All Work Orders must include before-photos (both close-up and wide-an…"
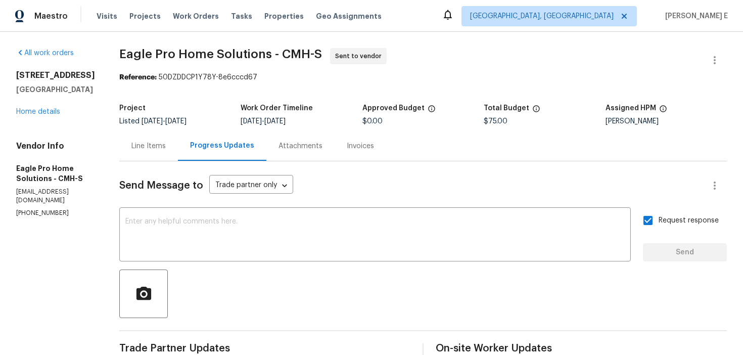
click at [166, 54] on span "Eagle Pro Home Solutions - CMH-S" at bounding box center [220, 54] width 203 height 12
drag, startPoint x: 147, startPoint y: 56, endPoint x: 292, endPoint y: 54, distance: 145.6
click at [292, 54] on span "Eagle Pro Home Solutions - CMH-S" at bounding box center [220, 54] width 203 height 12
copy span "Eagle Pro Home Solutions"
click at [722, 62] on button "button" at bounding box center [715, 60] width 24 height 24
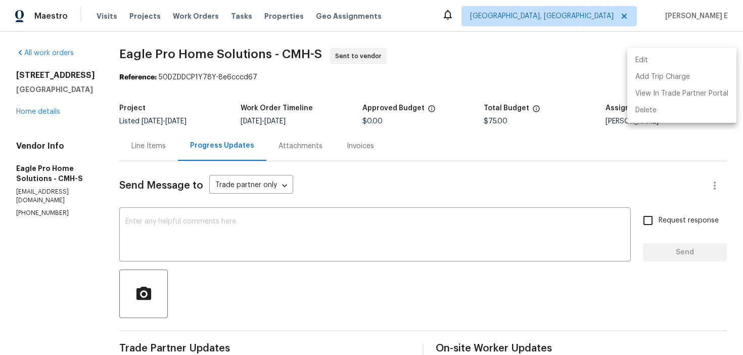
click at [647, 61] on li "Edit" at bounding box center [681, 60] width 109 height 17
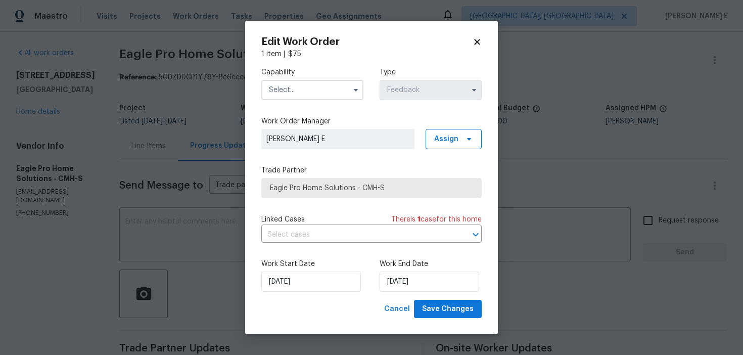
click at [330, 91] on input "text" at bounding box center [312, 90] width 102 height 20
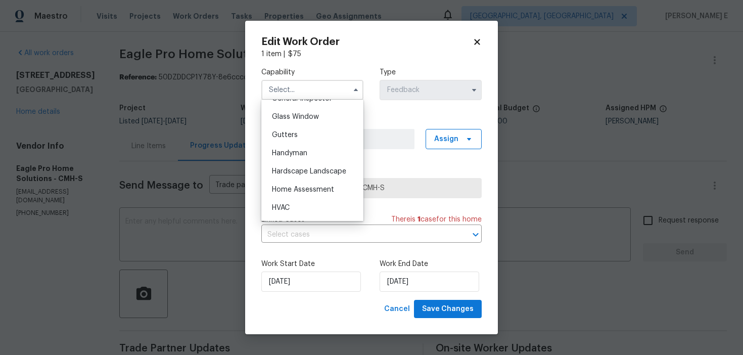
scroll to position [515, 0]
click at [334, 152] on div "Handyman" at bounding box center [312, 152] width 97 height 18
type input "Handyman"
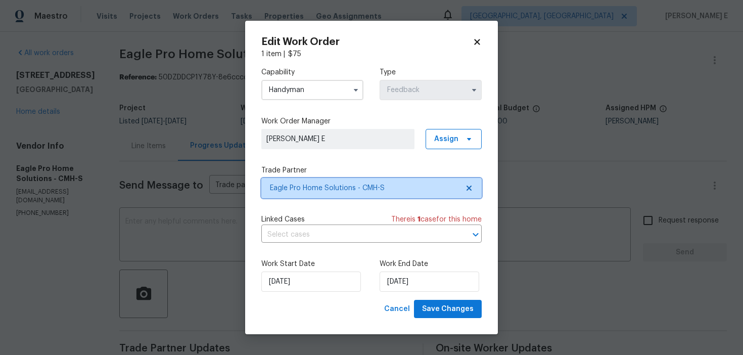
click at [335, 189] on span "Eagle Pro Home Solutions - CMH-S" at bounding box center [364, 188] width 189 height 10
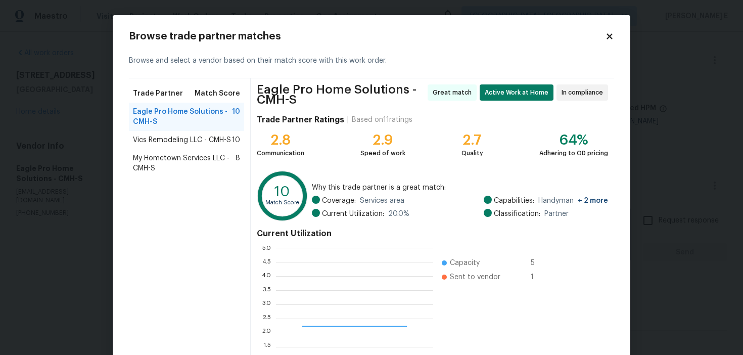
scroll to position [142, 157]
click at [207, 138] on span "Vics Remodeling LLC - CMH-S" at bounding box center [182, 140] width 98 height 10
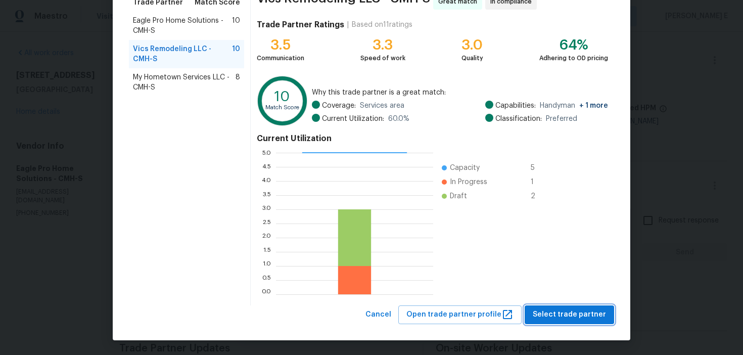
click at [549, 309] on span "Select trade partner" at bounding box center [569, 314] width 73 height 13
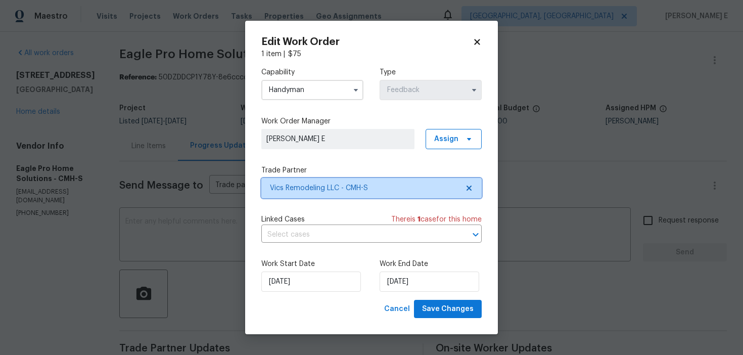
scroll to position [0, 0]
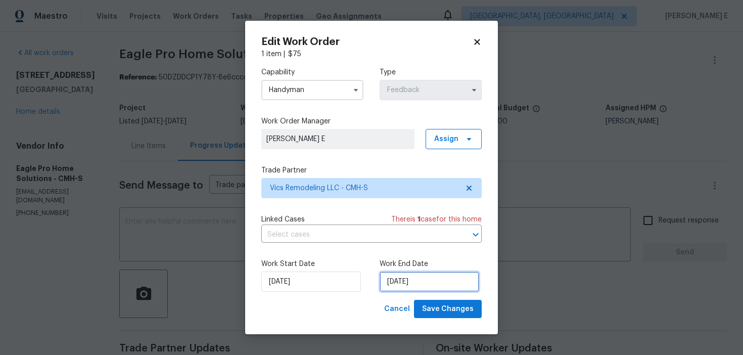
click at [410, 280] on input "[DATE]" at bounding box center [430, 281] width 100 height 20
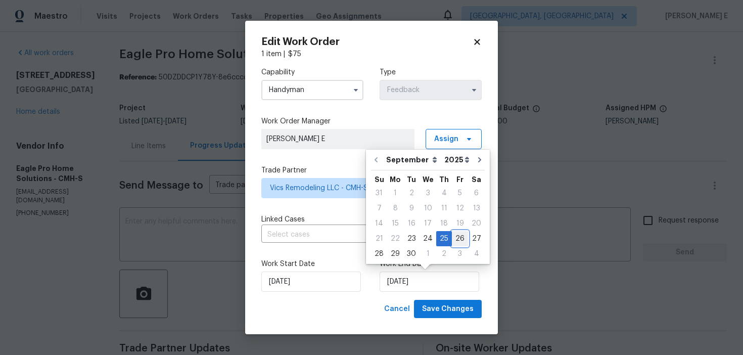
click at [458, 238] on div "26" at bounding box center [460, 238] width 16 height 14
type input "[DATE]"
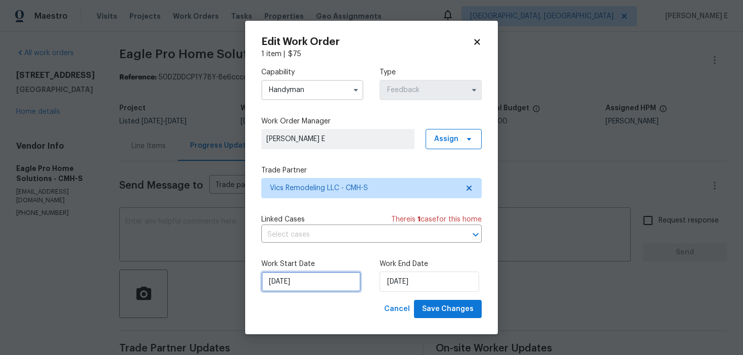
click at [294, 284] on input "[DATE]" at bounding box center [311, 281] width 100 height 20
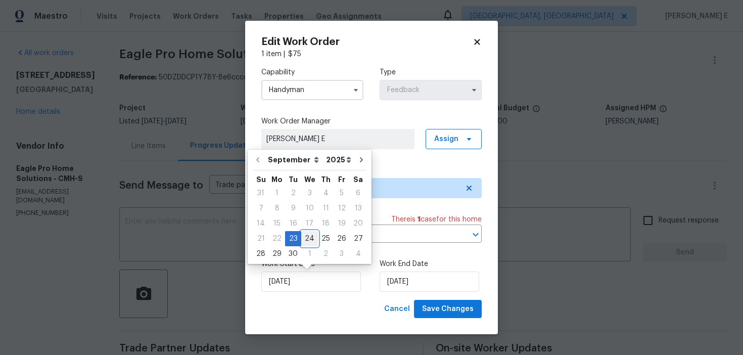
click at [304, 234] on div "24" at bounding box center [309, 238] width 17 height 14
type input "[DATE]"
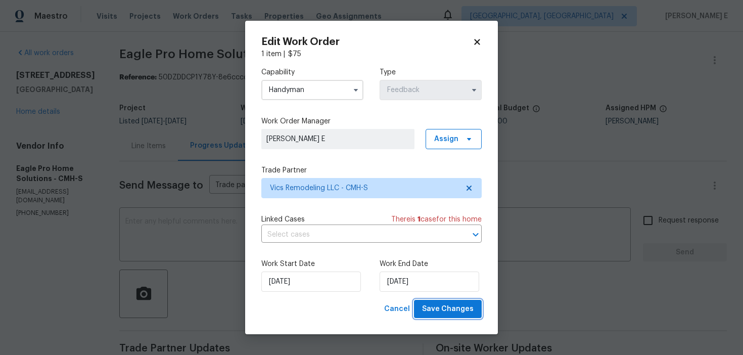
click at [448, 312] on span "Save Changes" at bounding box center [448, 309] width 52 height 13
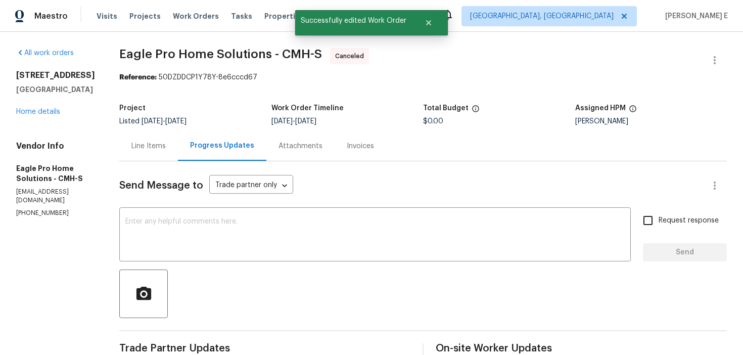
click at [49, 108] on div "[STREET_ADDRESS] Home details" at bounding box center [55, 93] width 79 height 46
click at [49, 111] on link "Home details" at bounding box center [38, 111] width 44 height 7
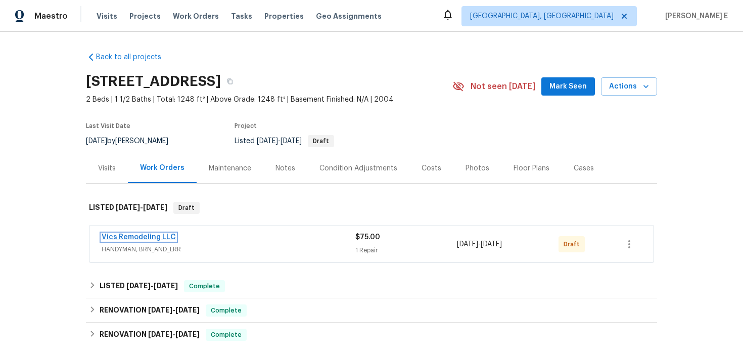
click at [116, 241] on link "Vics Remodeling LLC" at bounding box center [139, 237] width 74 height 7
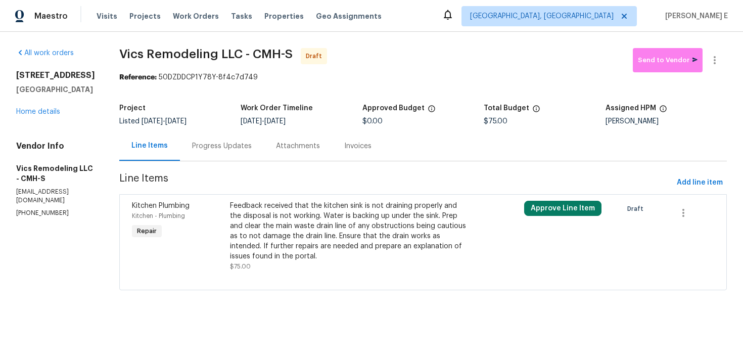
click at [284, 220] on div "Feedback received that the kitchen sink is not draining properly and the dispos…" at bounding box center [349, 231] width 239 height 61
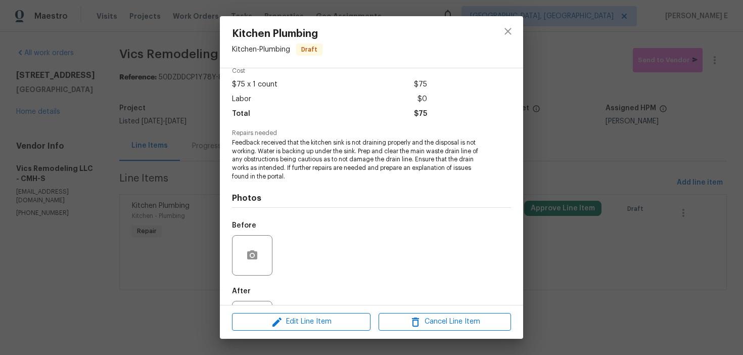
scroll to position [94, 0]
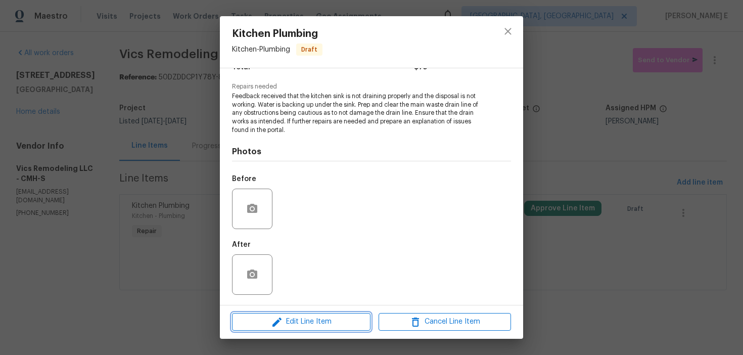
click at [275, 320] on icon "button" at bounding box center [277, 322] width 12 height 12
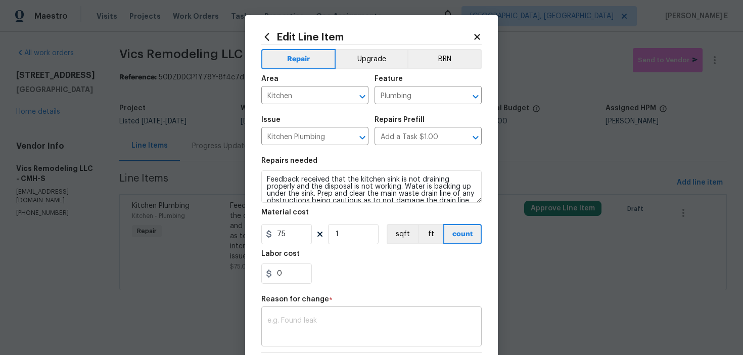
click at [293, 319] on textarea at bounding box center [371, 327] width 208 height 21
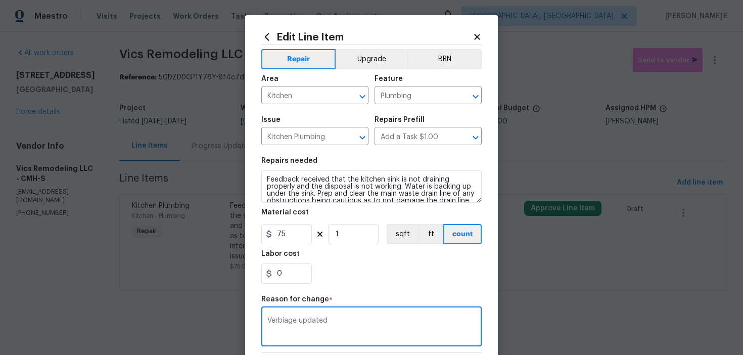
scroll to position [144, 0]
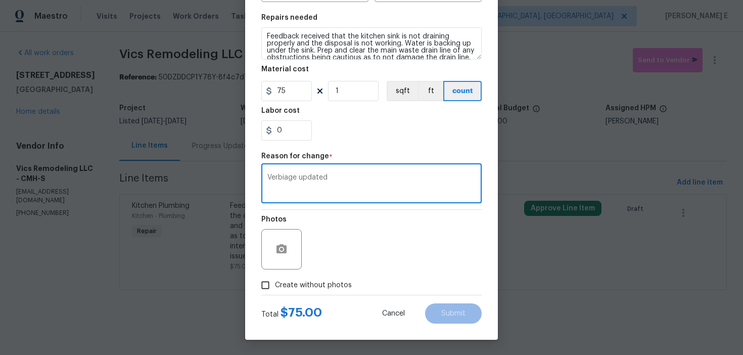
type textarea "Verbiage updated"
click at [325, 283] on span "Create without photos" at bounding box center [313, 285] width 77 height 11
click at [275, 283] on input "Create without photos" at bounding box center [265, 284] width 19 height 19
checkbox input "true"
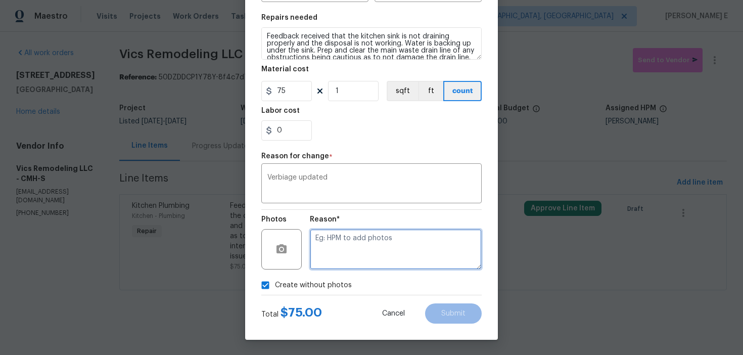
click at [374, 255] on textarea at bounding box center [396, 249] width 172 height 40
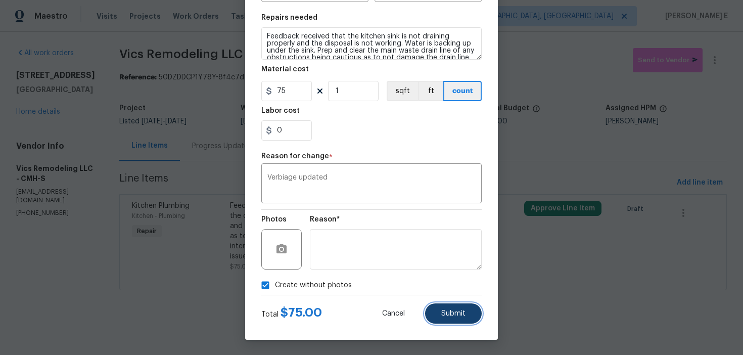
click at [432, 308] on button "Submit" at bounding box center [453, 313] width 57 height 20
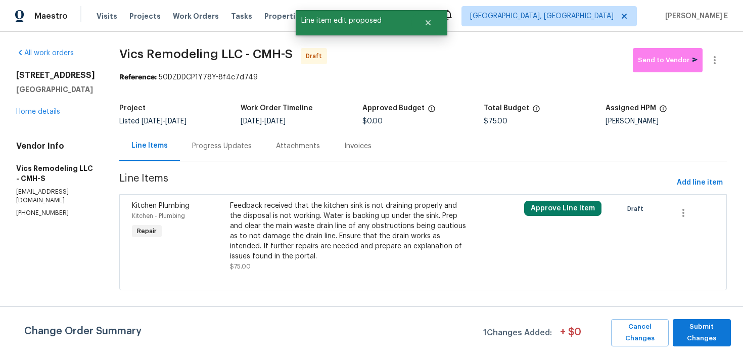
scroll to position [0, 0]
click at [676, 329] on button "Submit Changes" at bounding box center [702, 332] width 58 height 27
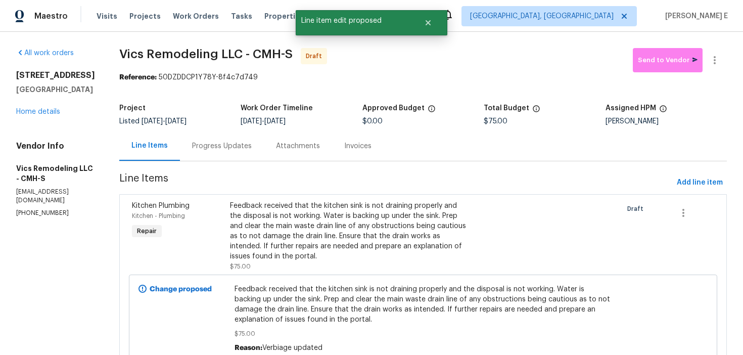
click at [235, 148] on div "Progress Updates" at bounding box center [222, 146] width 60 height 10
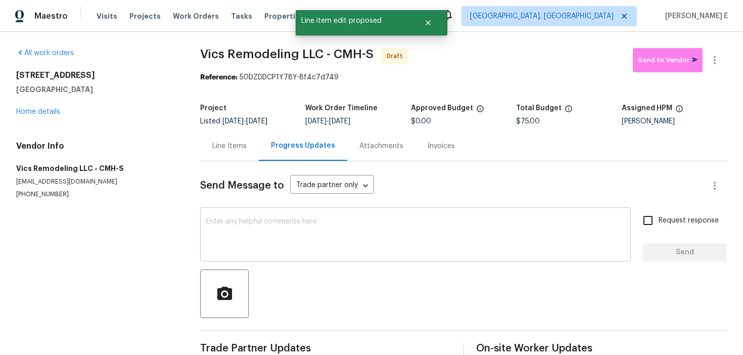
click at [477, 247] on textarea at bounding box center [415, 235] width 418 height 35
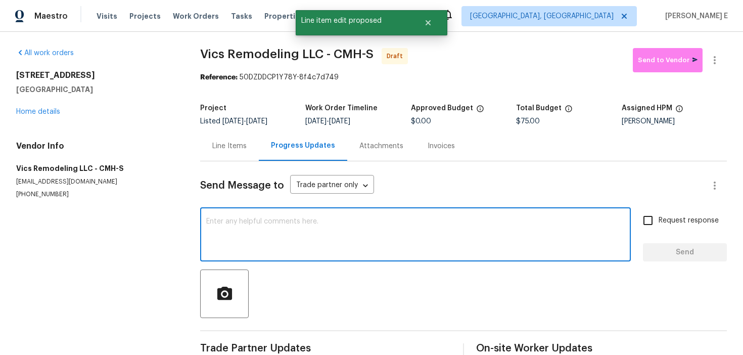
paste textarea "Hi this is [PERSON_NAME] with Opendoor. I’m confirming you received the WO for …"
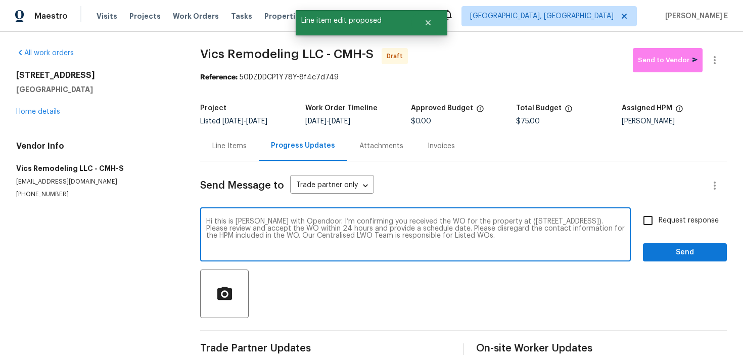
type textarea "Hi this is [PERSON_NAME] with Opendoor. I’m confirming you received the WO for …"
click at [673, 222] on span "Request response" at bounding box center [689, 220] width 60 height 11
click at [659, 222] on input "Request response" at bounding box center [647, 220] width 21 height 21
checkbox input "true"
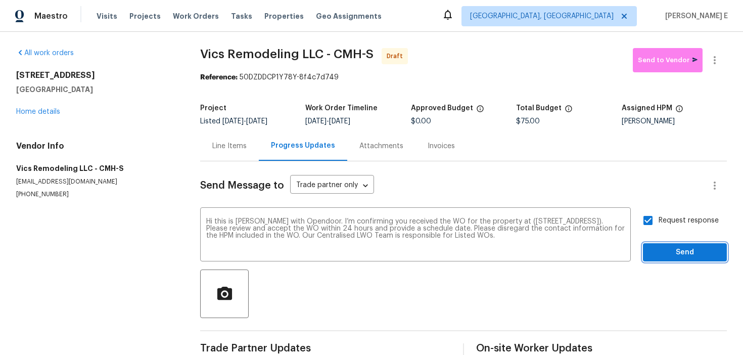
click at [654, 260] on button "Send" at bounding box center [685, 252] width 84 height 19
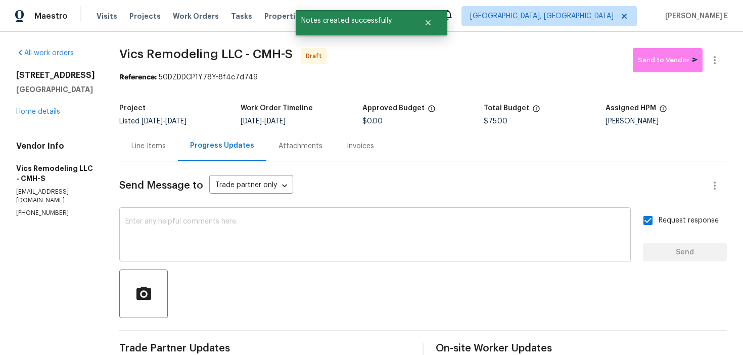
click at [415, 248] on textarea at bounding box center [374, 235] width 499 height 35
paste textarea "Attention All Work Orders must include before-photos (both close-up and wide-an…"
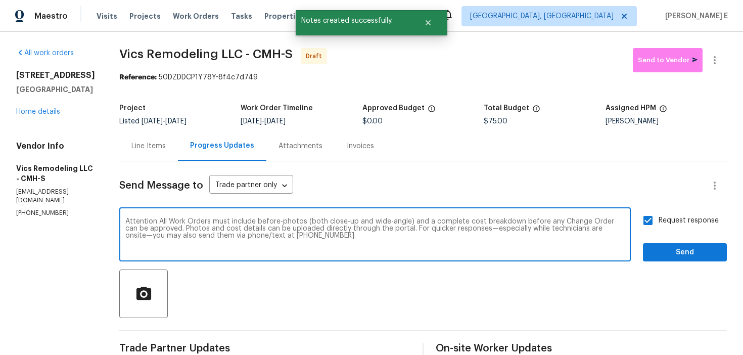
type textarea "Attention All Work Orders must include before-photos (both close-up and wide-an…"
click at [659, 255] on span "Send" at bounding box center [685, 252] width 68 height 13
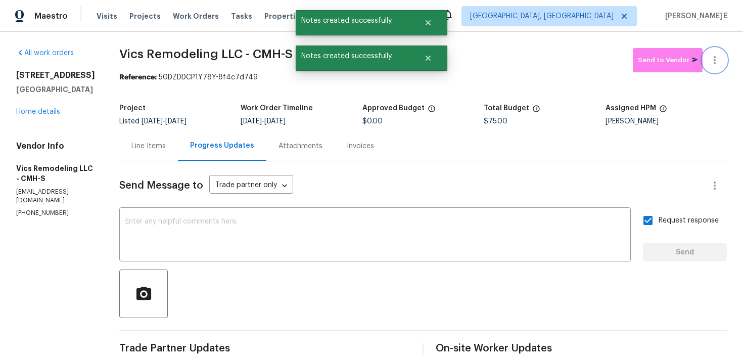
click at [715, 53] on button "button" at bounding box center [715, 60] width 24 height 24
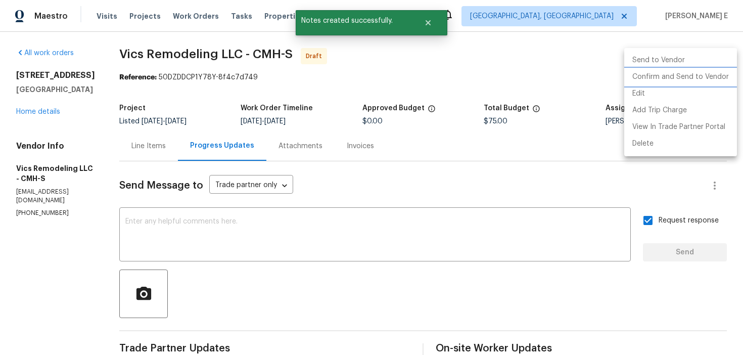
click at [691, 75] on li "Confirm and Send to Vendor" at bounding box center [680, 77] width 113 height 17
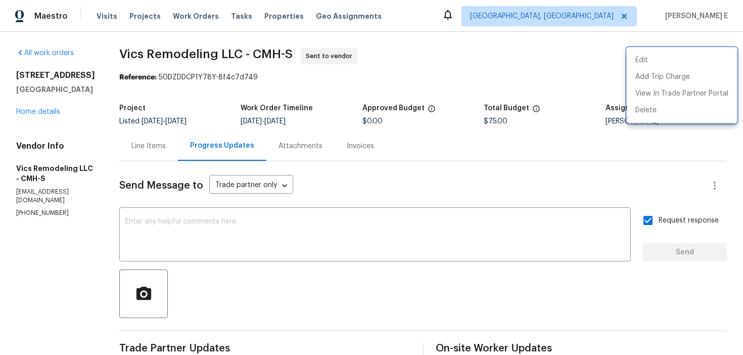
click at [172, 124] on div at bounding box center [371, 177] width 743 height 355
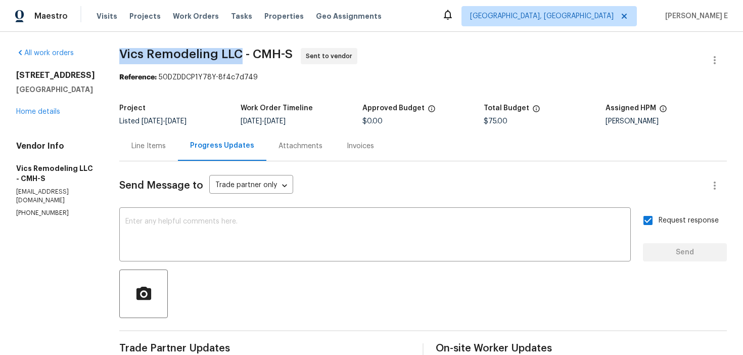
drag, startPoint x: 120, startPoint y: 57, endPoint x: 232, endPoint y: 58, distance: 112.7
click at [232, 58] on span "Vics Remodeling LLC - CMH-S" at bounding box center [205, 54] width 173 height 12
copy span "Vics Remodeling LLC"
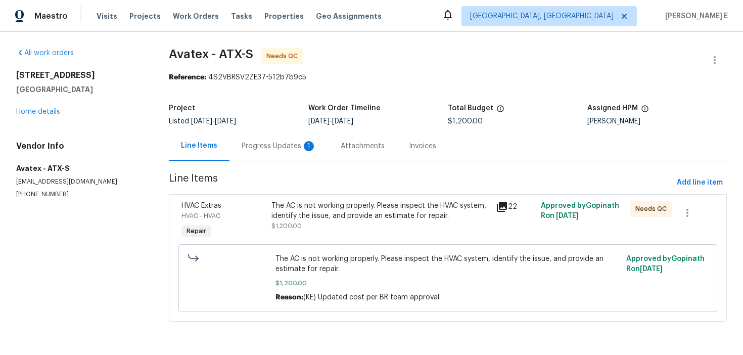
click at [272, 157] on div "Progress Updates 1" at bounding box center [278, 146] width 99 height 30
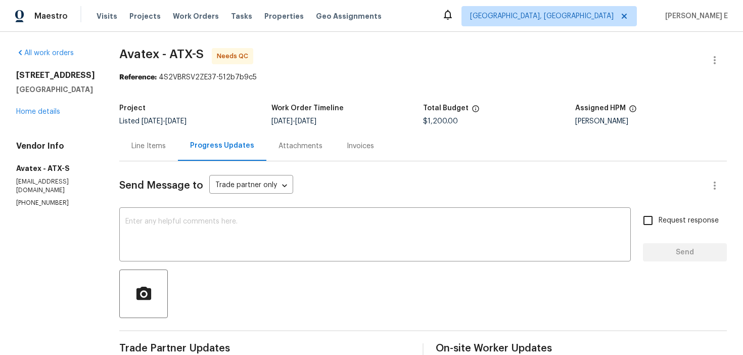
click at [157, 151] on div "Line Items" at bounding box center [148, 146] width 34 height 10
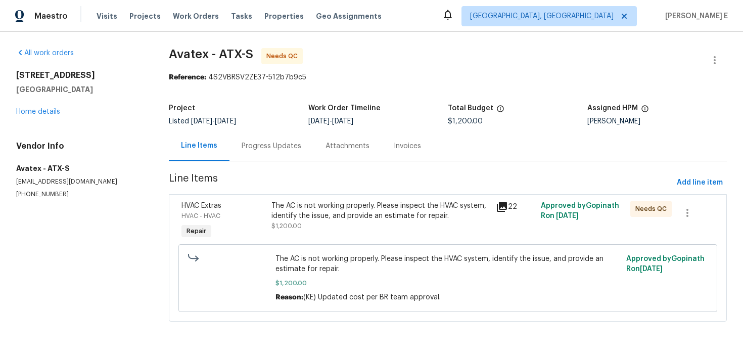
click at [334, 210] on div "The AC is not working properly. Please inspect the HVAC system, identify the is…" at bounding box center [380, 211] width 218 height 20
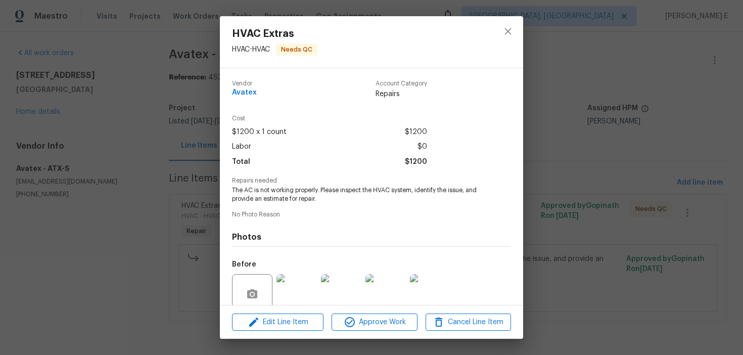
scroll to position [85, 0]
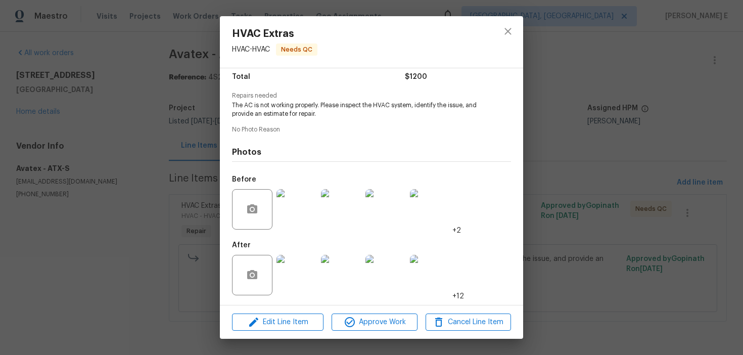
click at [295, 281] on img at bounding box center [296, 275] width 40 height 40
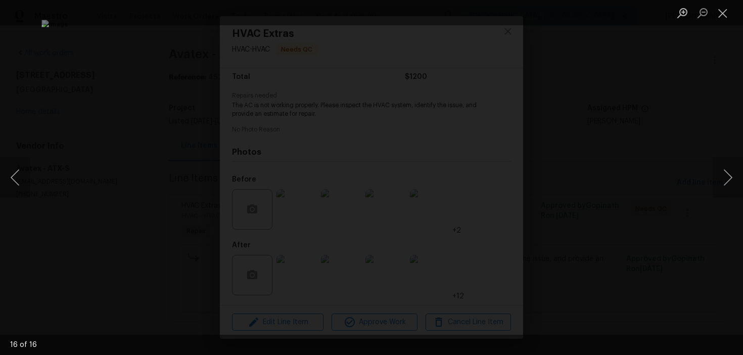
click at [667, 134] on div "Lightbox" at bounding box center [371, 177] width 743 height 355
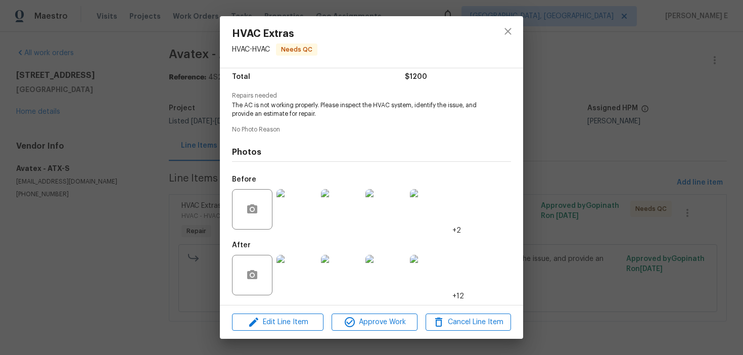
click at [667, 134] on div "HVAC Extras HVAC - HVAC Needs QC Vendor Avatex Account Category Repairs Cost $1…" at bounding box center [371, 177] width 743 height 355
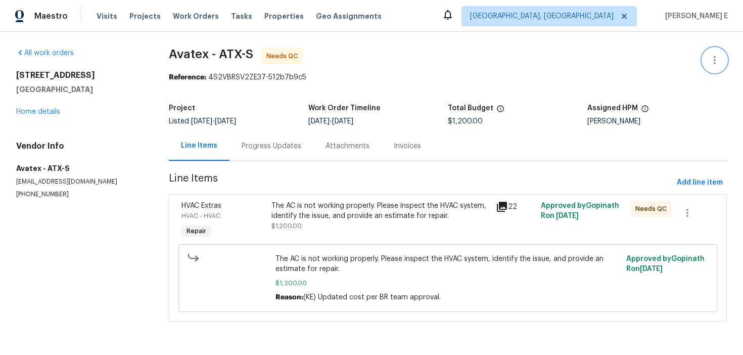
click at [710, 57] on icon "button" at bounding box center [715, 60] width 12 height 12
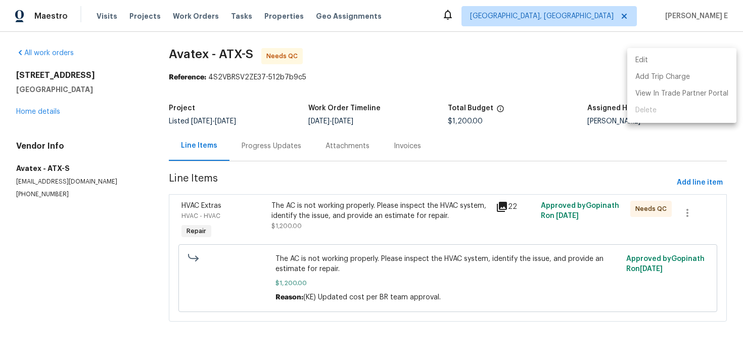
click at [657, 58] on li "Edit" at bounding box center [681, 60] width 109 height 17
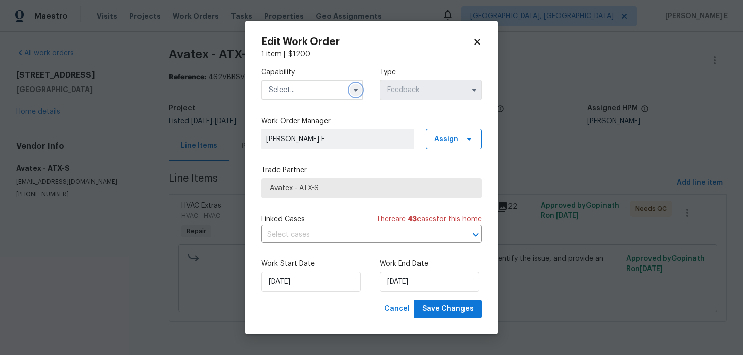
click at [360, 91] on button "button" at bounding box center [356, 90] width 12 height 12
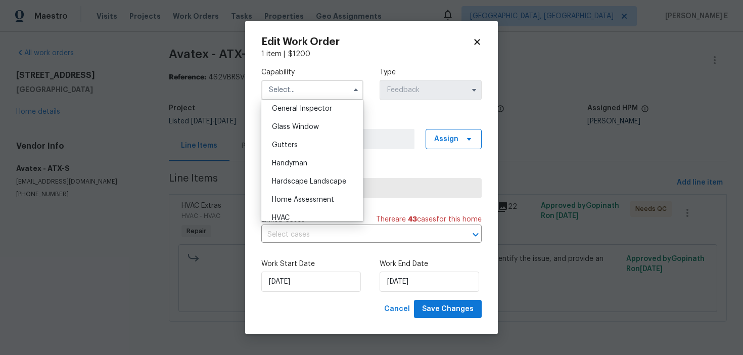
scroll to position [505, 0]
click at [319, 164] on div "Handyman" at bounding box center [312, 162] width 97 height 18
type input "Handyman"
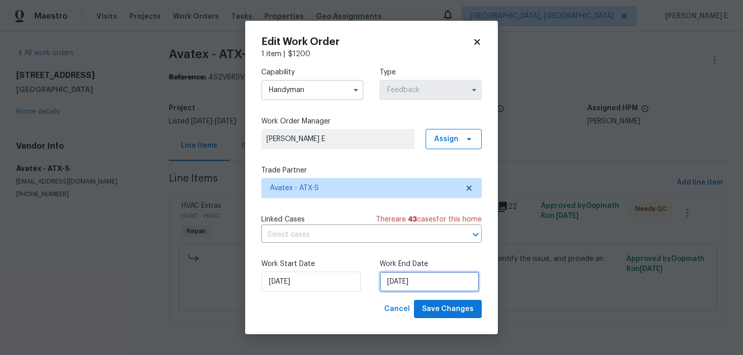
click at [421, 273] on input "27/08/2025" at bounding box center [430, 281] width 100 height 20
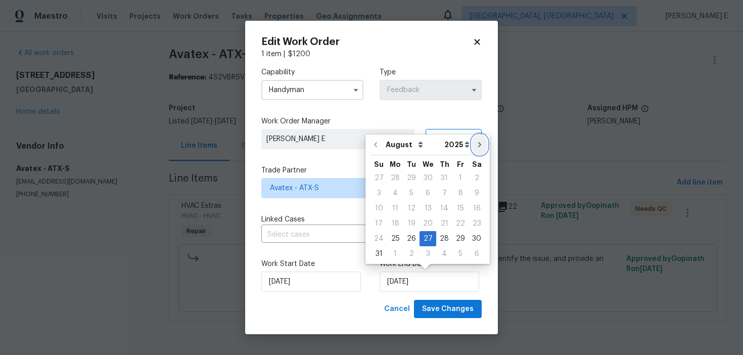
click at [476, 148] on icon "Go to next month" at bounding box center [480, 145] width 8 height 8
type input "27/09/2025"
select select "8"
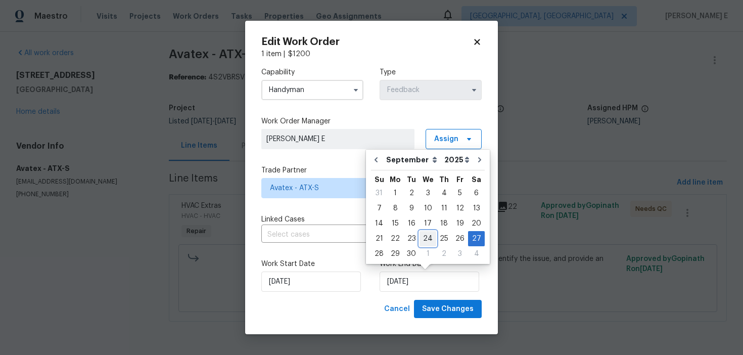
click at [426, 237] on div "24" at bounding box center [428, 238] width 17 height 14
type input "24/09/2025"
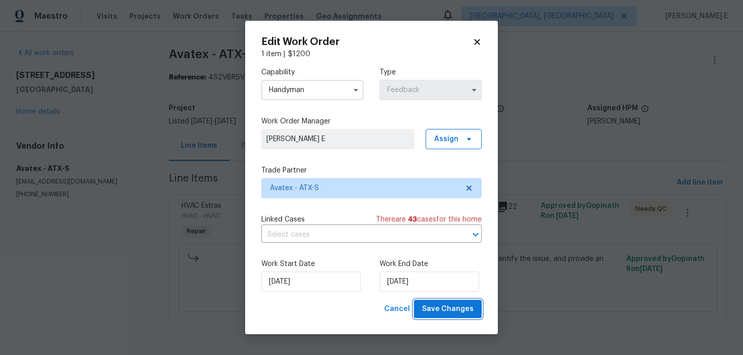
click at [428, 305] on span "Save Changes" at bounding box center [448, 309] width 52 height 13
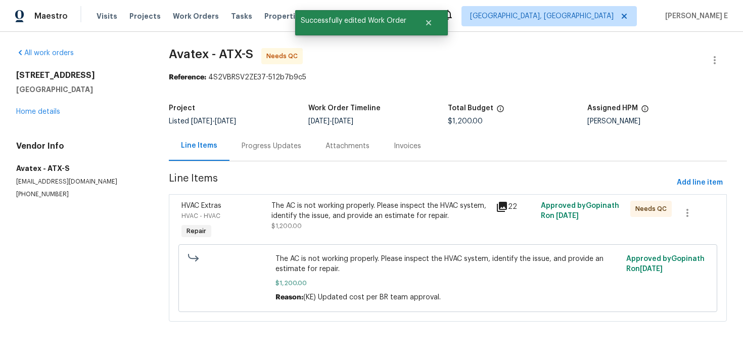
click at [423, 227] on div "The AC is not working properly. Please inspect the HVAC system, identify the is…" at bounding box center [380, 216] width 218 height 30
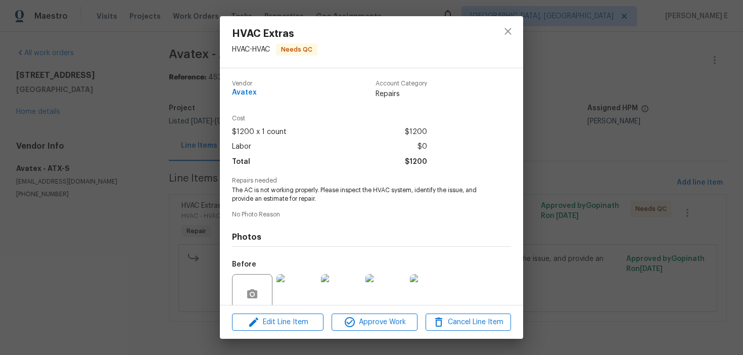
scroll to position [85, 0]
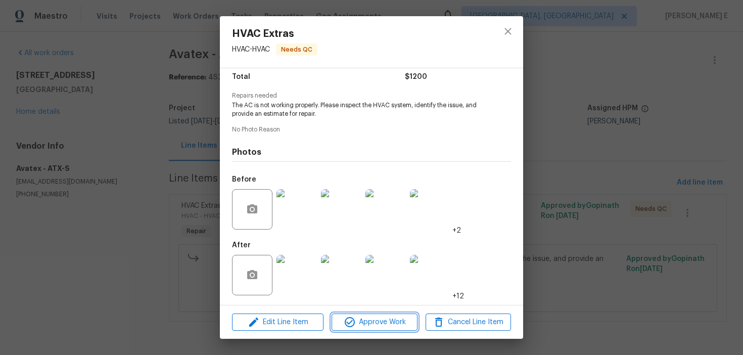
click at [359, 321] on span "Approve Work" at bounding box center [374, 322] width 79 height 13
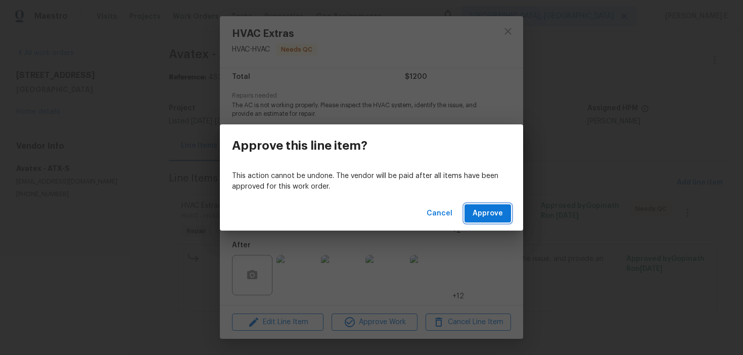
click at [491, 209] on span "Approve" at bounding box center [488, 213] width 30 height 13
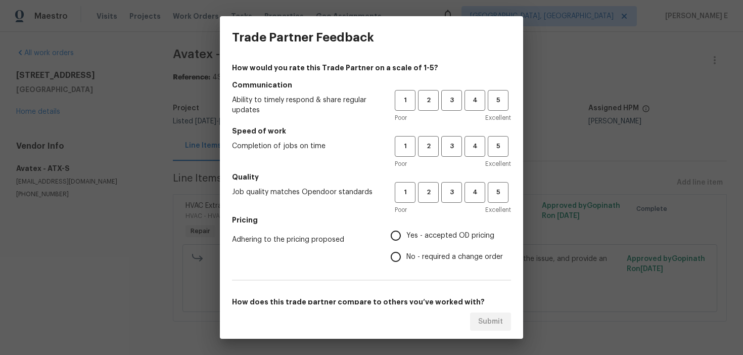
click at [440, 99] on div "1 2 3 4 5" at bounding box center [453, 100] width 116 height 21
click at [450, 113] on div "Poor Excellent" at bounding box center [453, 118] width 116 height 10
click at [450, 106] on span "3" at bounding box center [451, 101] width 19 height 12
click at [453, 143] on span "3" at bounding box center [451, 147] width 19 height 12
click at [455, 190] on span "3" at bounding box center [451, 193] width 19 height 12
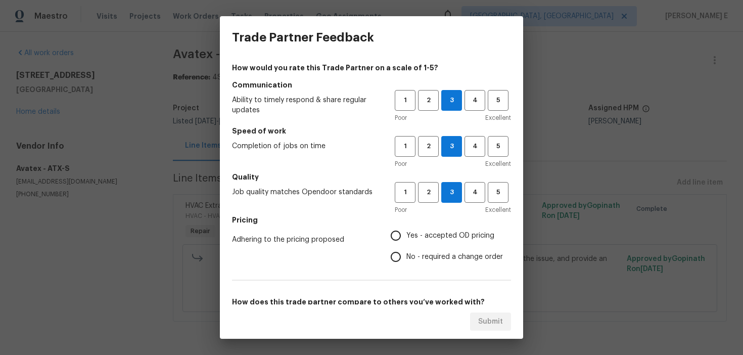
click at [412, 257] on span "No - required a change order" at bounding box center [454, 257] width 97 height 11
click at [406, 257] on input "No - required a change order" at bounding box center [395, 256] width 21 height 21
radio input "true"
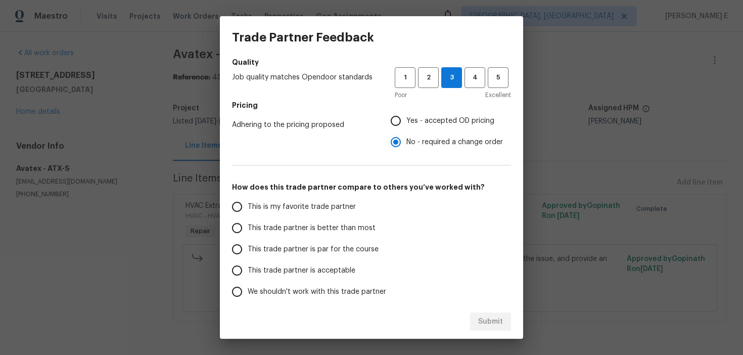
scroll to position [158, 0]
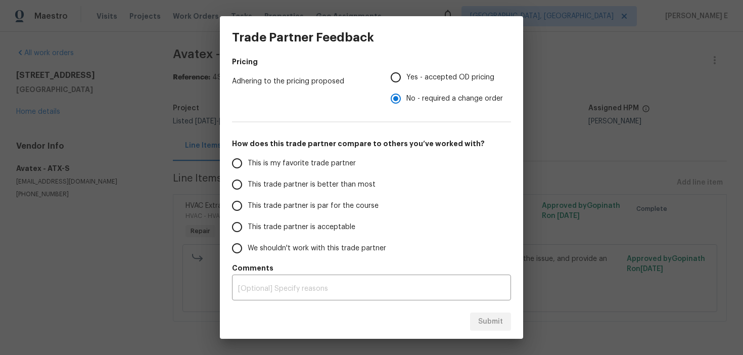
click at [335, 203] on span "This trade partner is par for the course" at bounding box center [313, 206] width 131 height 11
click at [248, 203] on input "This trade partner is par for the course" at bounding box center [236, 205] width 21 height 21
click at [476, 322] on button "Submit" at bounding box center [490, 321] width 41 height 19
radio input "true"
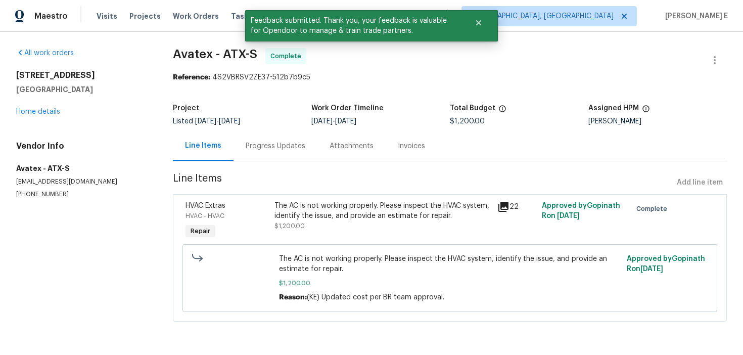
click at [254, 150] on div "Progress Updates" at bounding box center [276, 146] width 60 height 10
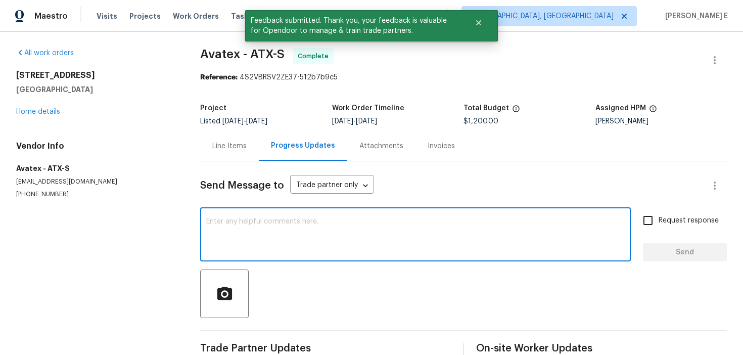
click at [256, 227] on textarea at bounding box center [415, 235] width 418 height 35
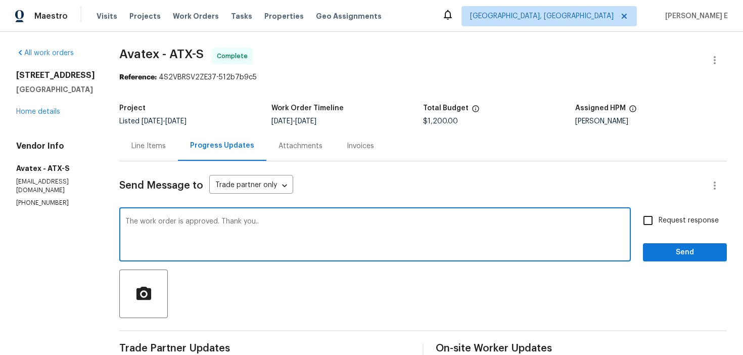
type textarea "The work order is approved. Thank you.."
click at [664, 217] on span "Request response" at bounding box center [689, 220] width 60 height 11
click at [659, 217] on input "Request response" at bounding box center [647, 220] width 21 height 21
checkbox input "true"
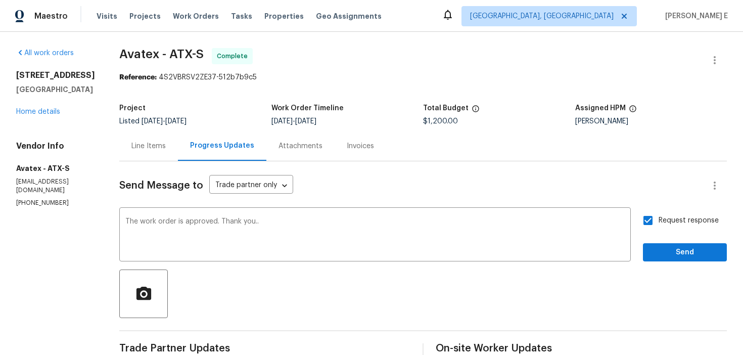
click at [659, 256] on span "Send" at bounding box center [685, 252] width 68 height 13
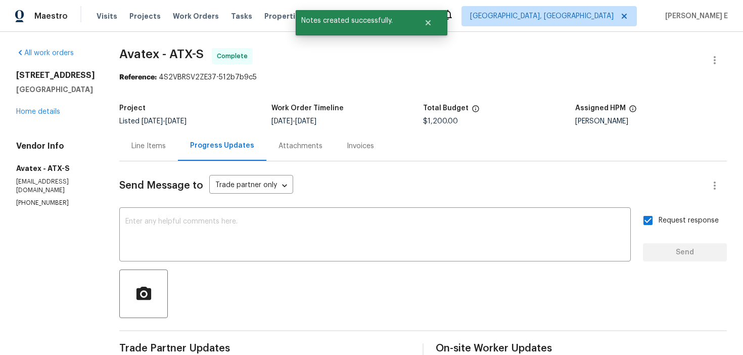
click at [132, 53] on span "Avatex - ATX-S" at bounding box center [161, 54] width 84 height 12
copy span "Avatex"
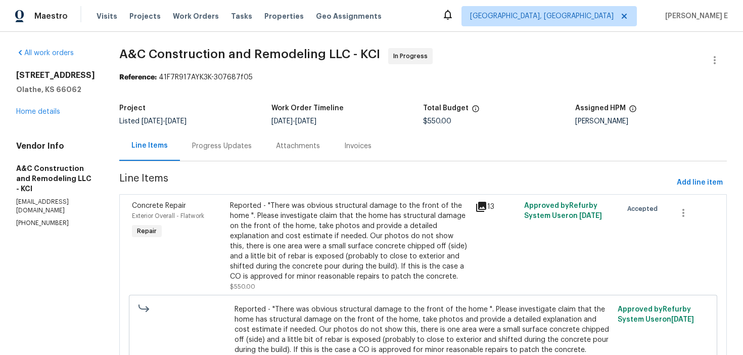
click at [255, 155] on div "Progress Updates" at bounding box center [222, 146] width 84 height 30
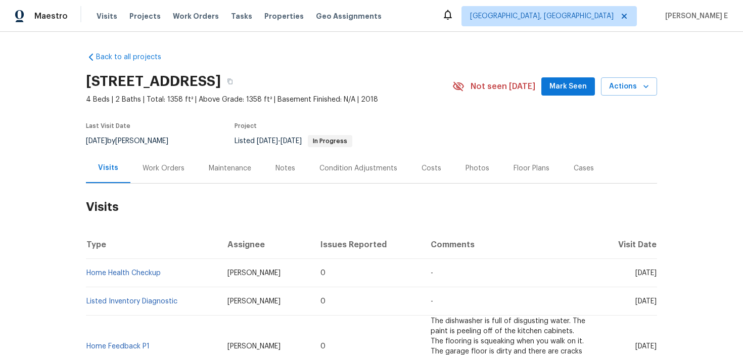
click at [162, 173] on div "Work Orders" at bounding box center [163, 168] width 66 height 30
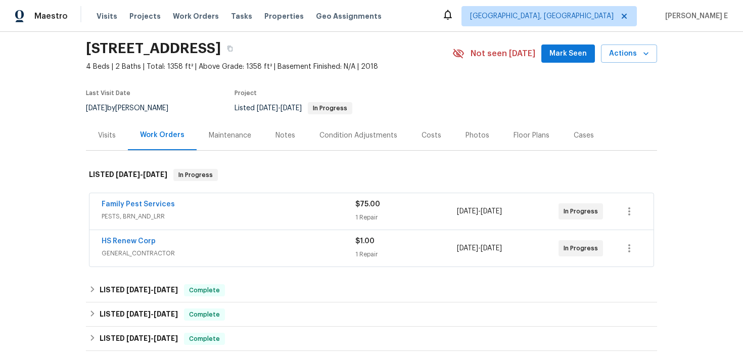
scroll to position [48, 0]
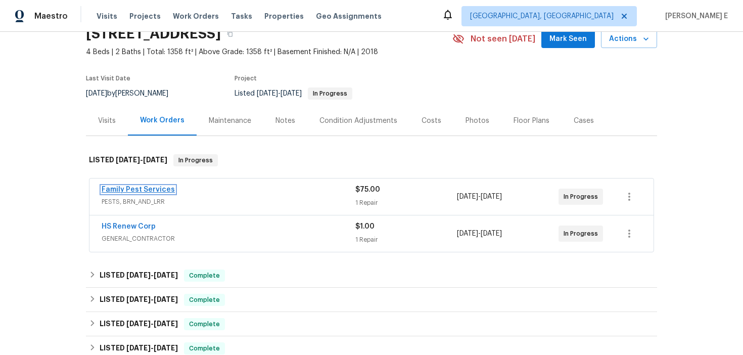
click at [137, 188] on link "Family Pest Services" at bounding box center [138, 189] width 73 height 7
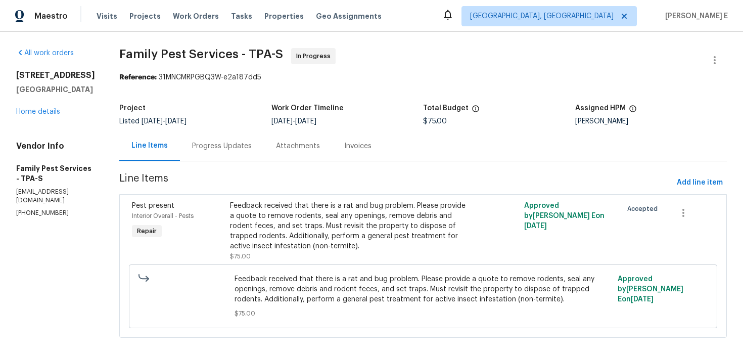
click at [243, 151] on div "Progress Updates" at bounding box center [222, 146] width 60 height 10
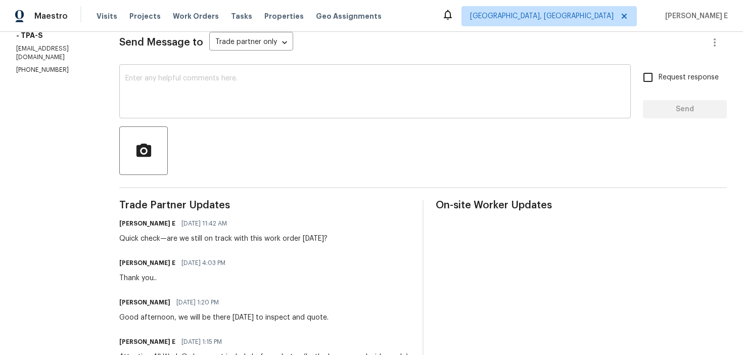
scroll to position [143, 0]
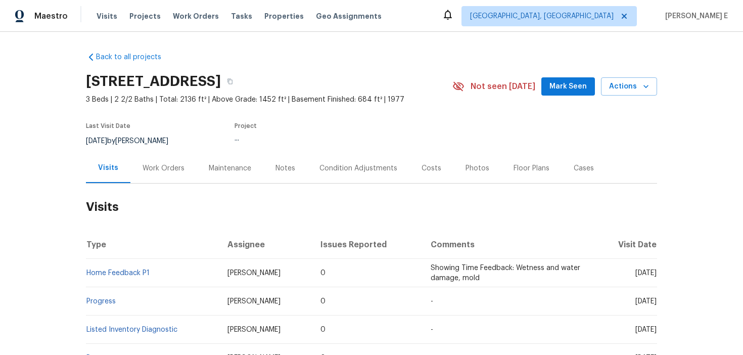
click at [152, 175] on div "Work Orders" at bounding box center [163, 168] width 66 height 30
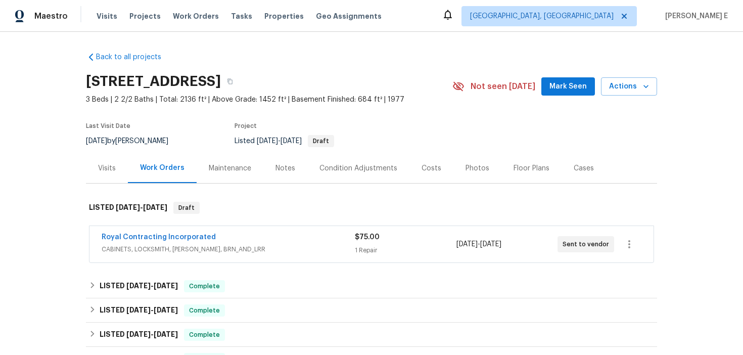
scroll to position [52, 0]
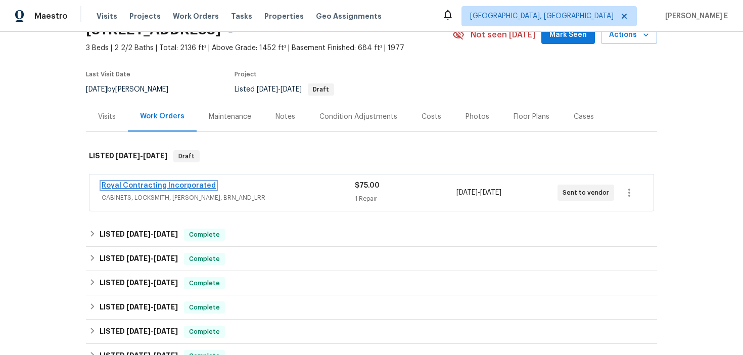
click at [165, 187] on link "Royal Contracting Incorporated" at bounding box center [159, 185] width 114 height 7
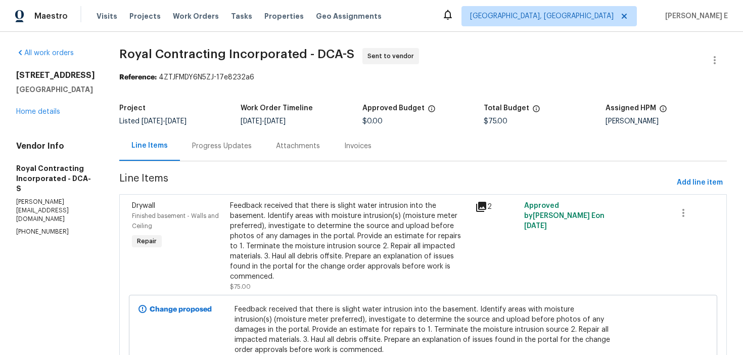
click at [235, 150] on div "Progress Updates" at bounding box center [222, 146] width 60 height 10
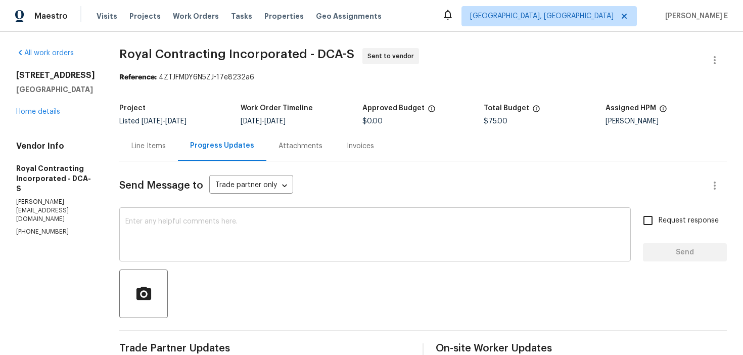
click at [377, 221] on textarea at bounding box center [374, 235] width 499 height 35
paste textarea "This is to inform you that we are reassigning this work order as it was not acc…"
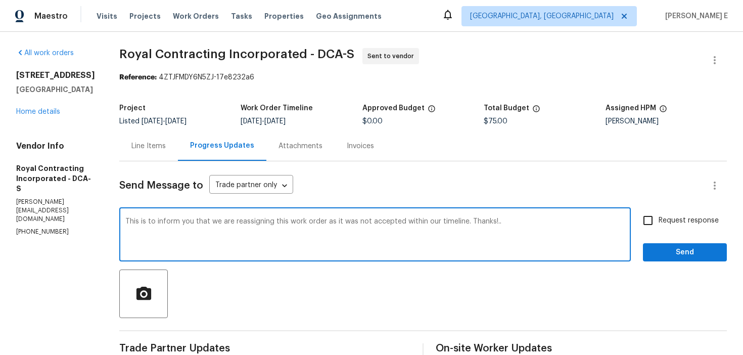
type textarea "This is to inform you that we are reassigning this work order as it was not acc…"
click at [675, 225] on span "Request response" at bounding box center [689, 220] width 60 height 11
click at [659, 225] on input "Request response" at bounding box center [647, 220] width 21 height 21
checkbox input "true"
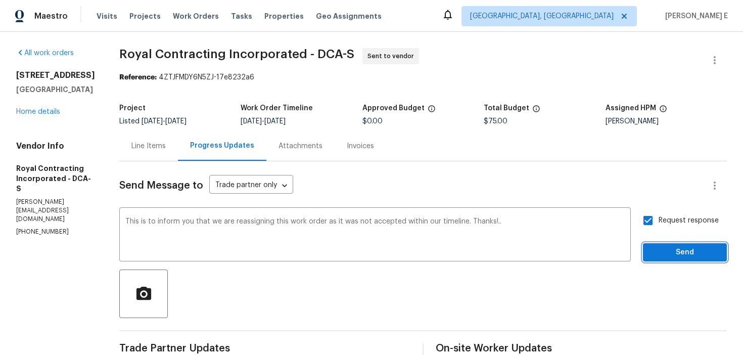
click at [677, 251] on span "Send" at bounding box center [685, 252] width 68 height 13
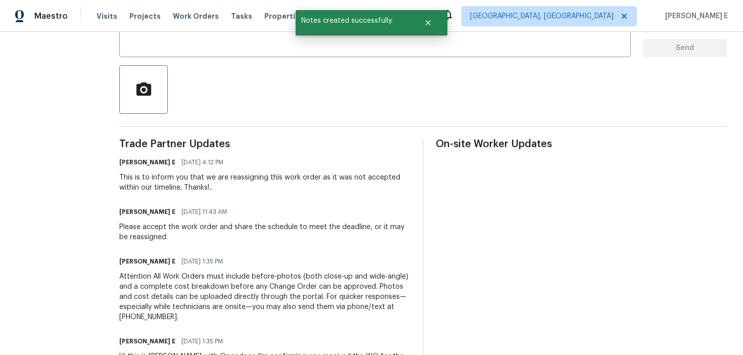
scroll to position [279, 0]
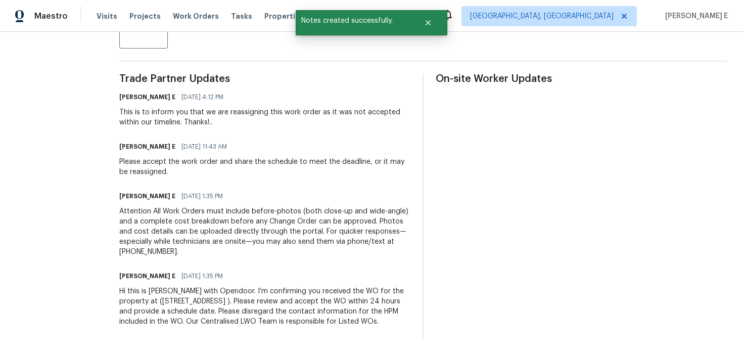
click at [249, 314] on div "Hi this is [PERSON_NAME] with Opendoor. I’m confirming you received the WO for …" at bounding box center [264, 306] width 291 height 40
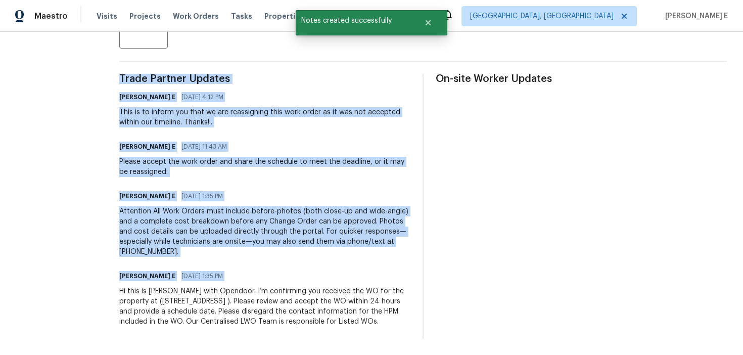
copy div "Trade Partner Updates [PERSON_NAME] E [DATE] 4:12 PM This is to inform you that…"
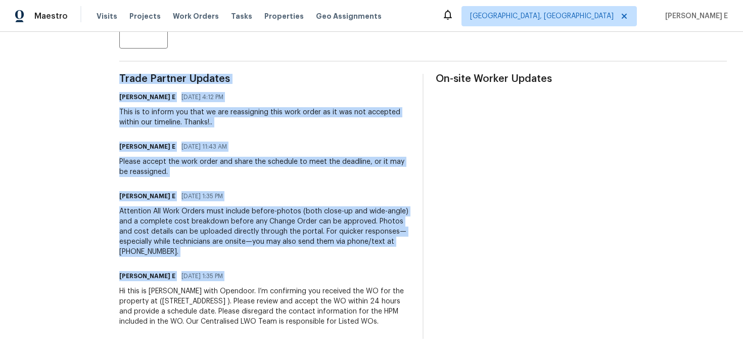
click at [372, 217] on div "Attention All Work Orders must include before-photos (both close-up and wide-an…" at bounding box center [264, 231] width 291 height 51
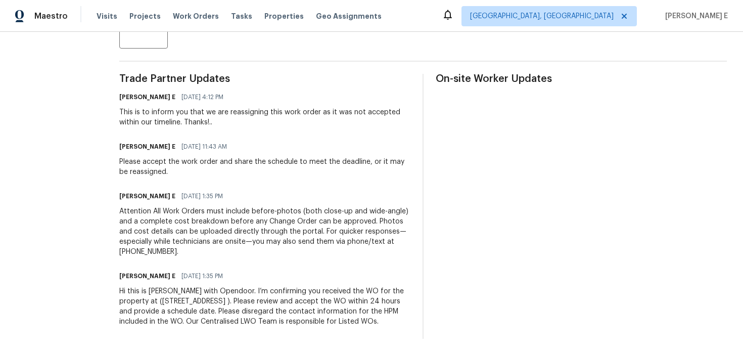
click at [372, 217] on div "Attention All Work Orders must include before-photos (both close-up and wide-an…" at bounding box center [264, 231] width 291 height 51
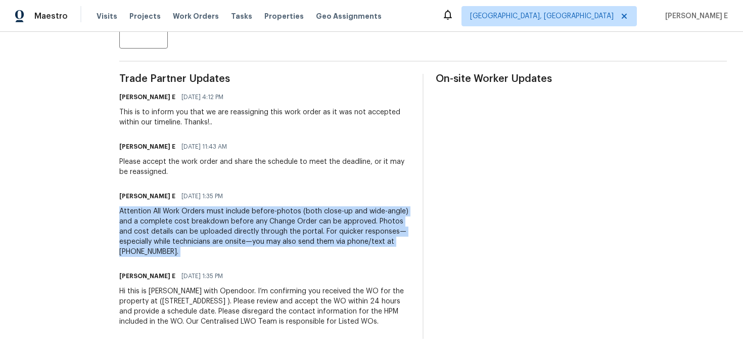
click at [372, 217] on div "Attention All Work Orders must include before-photos (both close-up and wide-an…" at bounding box center [264, 231] width 291 height 51
copy div "Attention All Work Orders must include before-photos (both close-up and wide-an…"
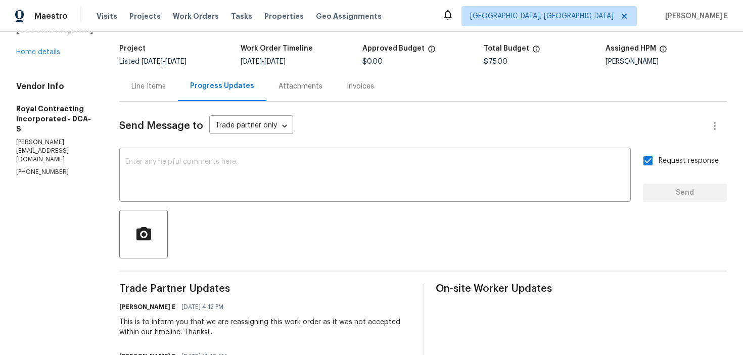
scroll to position [0, 0]
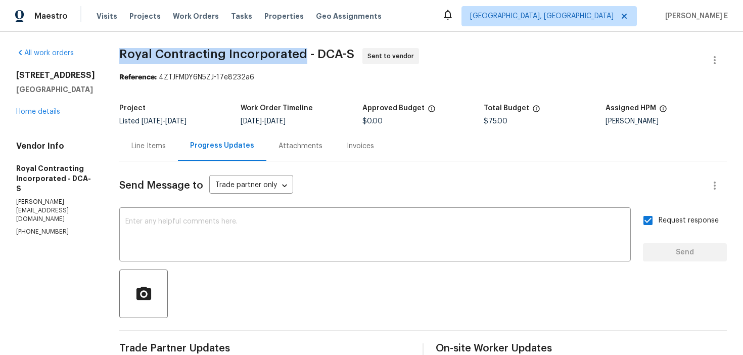
drag, startPoint x: 131, startPoint y: 56, endPoint x: 310, endPoint y: 55, distance: 179.4
click at [310, 55] on span "Royal Contracting Incorporated - DCA-S" at bounding box center [236, 54] width 235 height 12
copy span "Royal Contracting Incorporated"
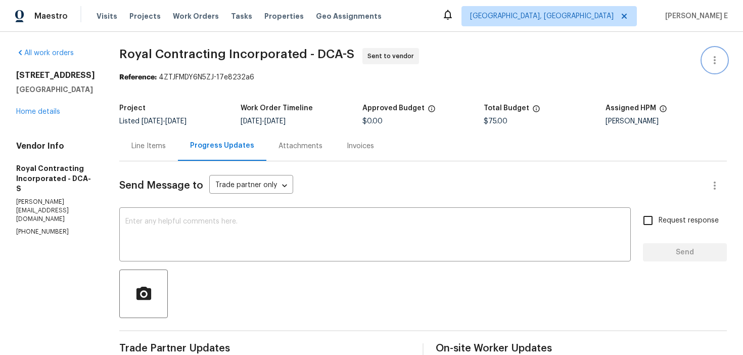
click at [716, 58] on icon "button" at bounding box center [715, 60] width 12 height 12
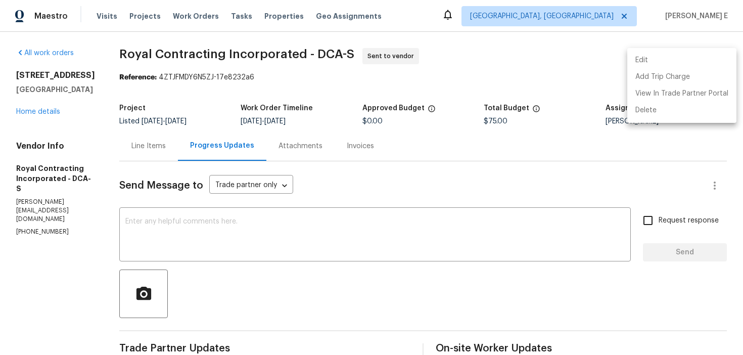
click at [656, 59] on li "Edit" at bounding box center [681, 60] width 109 height 17
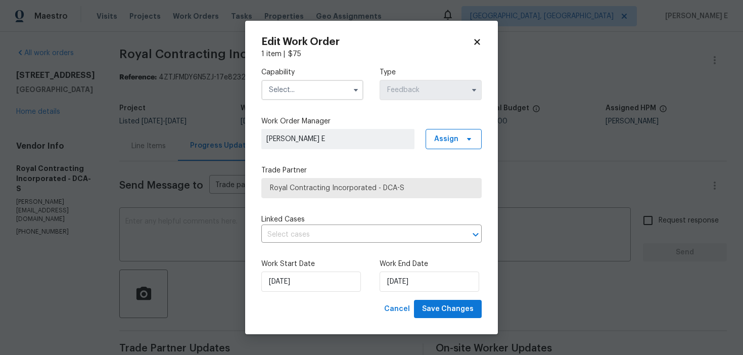
click at [313, 97] on input "text" at bounding box center [312, 90] width 102 height 20
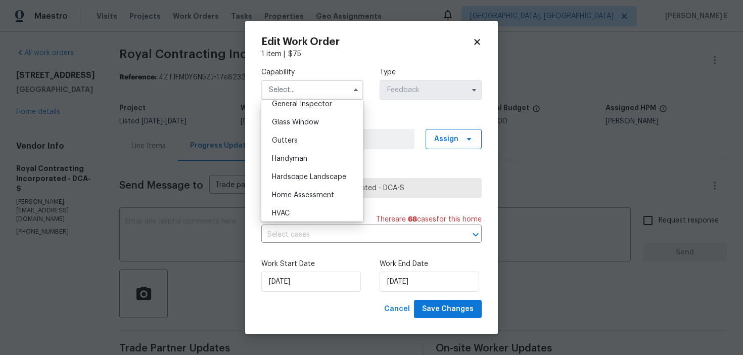
scroll to position [509, 0]
click at [304, 156] on span "Handyman" at bounding box center [289, 158] width 35 height 7
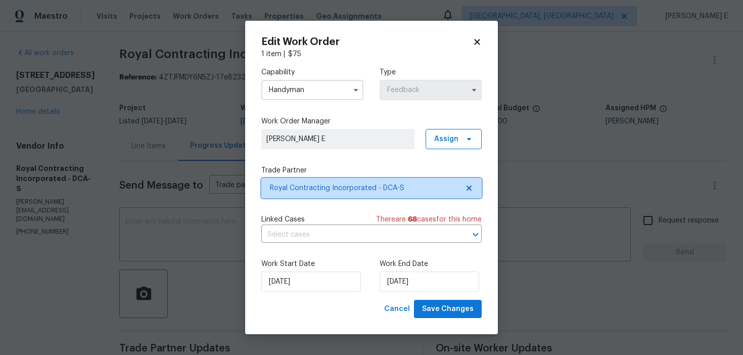
click at [317, 188] on span "Royal Contracting Incorporated - DCA-S" at bounding box center [364, 188] width 189 height 10
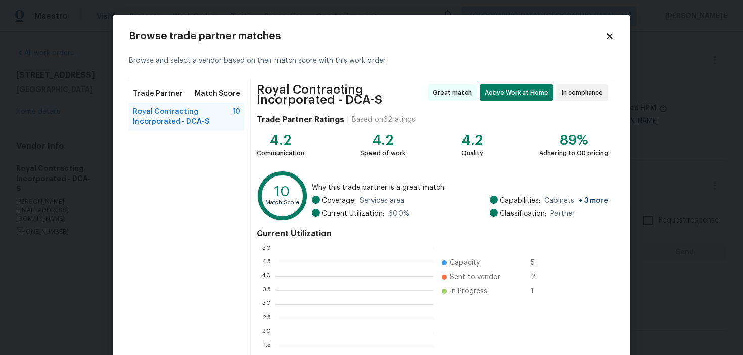
scroll to position [142, 157]
click at [607, 42] on div "Browse trade partner matches Browse and select a vendor based on their match sc…" at bounding box center [371, 225] width 485 height 388
click at [614, 32] on icon at bounding box center [609, 36] width 9 height 9
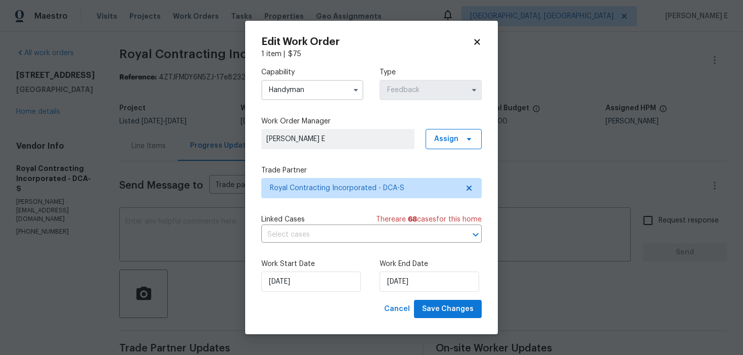
click at [318, 92] on input "Handyman" at bounding box center [312, 90] width 102 height 20
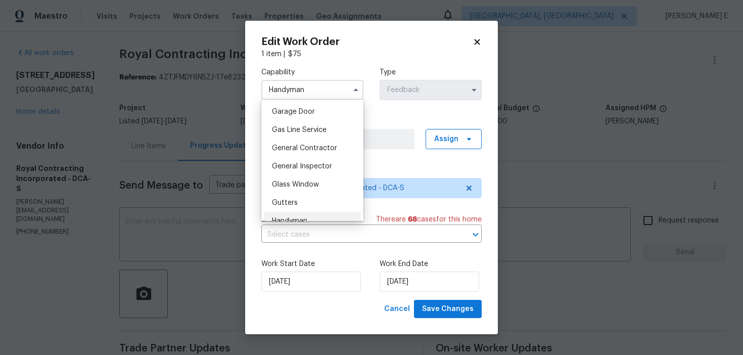
scroll to position [449, 0]
click at [324, 145] on span "General Contractor" at bounding box center [304, 145] width 65 height 7
type input "General Contractor"
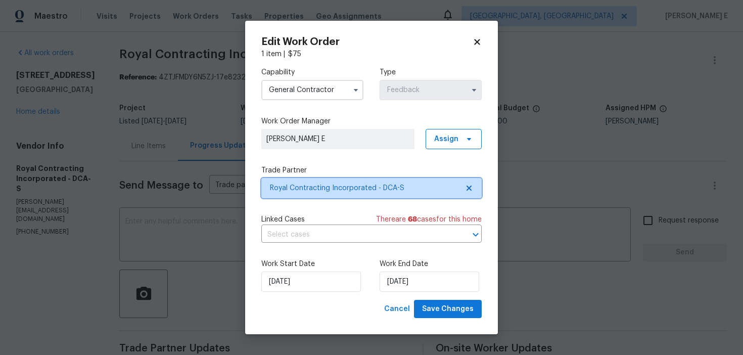
click at [307, 189] on span "Royal Contracting Incorporated - DCA-S" at bounding box center [364, 188] width 189 height 10
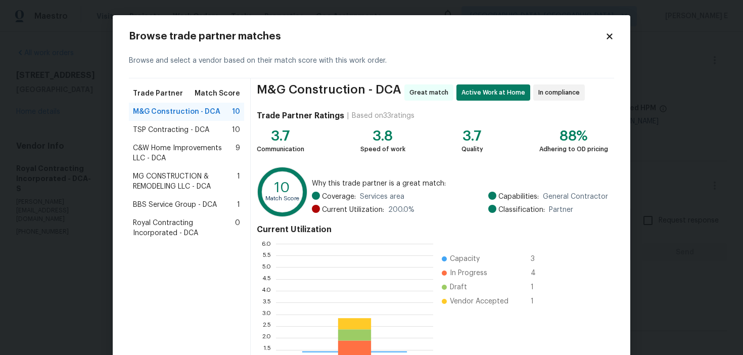
scroll to position [142, 157]
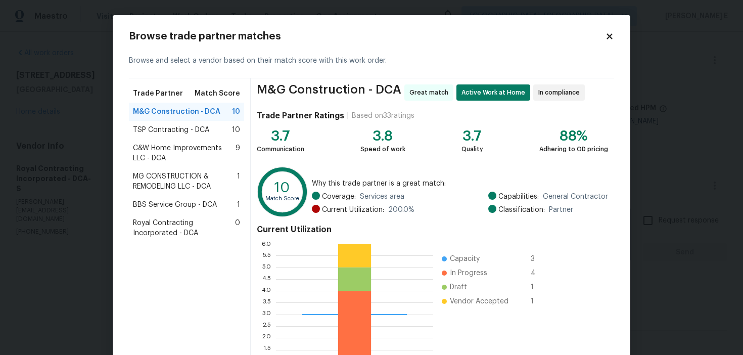
click at [226, 128] on div "TSP Contracting - DCA 10" at bounding box center [186, 130] width 107 height 10
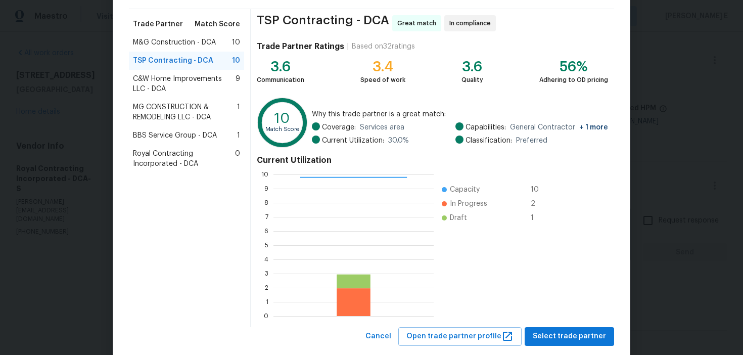
scroll to position [91, 0]
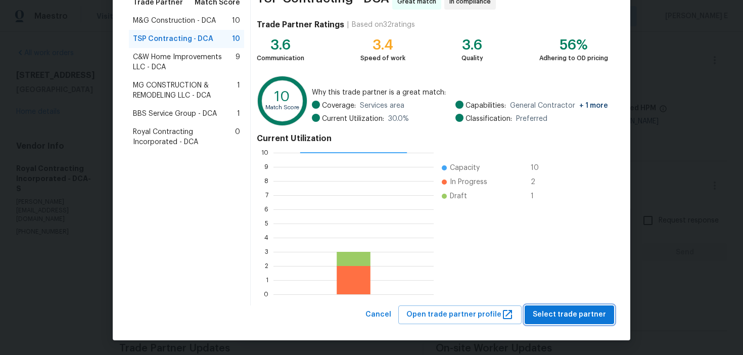
click at [594, 317] on span "Select trade partner" at bounding box center [569, 314] width 73 height 13
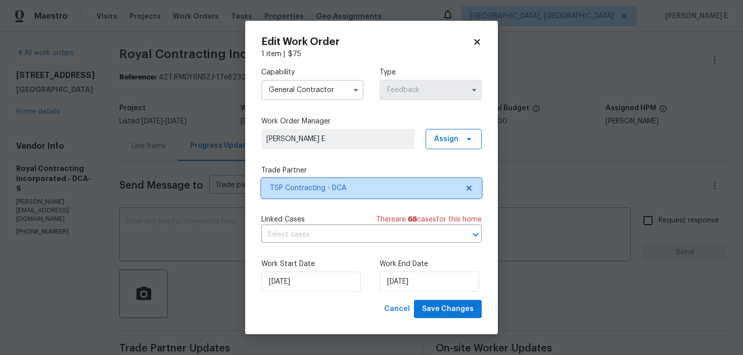
scroll to position [0, 0]
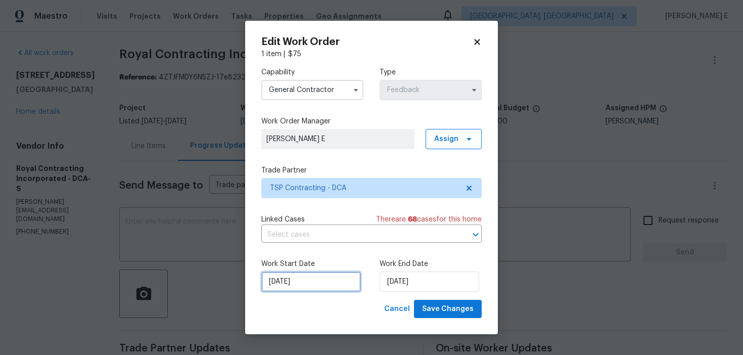
click at [322, 287] on input "[DATE]" at bounding box center [311, 281] width 100 height 20
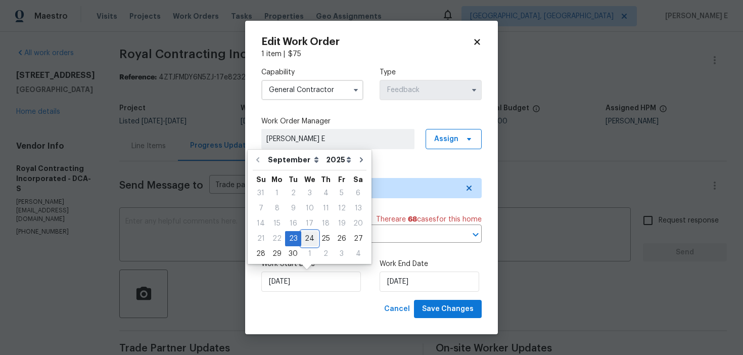
click at [310, 241] on div "24" at bounding box center [309, 238] width 17 height 14
type input "[DATE]"
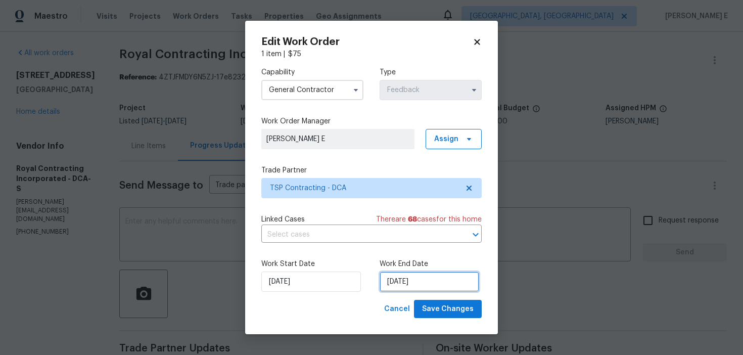
click at [438, 286] on input "[DATE]" at bounding box center [430, 281] width 100 height 20
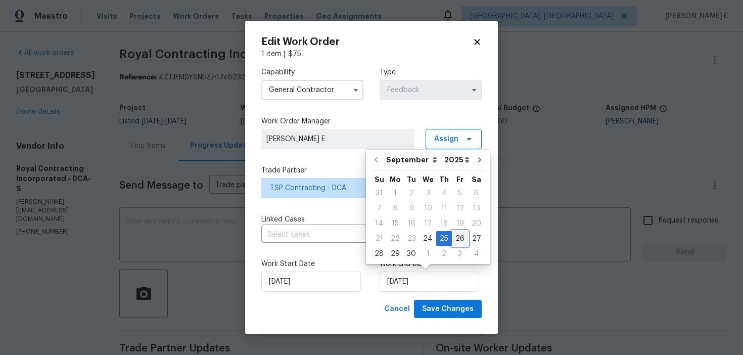
click at [453, 240] on div "26" at bounding box center [460, 238] width 16 height 14
type input "[DATE]"
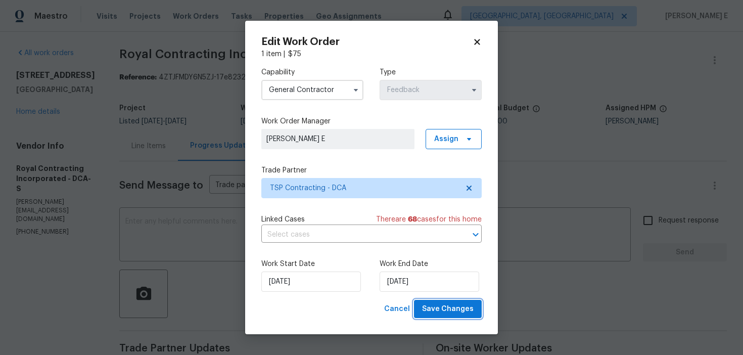
click at [463, 313] on span "Save Changes" at bounding box center [448, 309] width 52 height 13
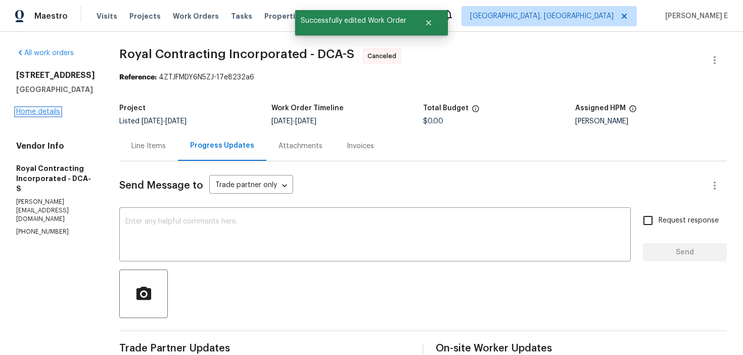
click at [45, 115] on link "Home details" at bounding box center [38, 111] width 44 height 7
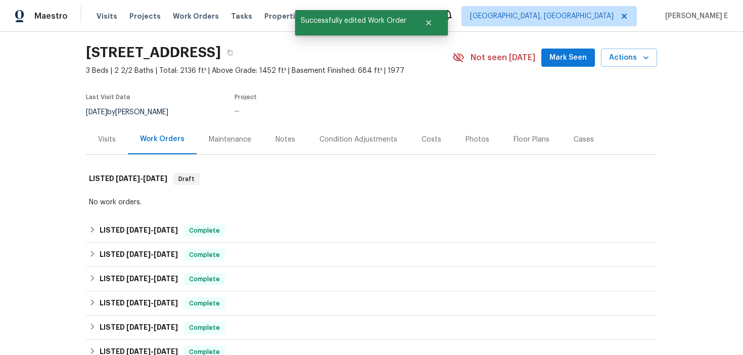
scroll to position [32, 0]
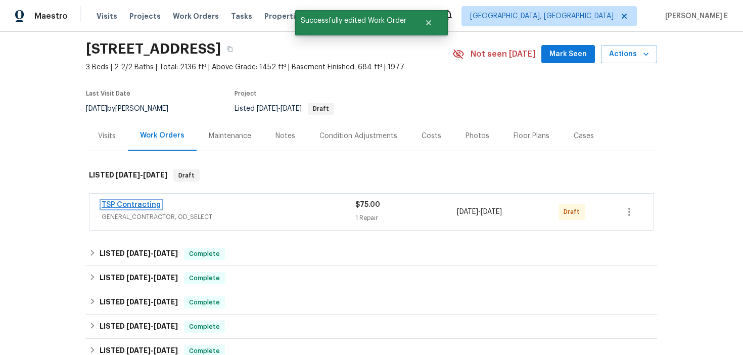
click at [147, 205] on link "TSP Contracting" at bounding box center [131, 204] width 59 height 7
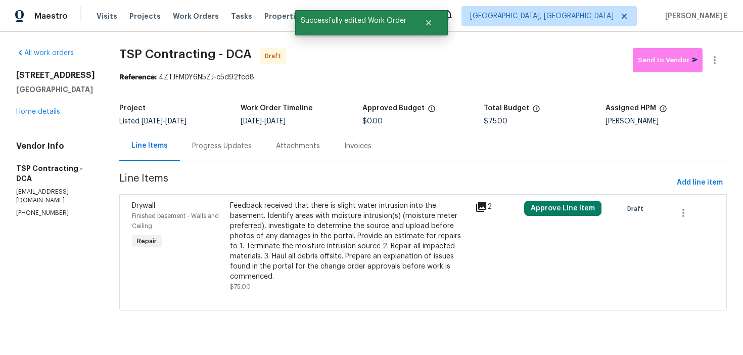
click at [350, 258] on div "Feedback received that there is slight water intrusion into the basement. Ident…" at bounding box center [349, 241] width 239 height 81
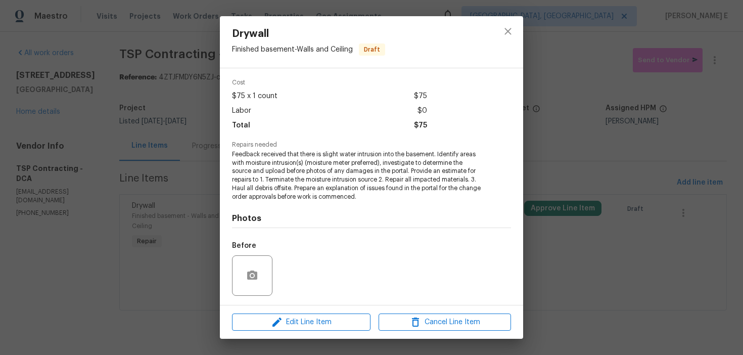
scroll to position [95, 0]
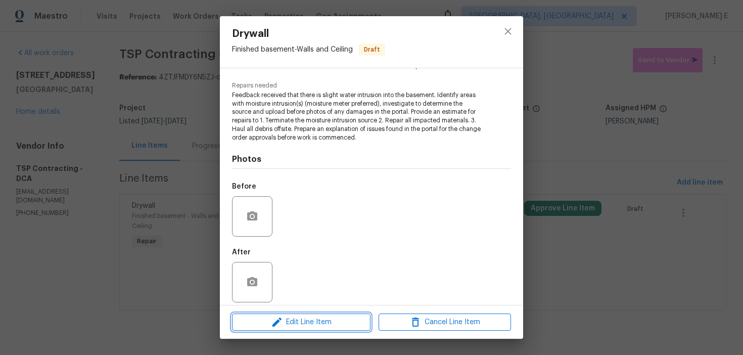
click at [302, 320] on span "Edit Line Item" at bounding box center [301, 322] width 132 height 13
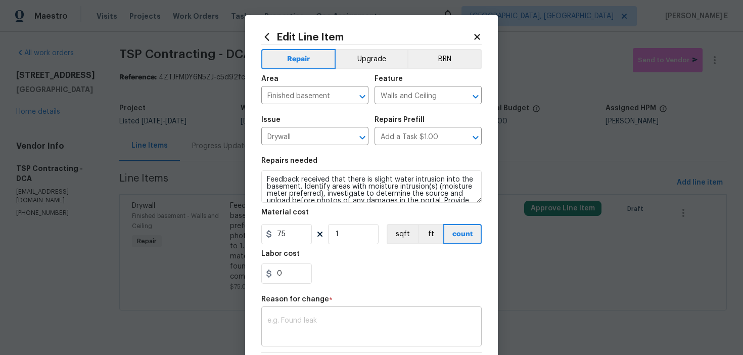
click at [307, 325] on textarea at bounding box center [371, 327] width 208 height 21
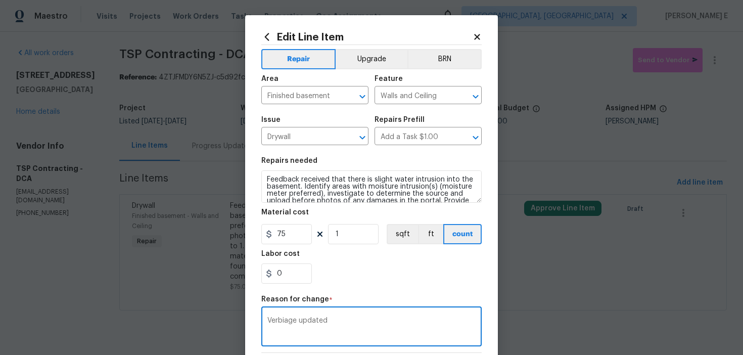
scroll to position [144, 0]
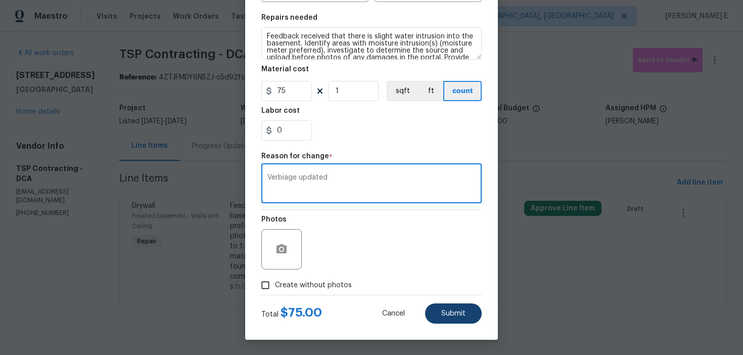
type textarea "Verbiage updated"
click at [444, 305] on button "Submit" at bounding box center [453, 313] width 57 height 20
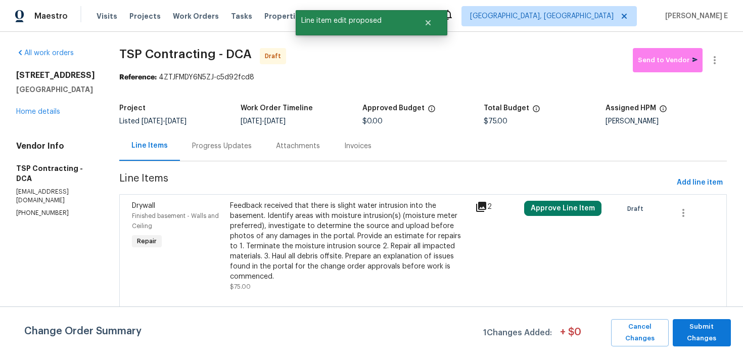
scroll to position [0, 0]
click at [683, 334] on span "Submit Changes" at bounding box center [702, 332] width 48 height 23
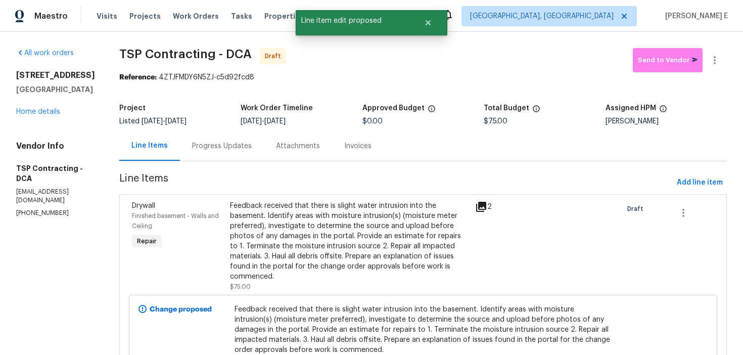
click at [194, 144] on div "Progress Updates" at bounding box center [222, 146] width 60 height 10
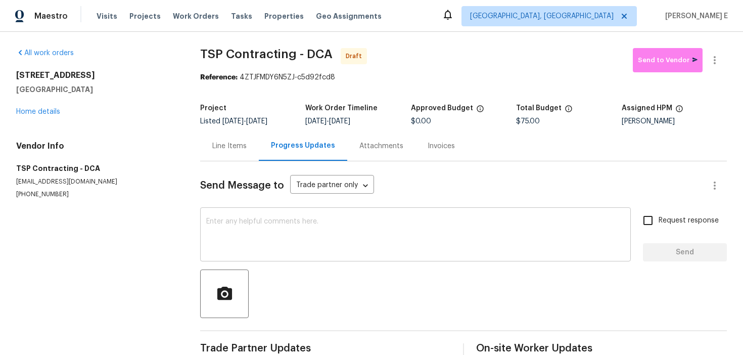
click at [430, 218] on textarea at bounding box center [415, 235] width 418 height 35
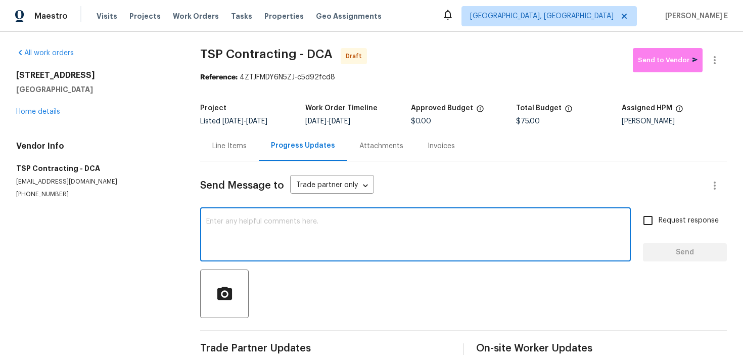
paste textarea "Hi this is [PERSON_NAME] with Opendoor. I’m confirming you received the WO for …"
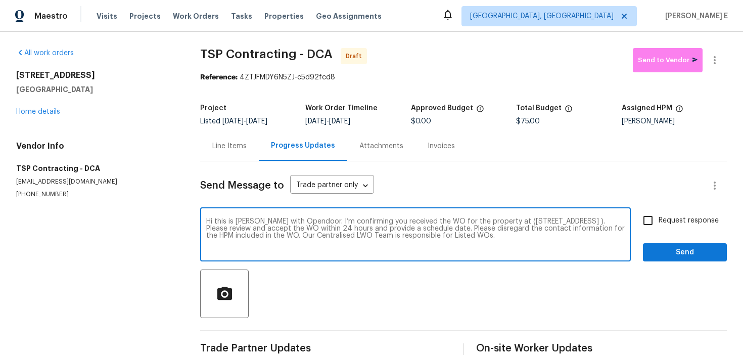
type textarea "Hi this is [PERSON_NAME] with Opendoor. I’m confirming you received the WO for …"
click at [682, 220] on span "Request response" at bounding box center [689, 220] width 60 height 11
click at [659, 220] on input "Request response" at bounding box center [647, 220] width 21 height 21
checkbox input "true"
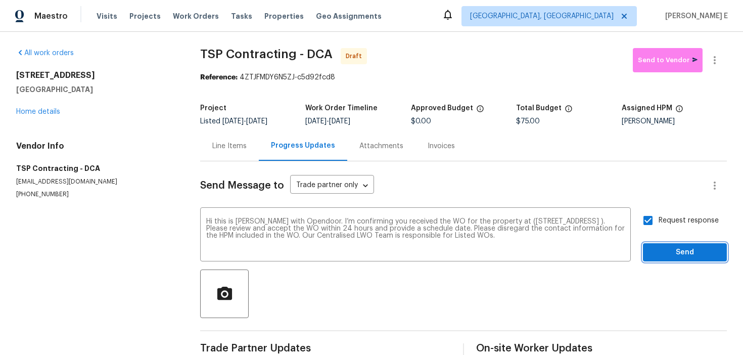
click at [675, 256] on span "Send" at bounding box center [685, 252] width 68 height 13
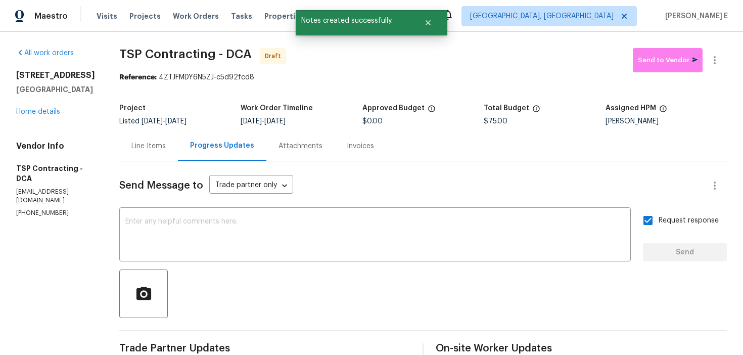
click at [501, 209] on div "Send Message to Trade partner only Trade partner only ​ x ​ Request response Se…" at bounding box center [423, 295] width 608 height 268
click at [499, 216] on div "x ​" at bounding box center [374, 236] width 511 height 52
paste textarea "Attention All Work Orders must include before-photos (both close-up and wide-an…"
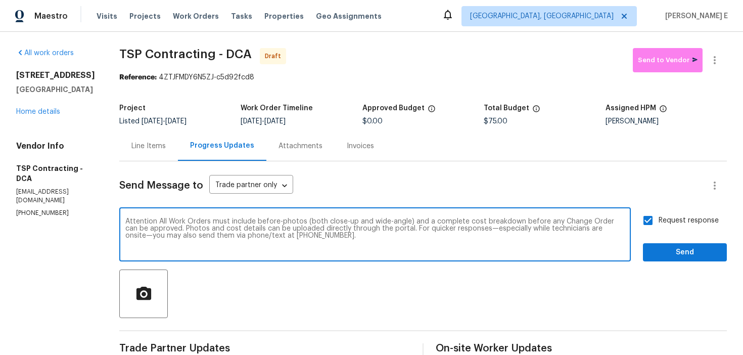
type textarea "Attention All Work Orders must include before-photos (both close-up and wide-an…"
click at [675, 252] on span "Send" at bounding box center [685, 252] width 68 height 13
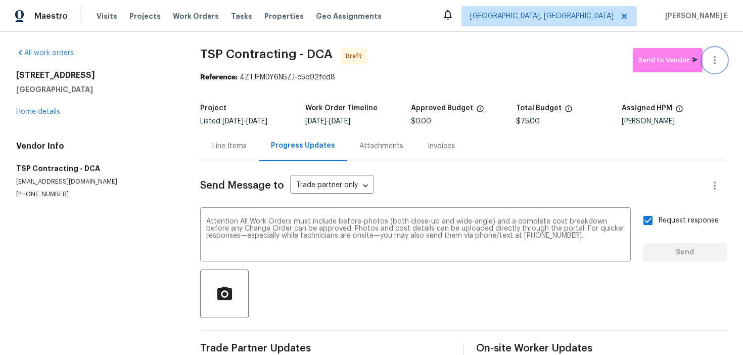
click at [721, 58] on button "button" at bounding box center [715, 60] width 24 height 24
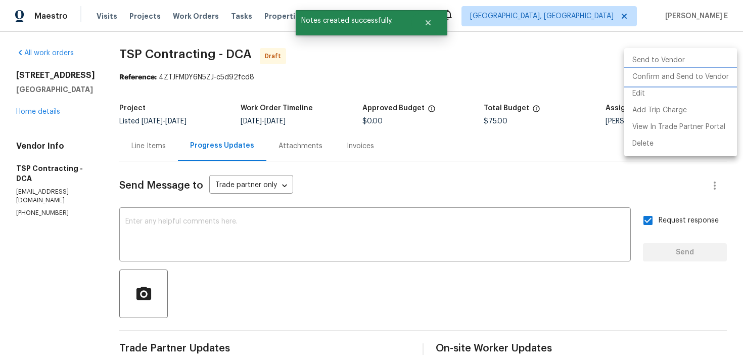
click at [704, 76] on li "Confirm and Send to Vendor" at bounding box center [680, 77] width 113 height 17
click at [458, 125] on div at bounding box center [371, 177] width 743 height 355
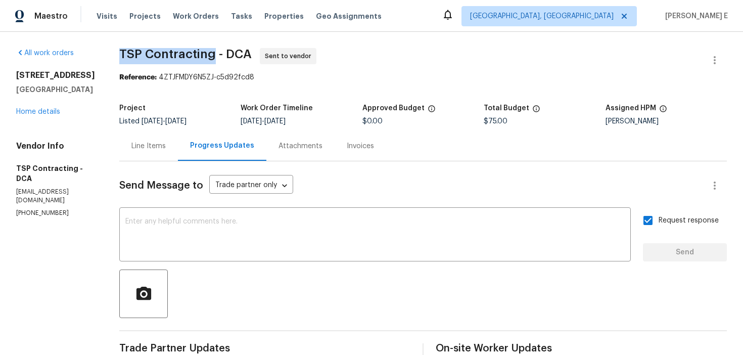
drag, startPoint x: 116, startPoint y: 56, endPoint x: 209, endPoint y: 58, distance: 93.0
click at [209, 58] on span "TSP Contracting - DCA" at bounding box center [185, 54] width 132 height 12
copy span "TSP Contracting"
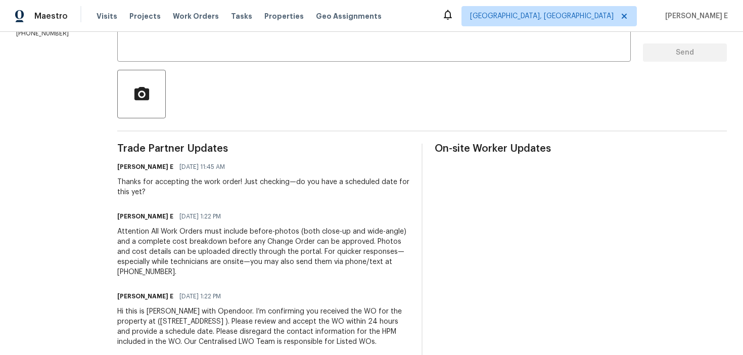
scroll to position [222, 0]
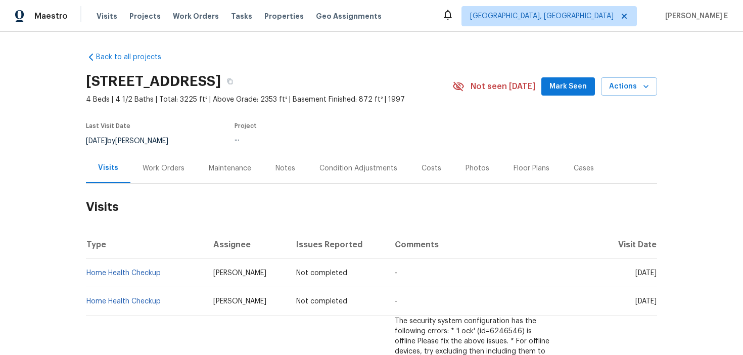
click at [166, 171] on div "Work Orders" at bounding box center [164, 168] width 42 height 10
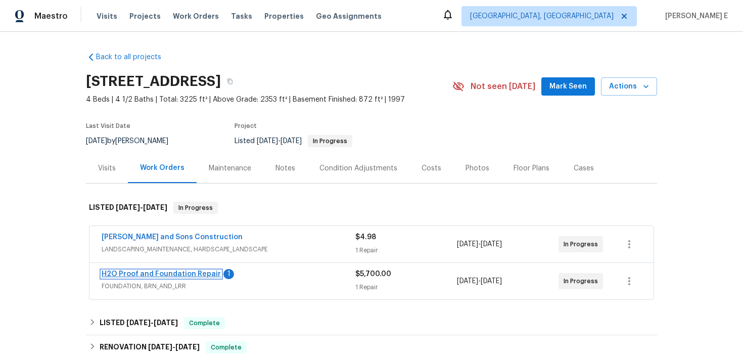
click at [169, 276] on link "H2O Proof and Foundation Repair" at bounding box center [161, 273] width 119 height 7
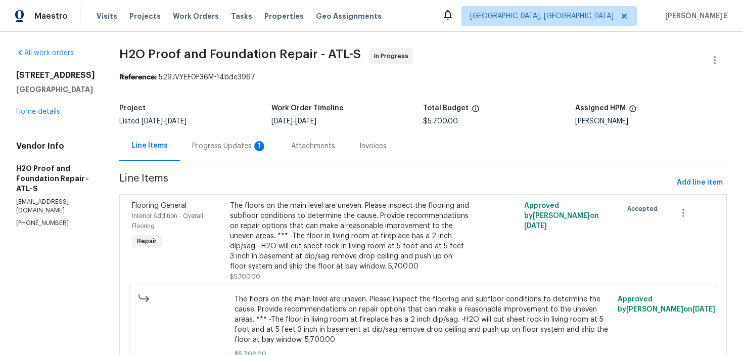
click at [206, 146] on div "Progress Updates 1" at bounding box center [229, 146] width 75 height 10
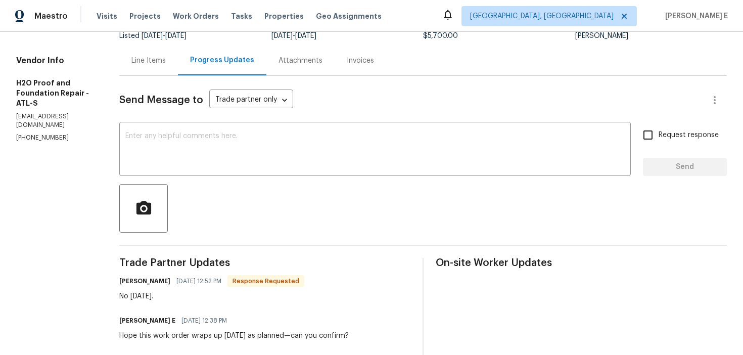
scroll to position [84, 0]
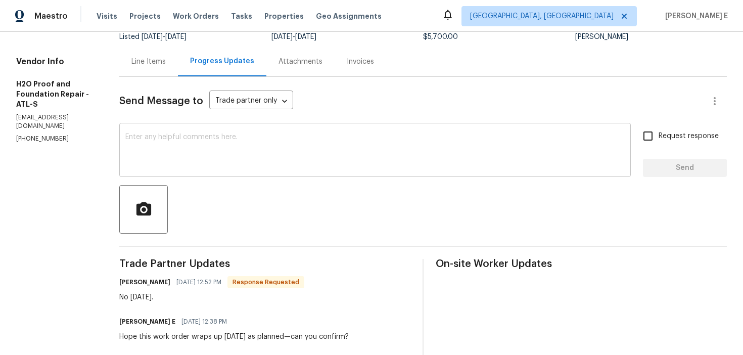
click at [246, 174] on div "x ​" at bounding box center [374, 151] width 511 height 52
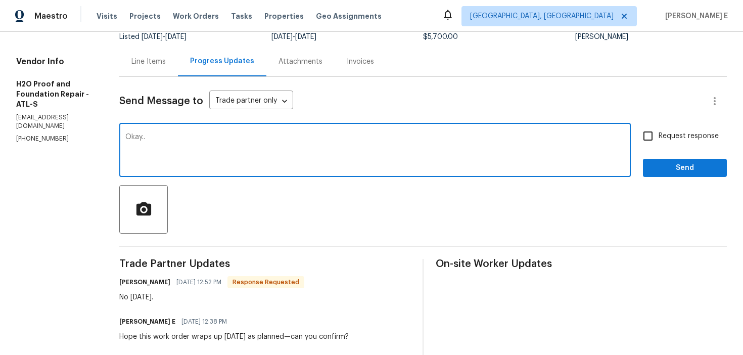
type textarea "Okay.."
click at [666, 170] on span "Send" at bounding box center [685, 168] width 68 height 13
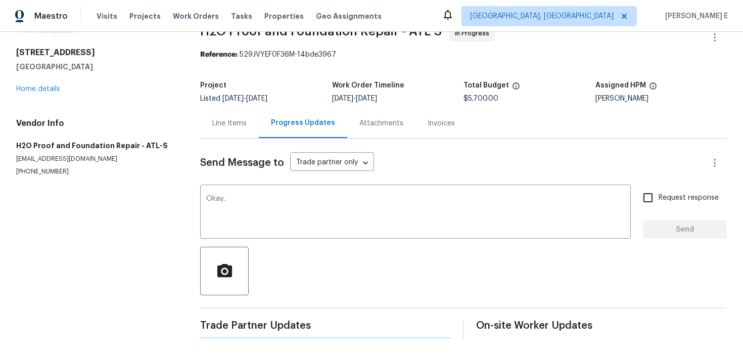
scroll to position [0, 0]
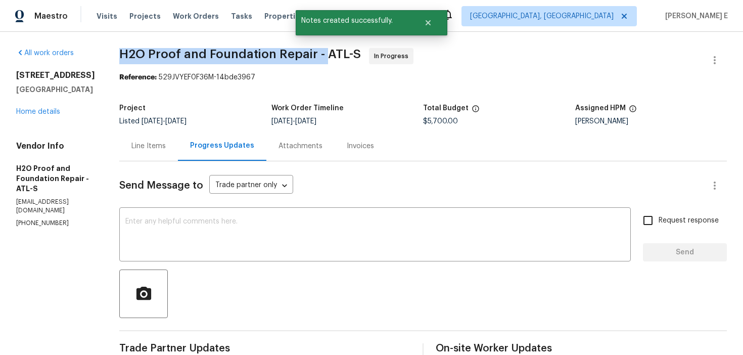
drag, startPoint x: 111, startPoint y: 55, endPoint x: 319, endPoint y: 60, distance: 208.3
copy span "H2O Proof and Foundation Repair -"
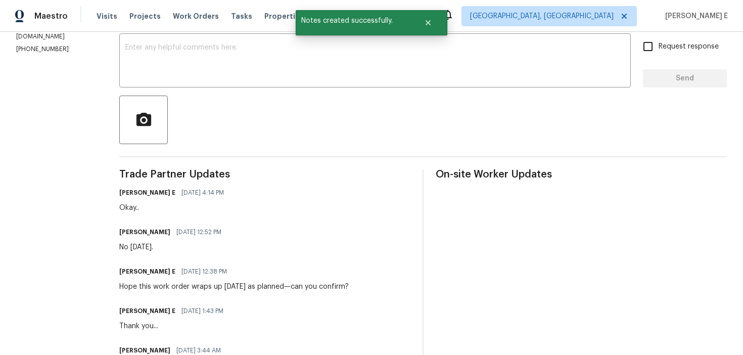
scroll to position [188, 0]
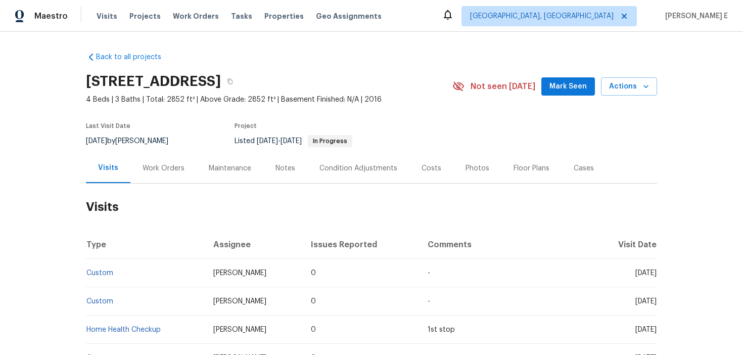
click at [166, 173] on div "Work Orders" at bounding box center [164, 168] width 42 height 10
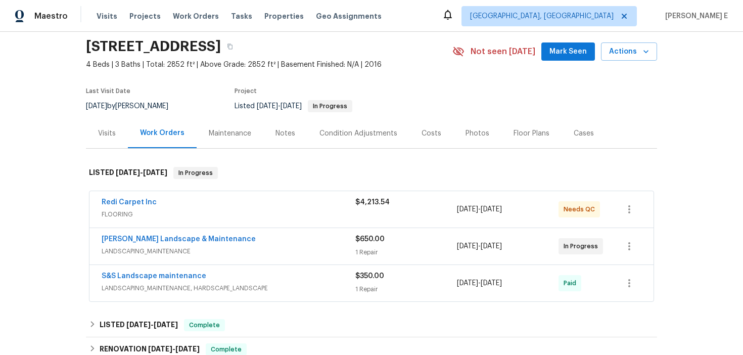
scroll to position [41, 0]
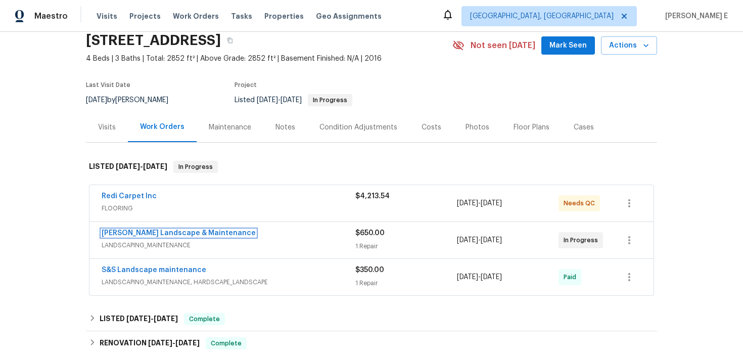
click at [172, 237] on link "[PERSON_NAME] Landscape & Maintenance" at bounding box center [179, 232] width 154 height 7
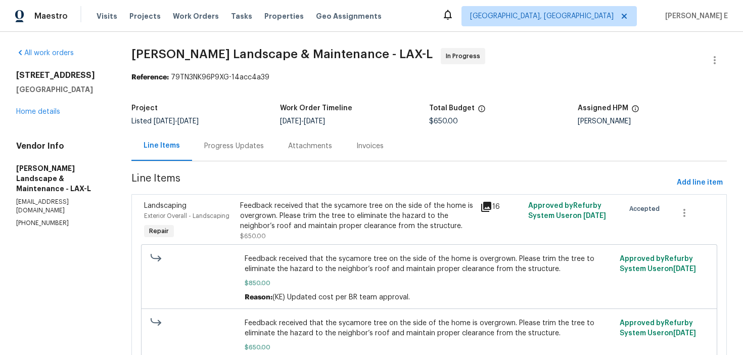
click at [255, 147] on div "Progress Updates" at bounding box center [234, 146] width 60 height 10
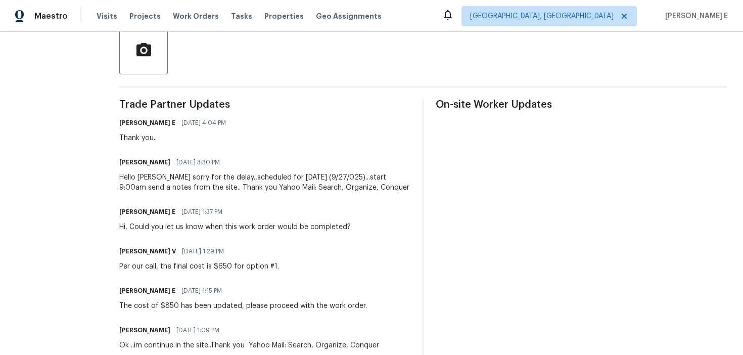
scroll to position [244, 0]
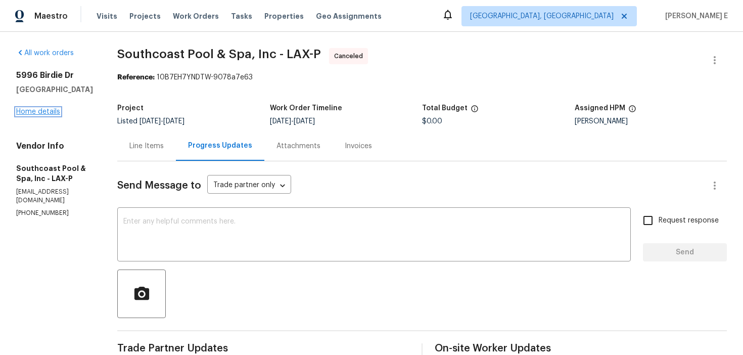
click at [48, 112] on link "Home details" at bounding box center [38, 111] width 44 height 7
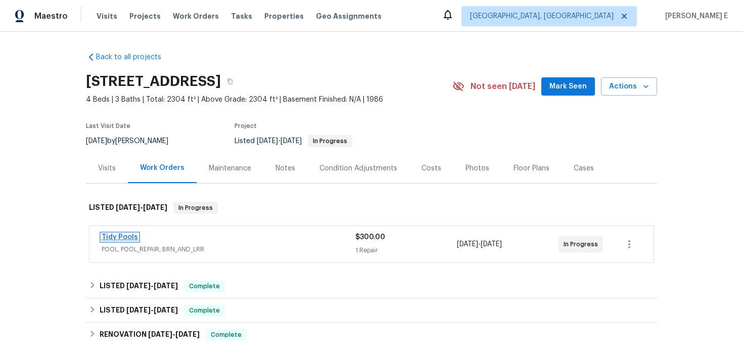
click at [121, 237] on link "Tidy Pools" at bounding box center [120, 237] width 36 height 7
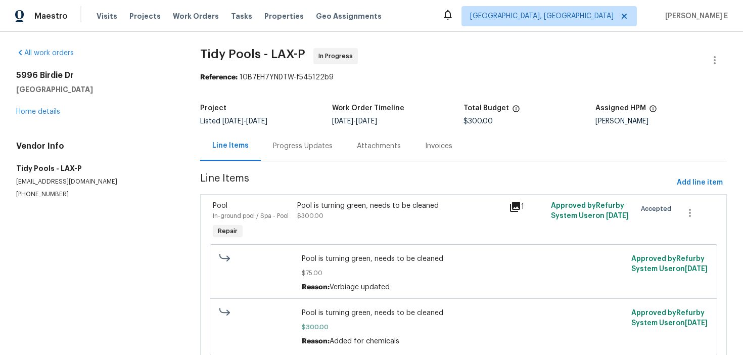
click at [278, 146] on div "Progress Updates" at bounding box center [303, 146] width 60 height 10
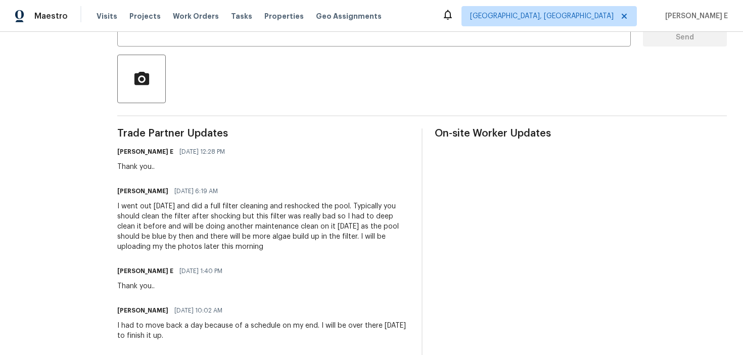
scroll to position [218, 0]
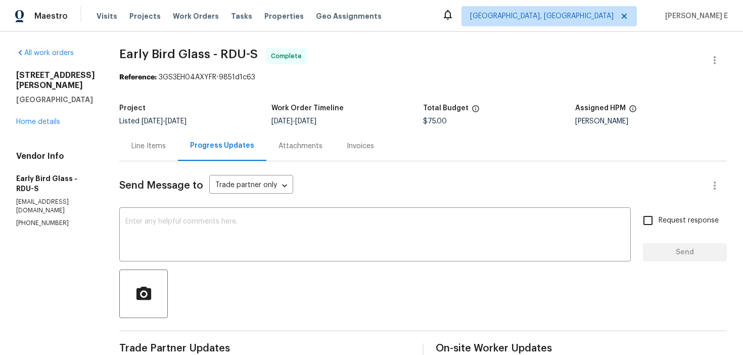
scroll to position [18, 0]
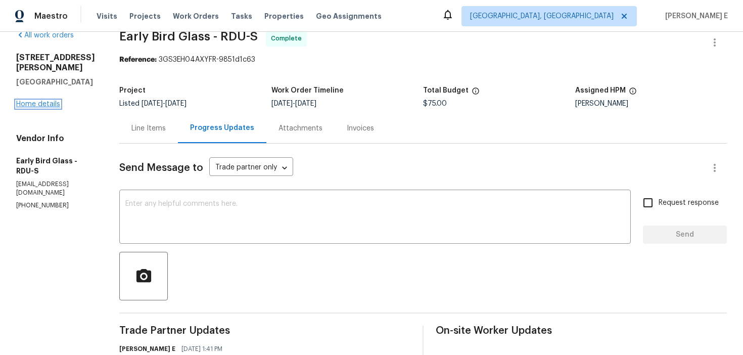
click at [46, 101] on link "Home details" at bounding box center [38, 104] width 44 height 7
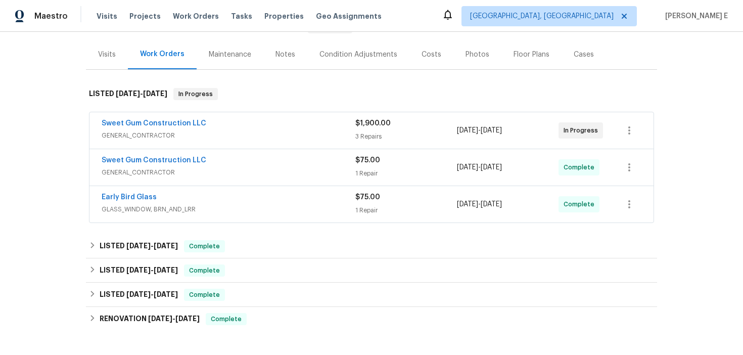
scroll to position [113, 0]
click at [148, 123] on link "Sweet Gum Construction LLC" at bounding box center [154, 123] width 105 height 7
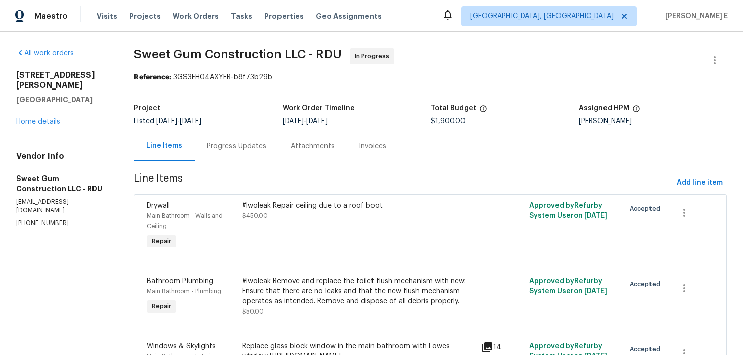
click at [215, 142] on div "Progress Updates" at bounding box center [237, 146] width 60 height 10
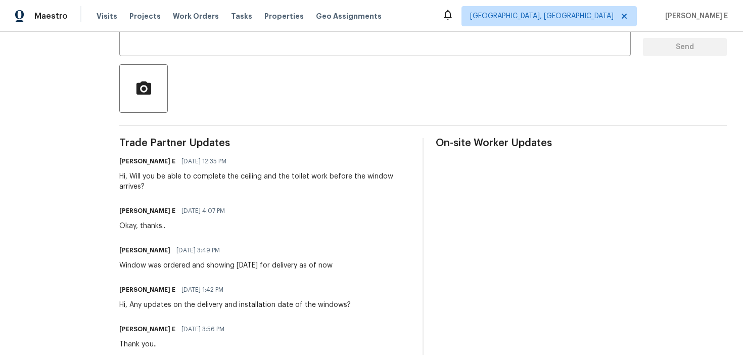
scroll to position [195, 0]
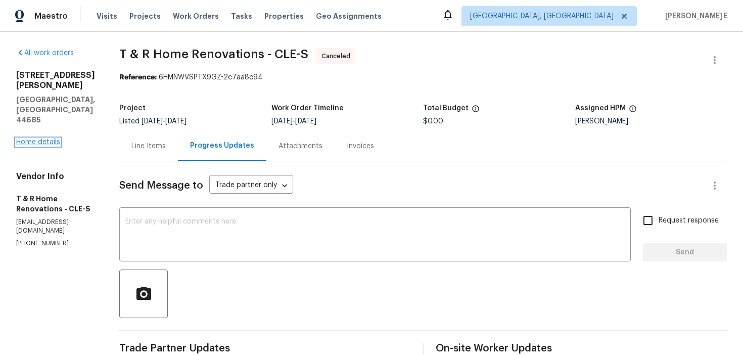
click at [54, 138] on link "Home details" at bounding box center [38, 141] width 44 height 7
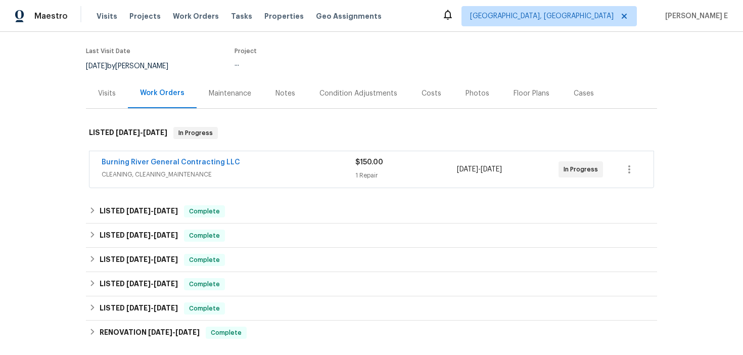
scroll to position [90, 0]
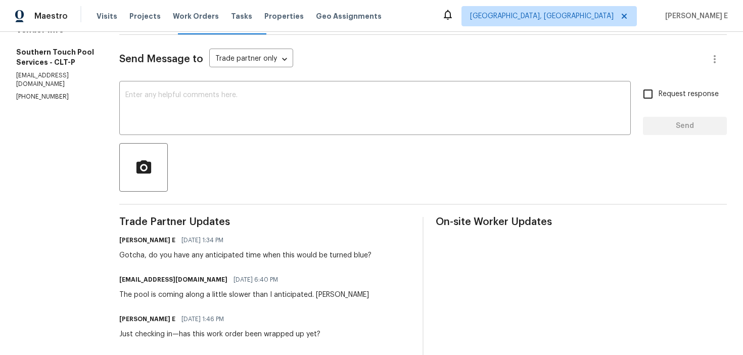
scroll to position [105, 0]
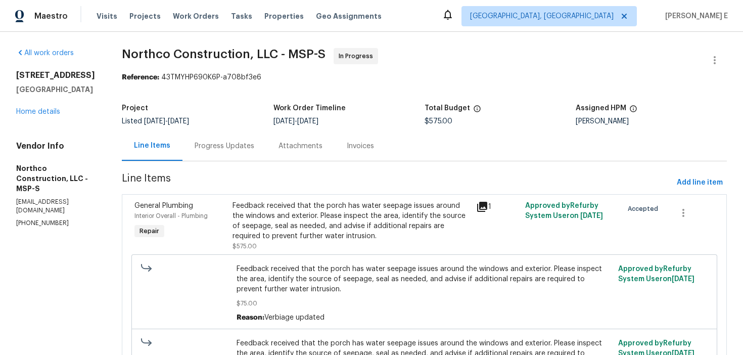
click at [250, 162] on section "Northco Construction, LLC - MSP-S In Progress Reference: 43TMYHP690K6P-a708bf3e…" at bounding box center [424, 238] width 605 height 380
click at [248, 147] on div "Progress Updates" at bounding box center [225, 146] width 60 height 10
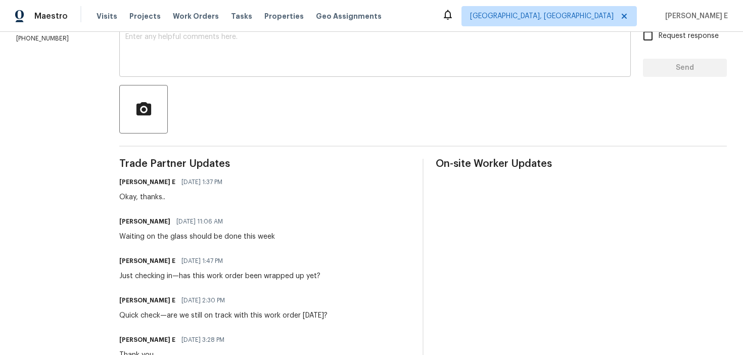
scroll to position [185, 0]
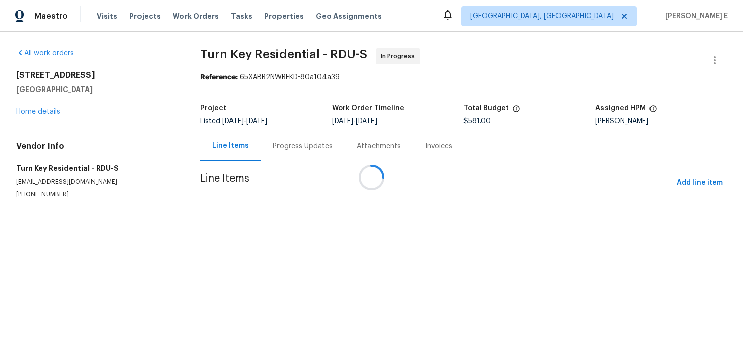
click at [273, 151] on div "Progress Updates" at bounding box center [303, 146] width 60 height 10
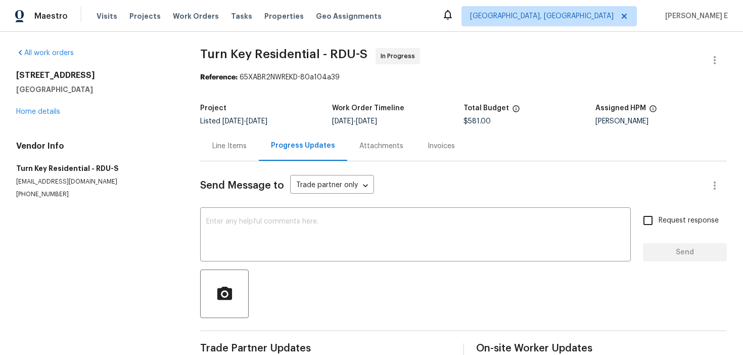
click at [267, 151] on div "Progress Updates" at bounding box center [303, 146] width 88 height 30
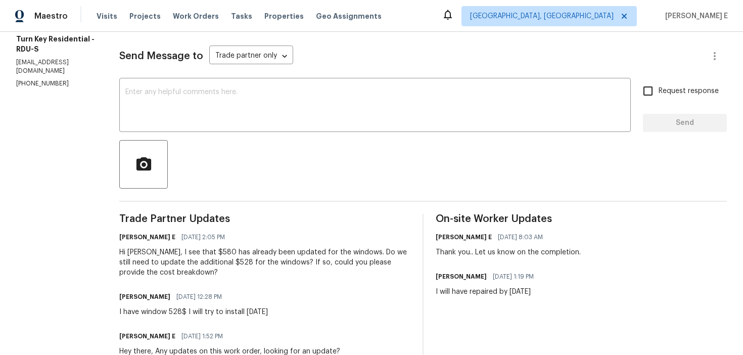
scroll to position [130, 0]
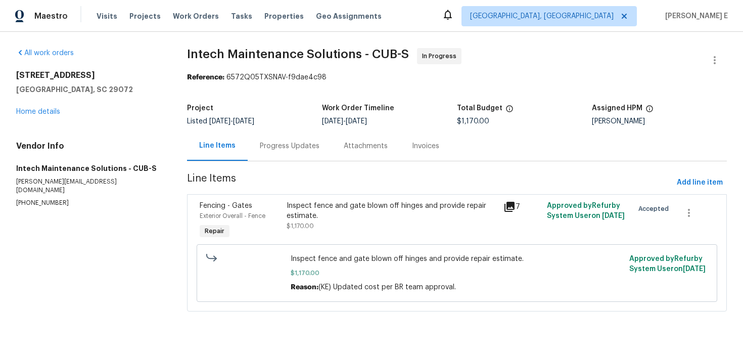
click at [272, 137] on div "Progress Updates" at bounding box center [290, 146] width 84 height 30
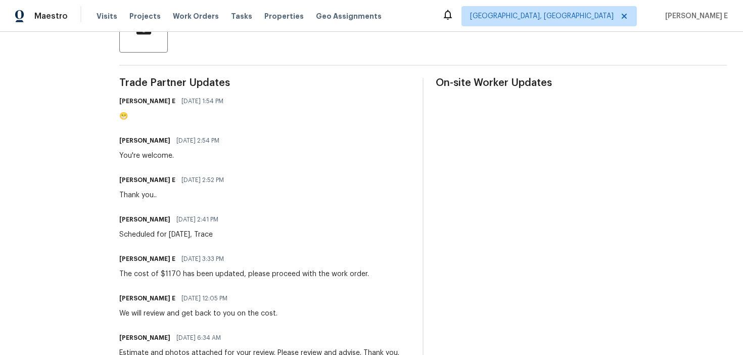
scroll to position [267, 0]
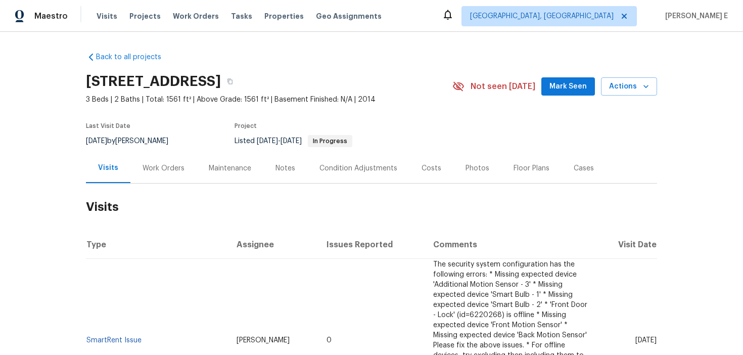
click at [158, 168] on div "Work Orders" at bounding box center [163, 168] width 66 height 30
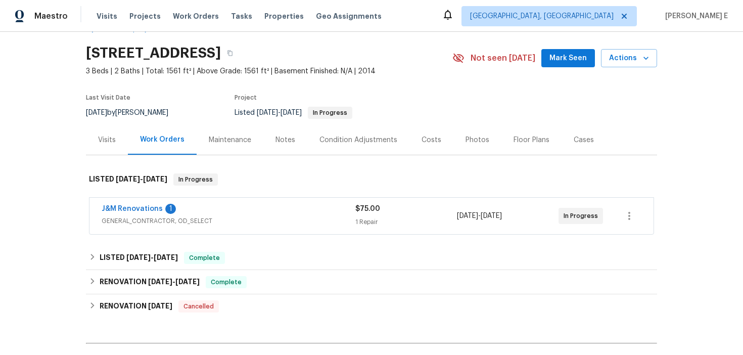
scroll to position [30, 0]
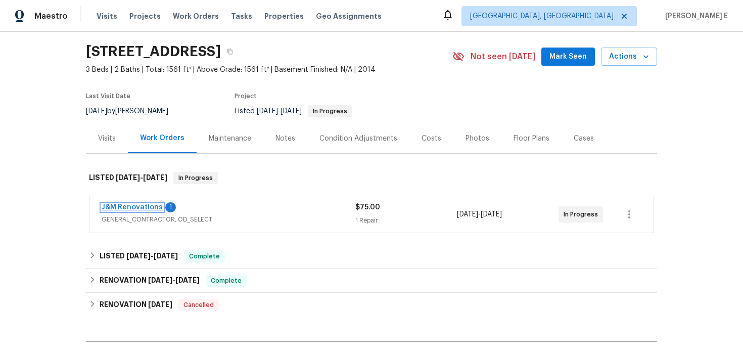
click at [149, 211] on link "J&M Renovations" at bounding box center [132, 207] width 61 height 7
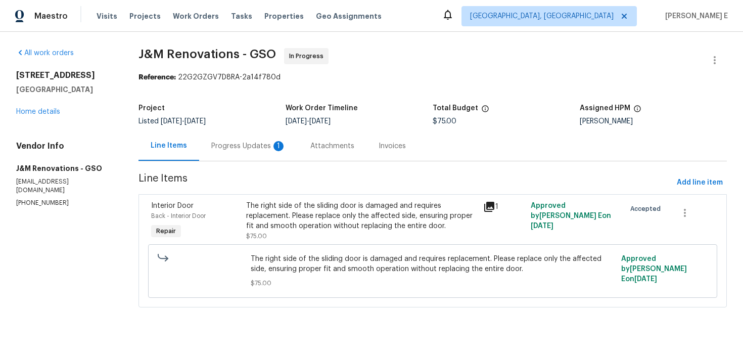
click at [273, 156] on div "Progress Updates 1" at bounding box center [248, 146] width 99 height 30
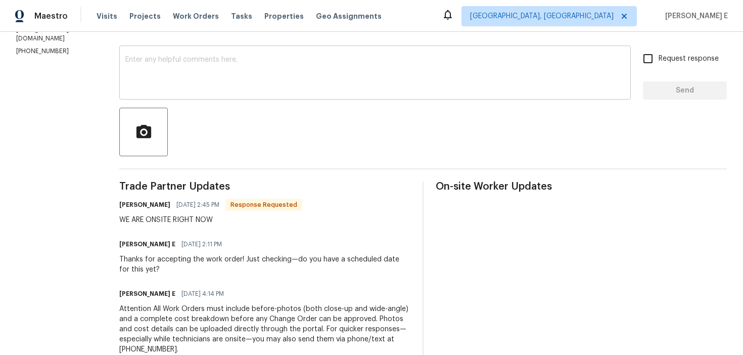
scroll to position [126, 0]
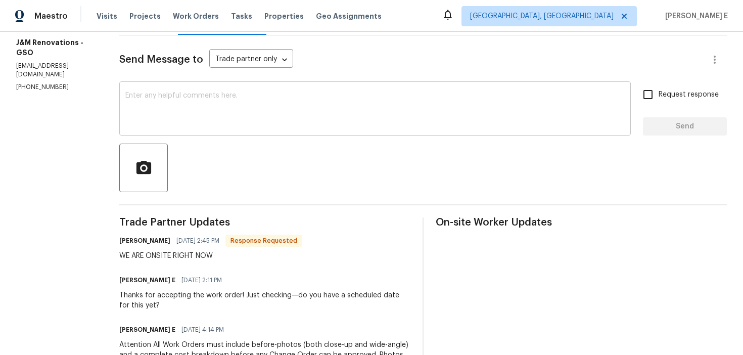
click at [405, 126] on textarea at bounding box center [374, 109] width 499 height 35
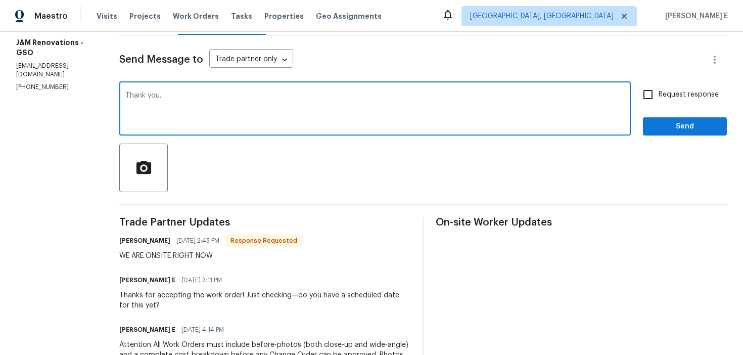
type textarea "Thank you.."
click at [705, 123] on span "Send" at bounding box center [685, 126] width 68 height 13
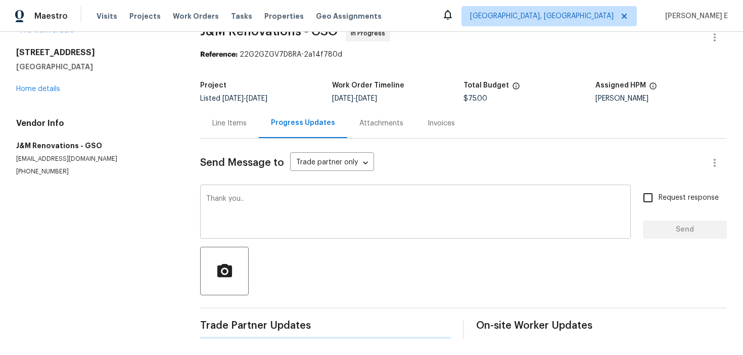
scroll to position [0, 0]
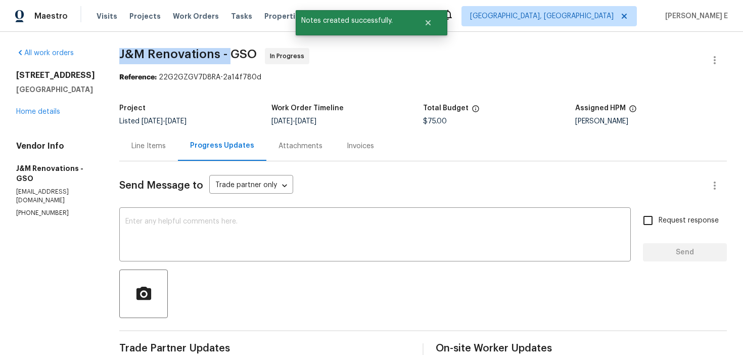
drag, startPoint x: 113, startPoint y: 61, endPoint x: 228, endPoint y: 57, distance: 115.8
click at [228, 57] on div "All work orders 4832 Old Towne Village Cir Winston-Salem, NC 27040 Home details…" at bounding box center [371, 343] width 743 height 622
copy span "J&M Renovations -"
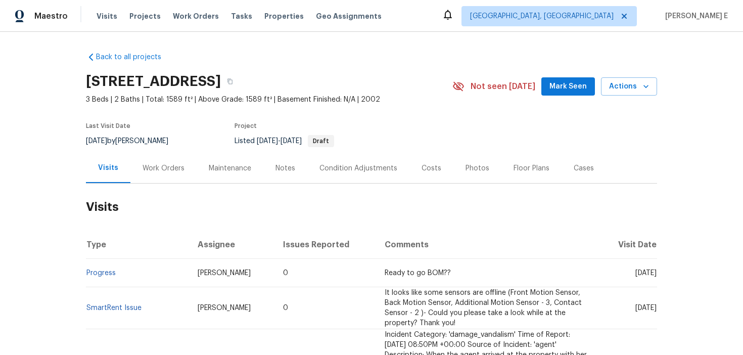
click at [160, 165] on div "Work Orders" at bounding box center [164, 168] width 42 height 10
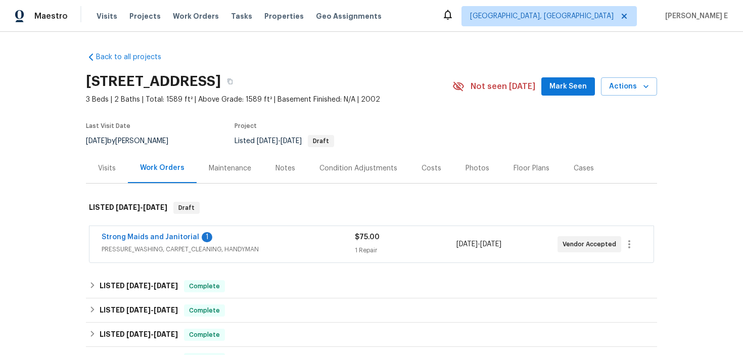
scroll to position [49, 0]
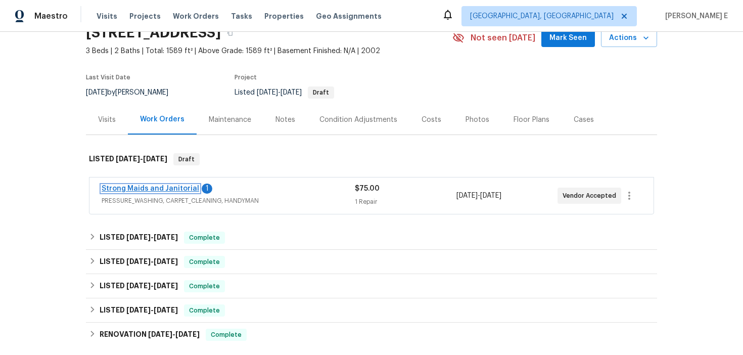
click at [171, 189] on link "Strong Maids and Janitorial" at bounding box center [151, 188] width 98 height 7
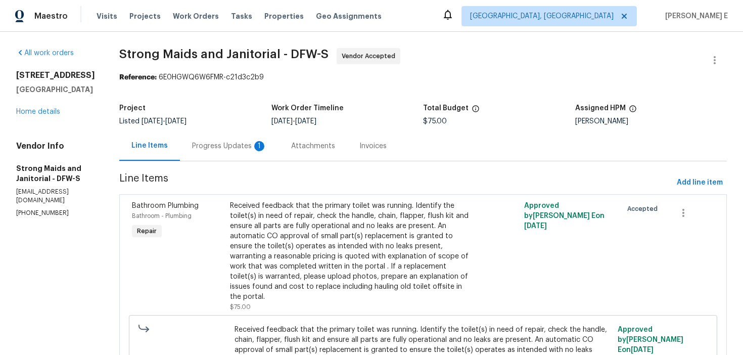
click at [243, 142] on div "Progress Updates 1" at bounding box center [229, 146] width 75 height 10
